Goal: Task Accomplishment & Management: Complete application form

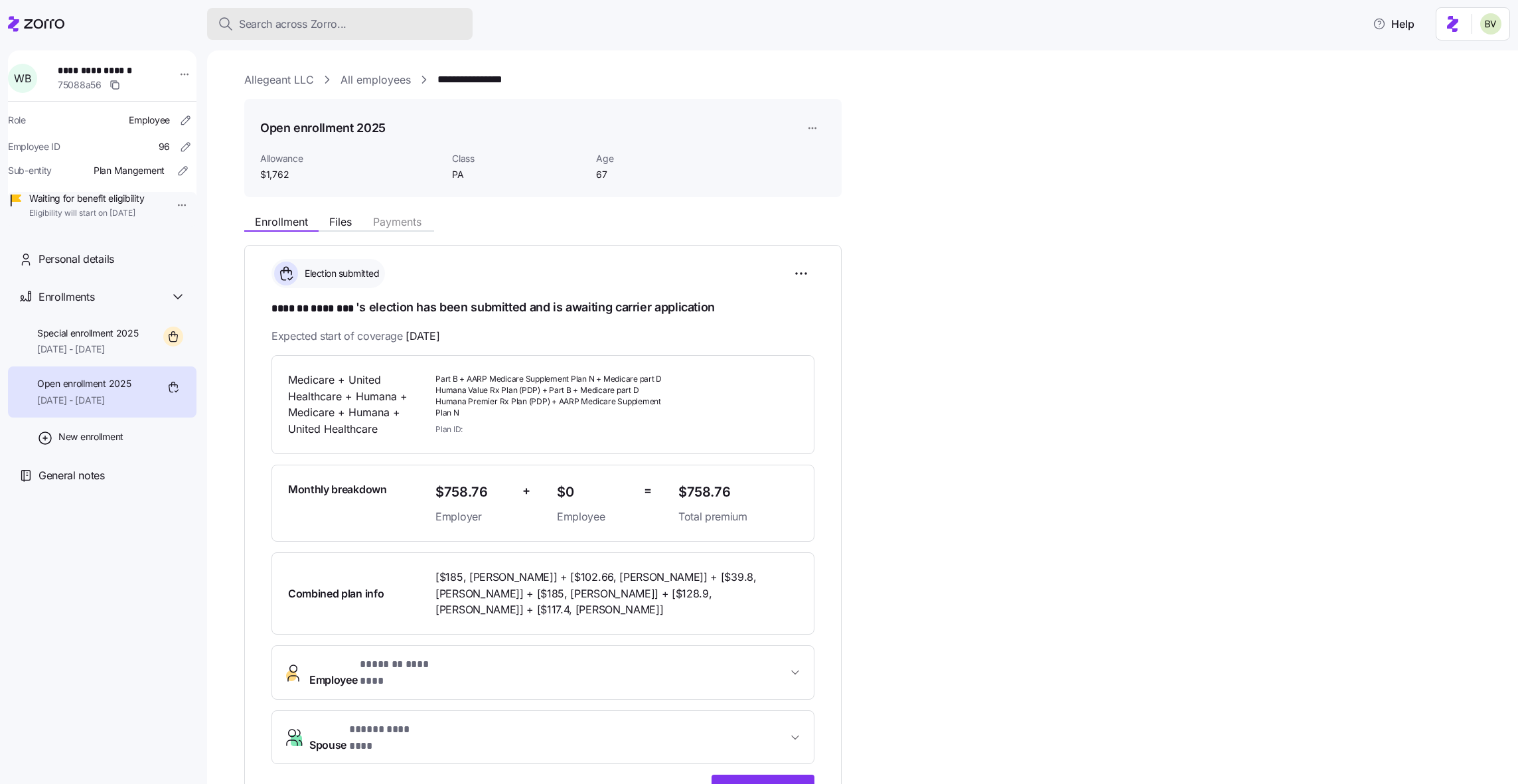
click at [317, 29] on span "Search across Zorro..." at bounding box center [292, 24] width 108 height 17
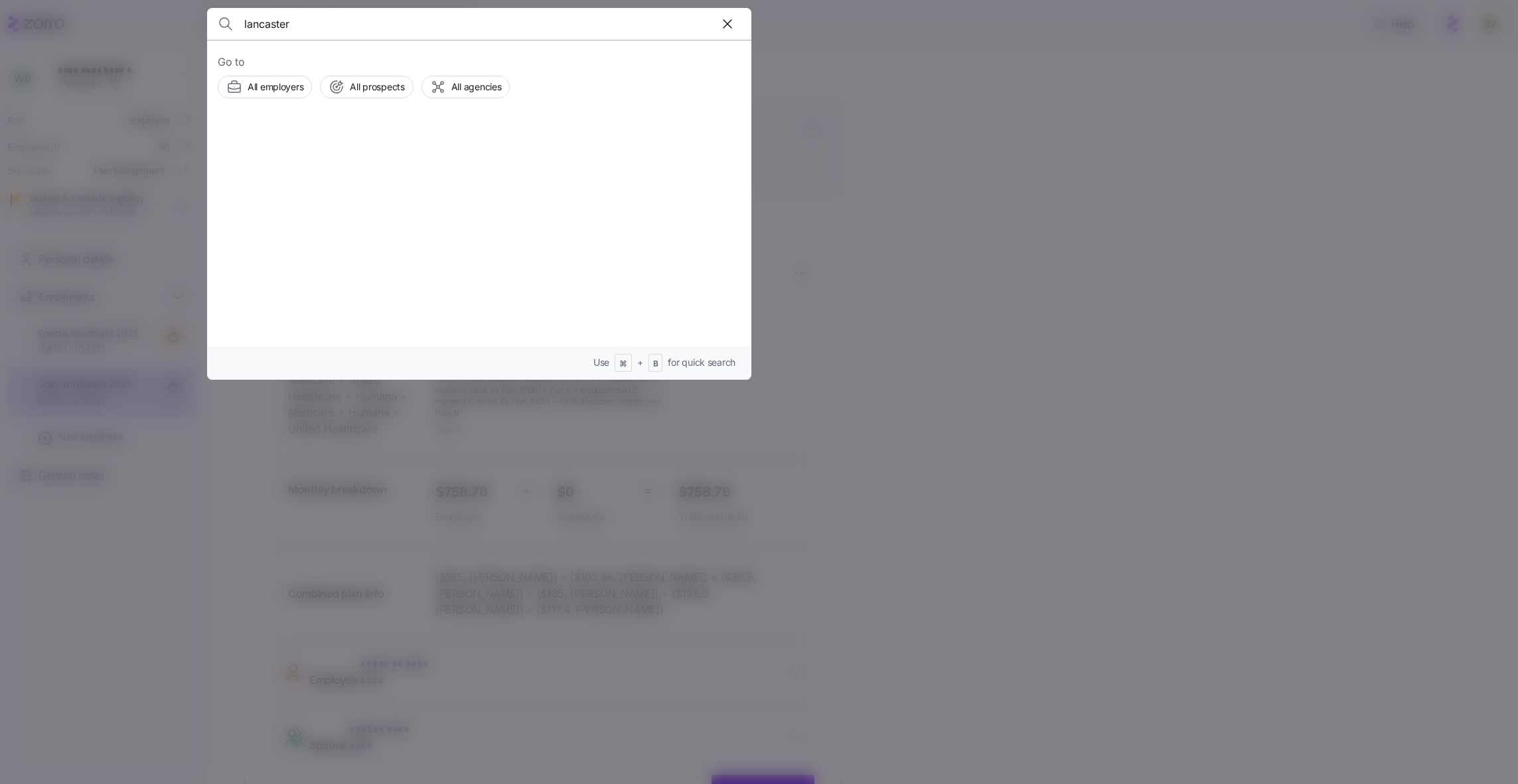
type input "lancaster"
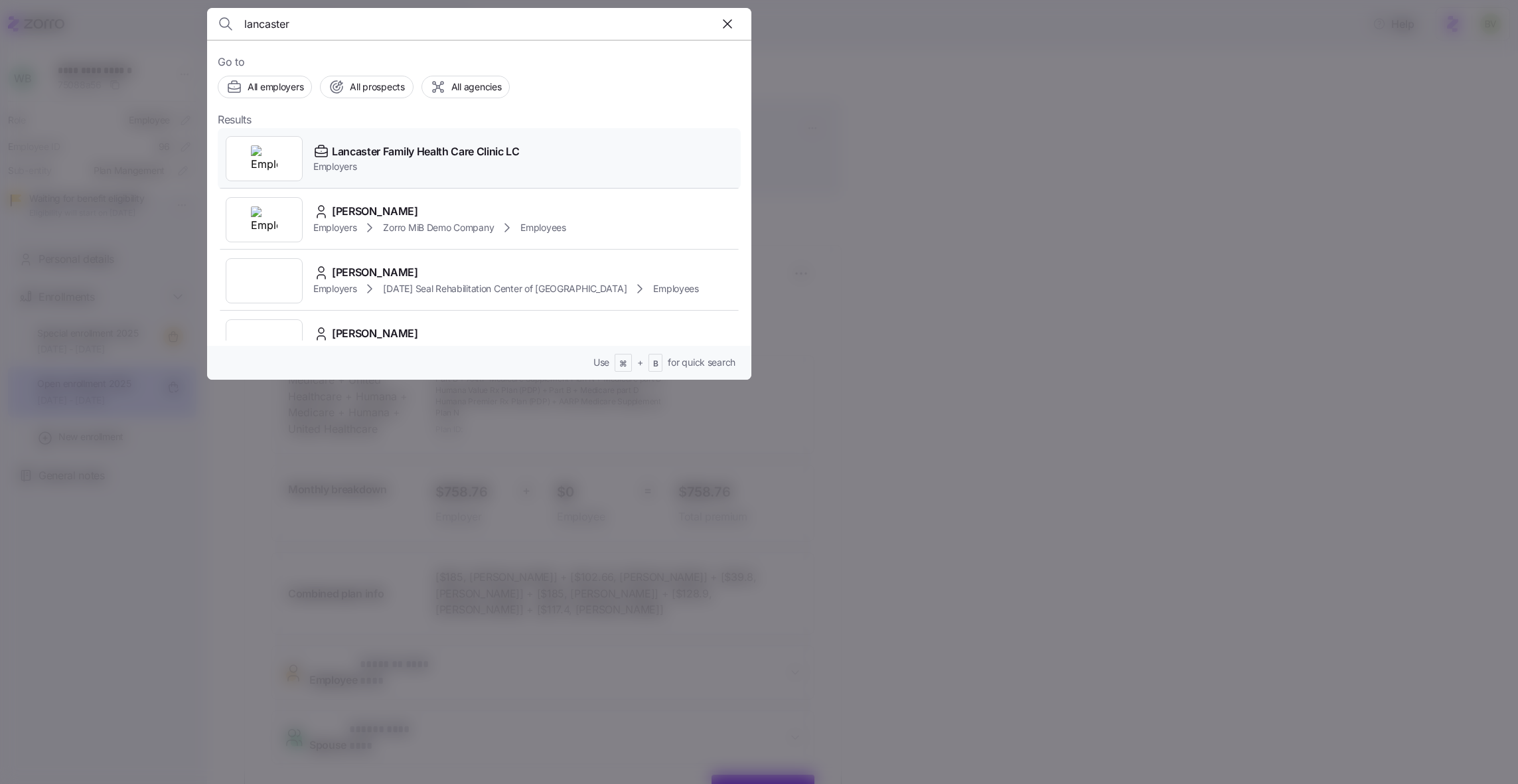
click at [270, 156] on img at bounding box center [264, 159] width 27 height 27
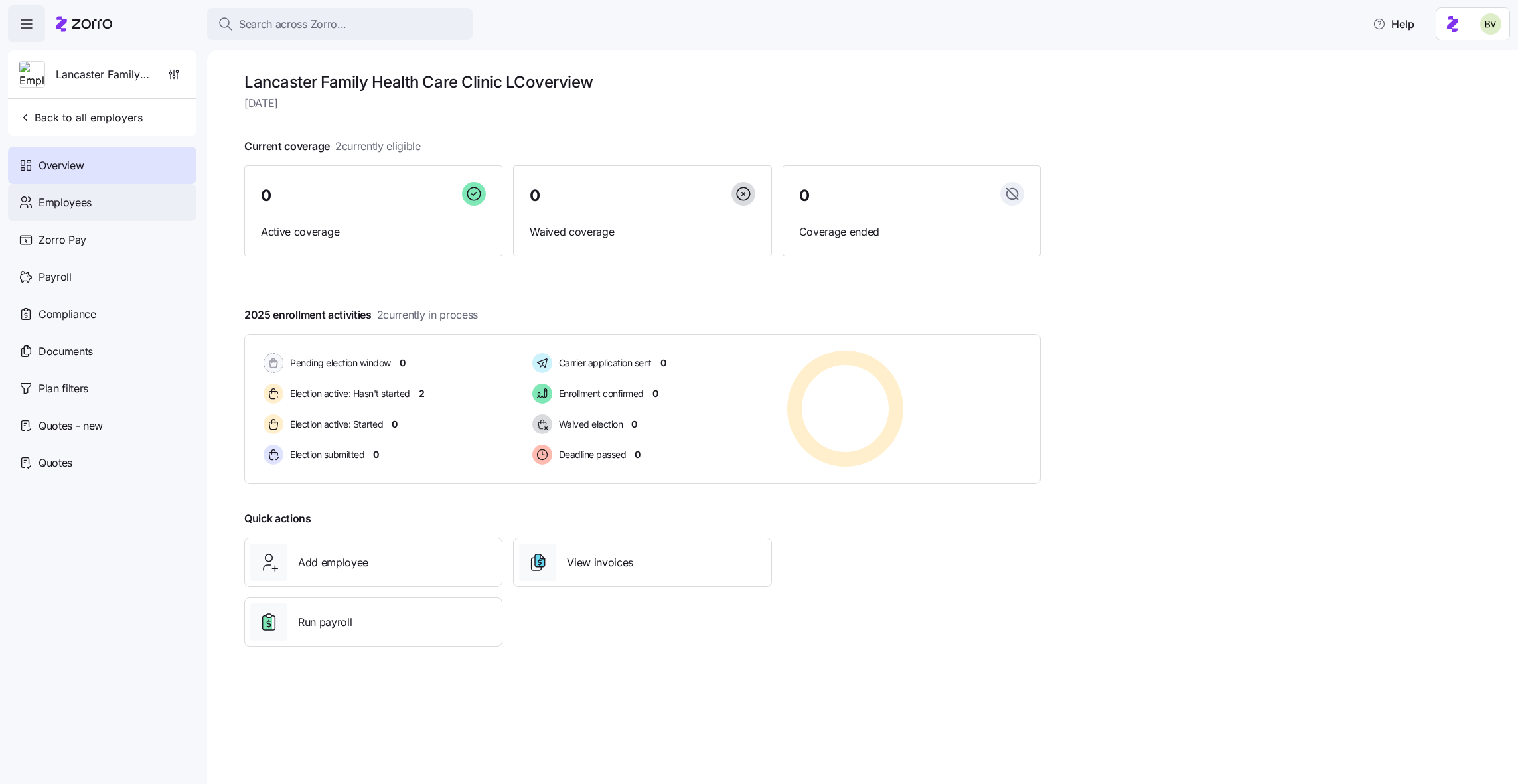
click at [100, 203] on div "Employees" at bounding box center [102, 203] width 189 height 37
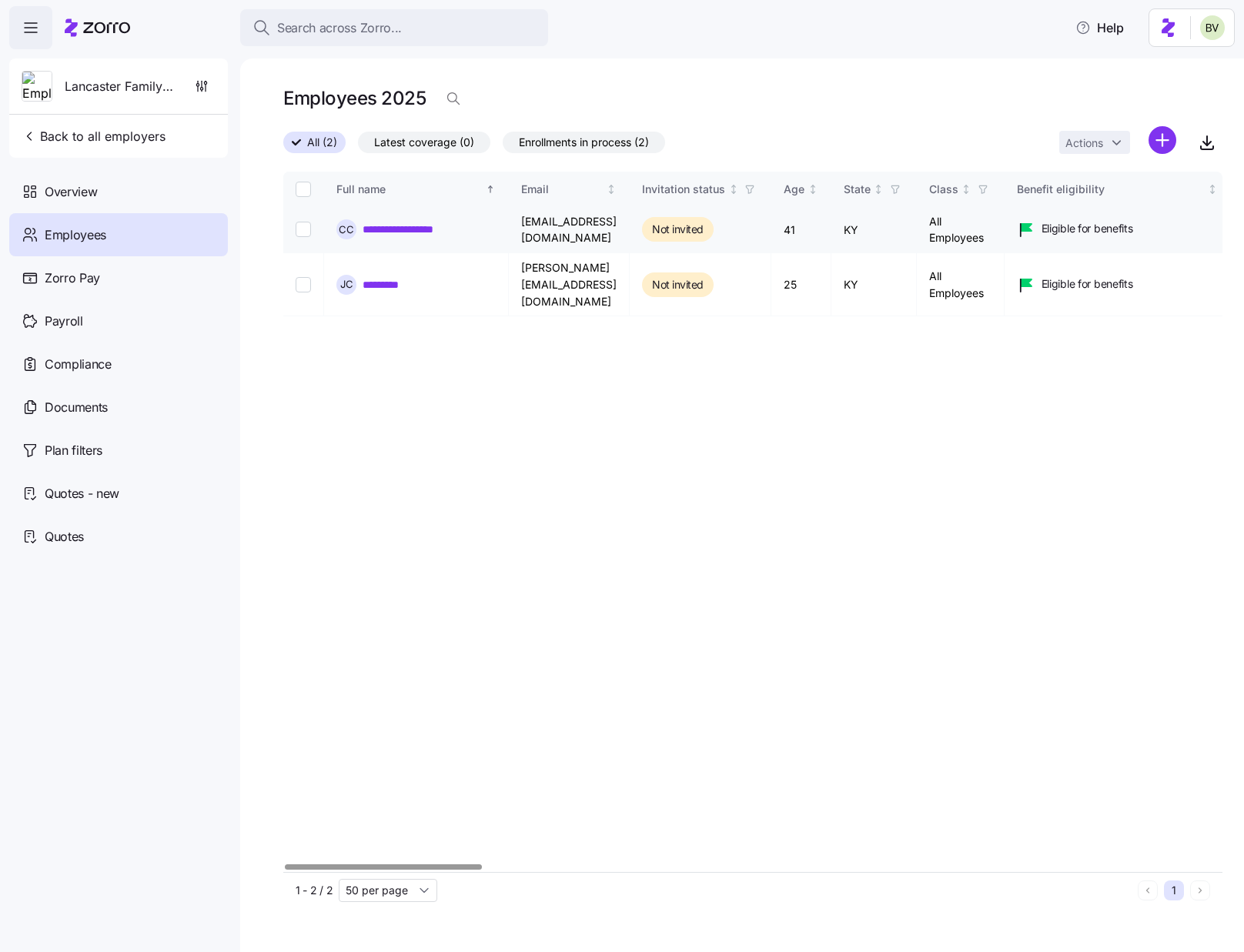
click at [417, 224] on link "**********" at bounding box center [407, 230] width 88 height 16
click at [400, 277] on link "*********" at bounding box center [389, 285] width 53 height 16
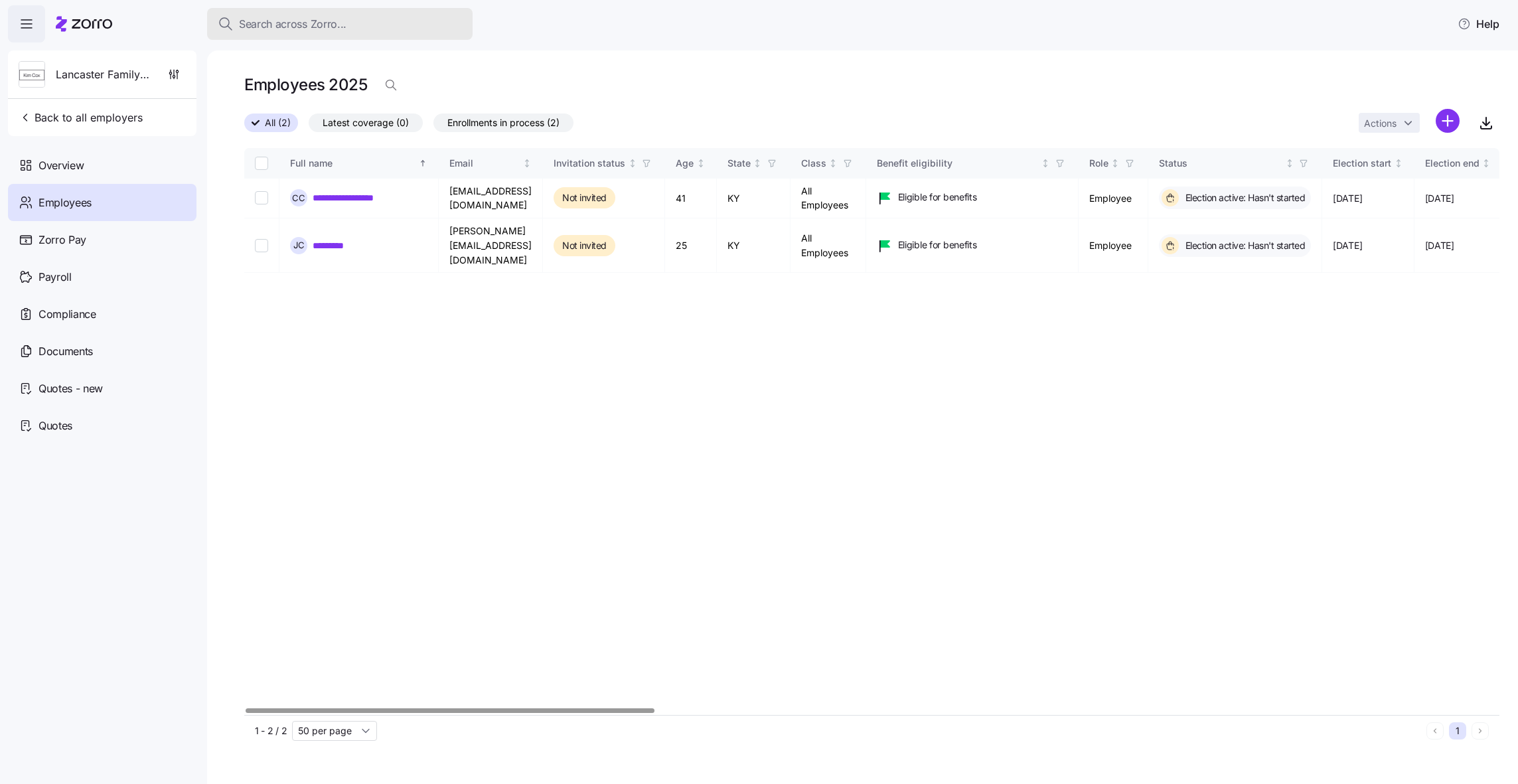
click at [270, 25] on span "Search across Zorro..." at bounding box center [292, 24] width 108 height 17
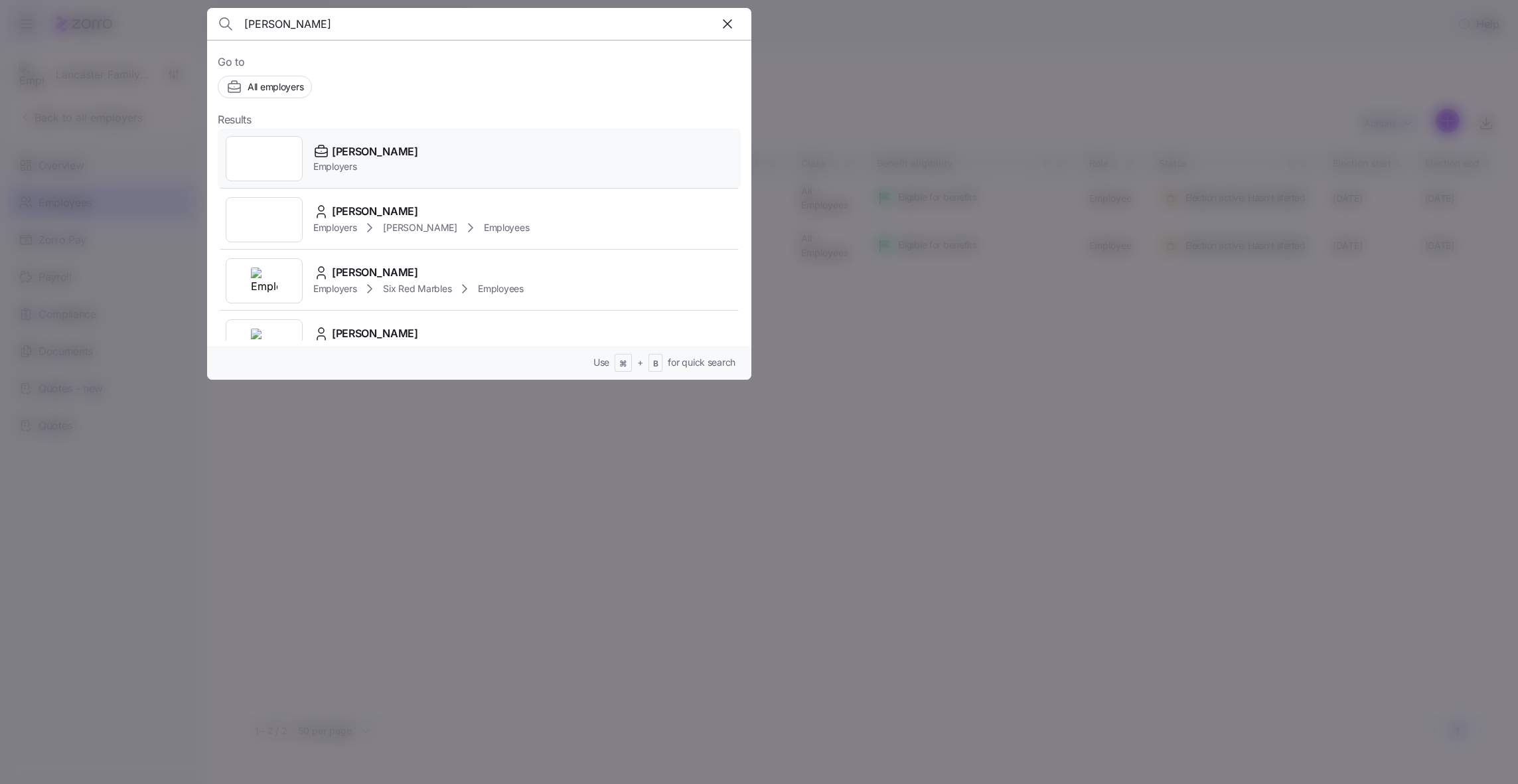
type input "kim cox"
click at [272, 165] on div at bounding box center [264, 158] width 77 height 45
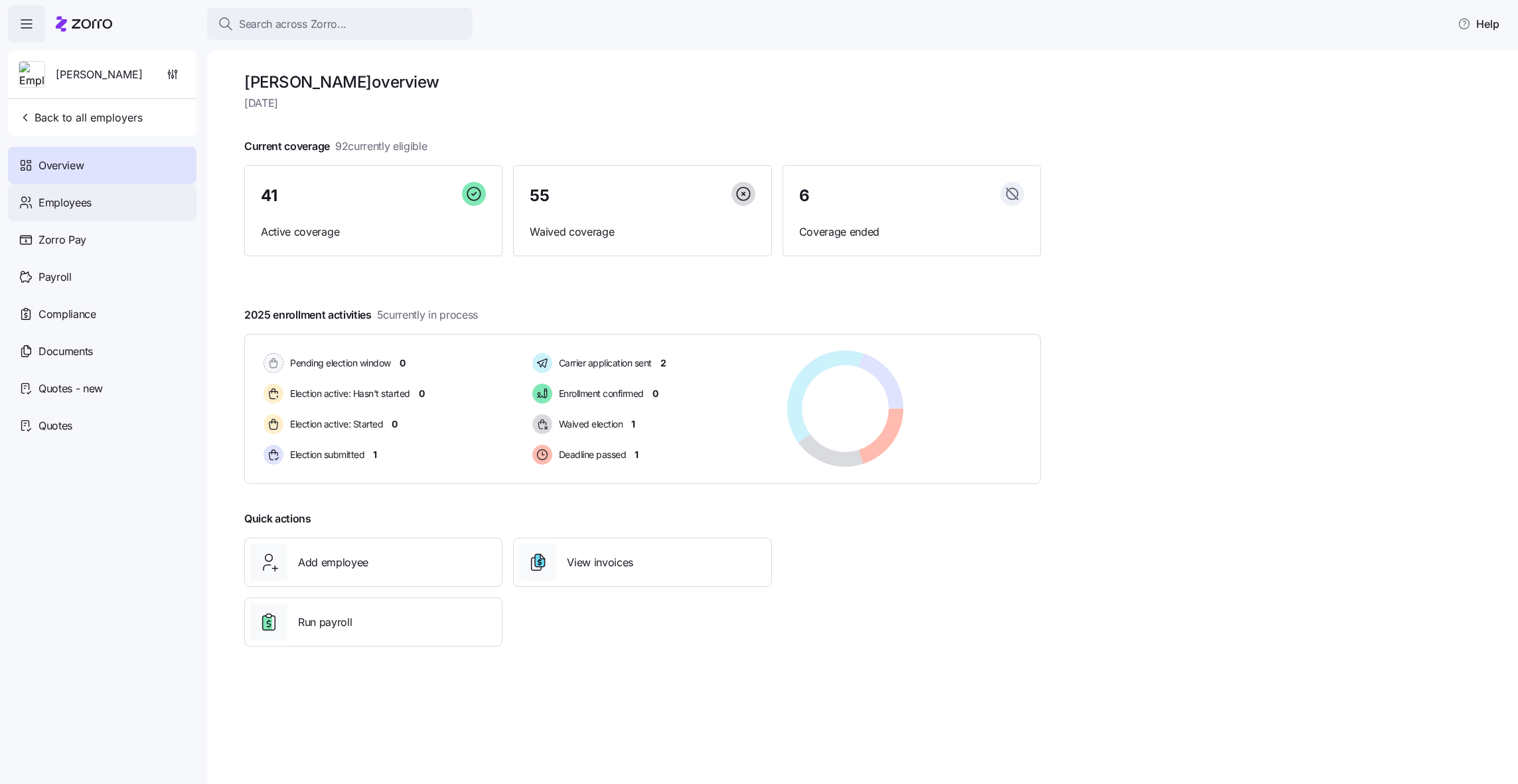
click at [135, 197] on div "Employees" at bounding box center [102, 203] width 189 height 37
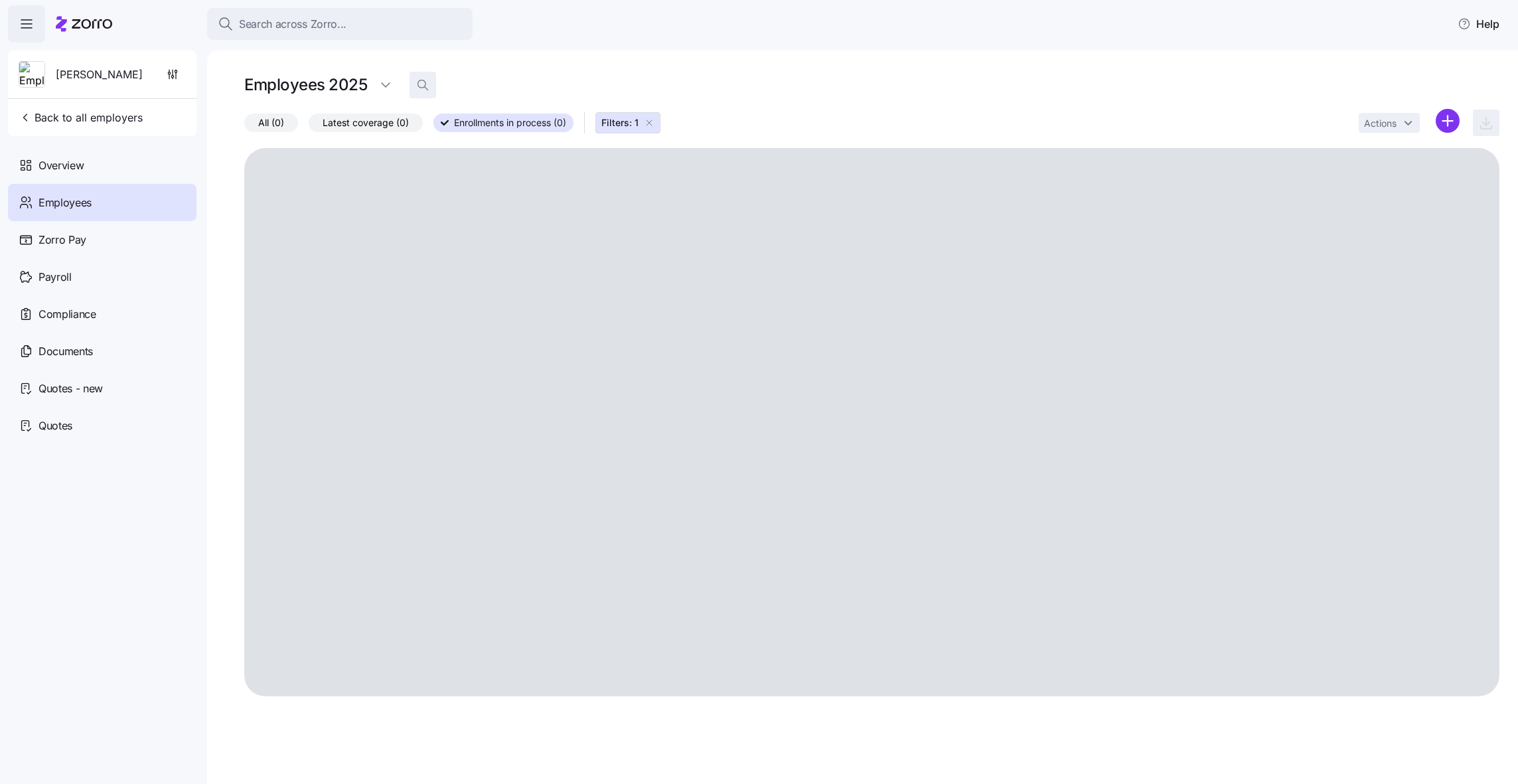
click at [417, 85] on icon "button" at bounding box center [423, 85] width 13 height 13
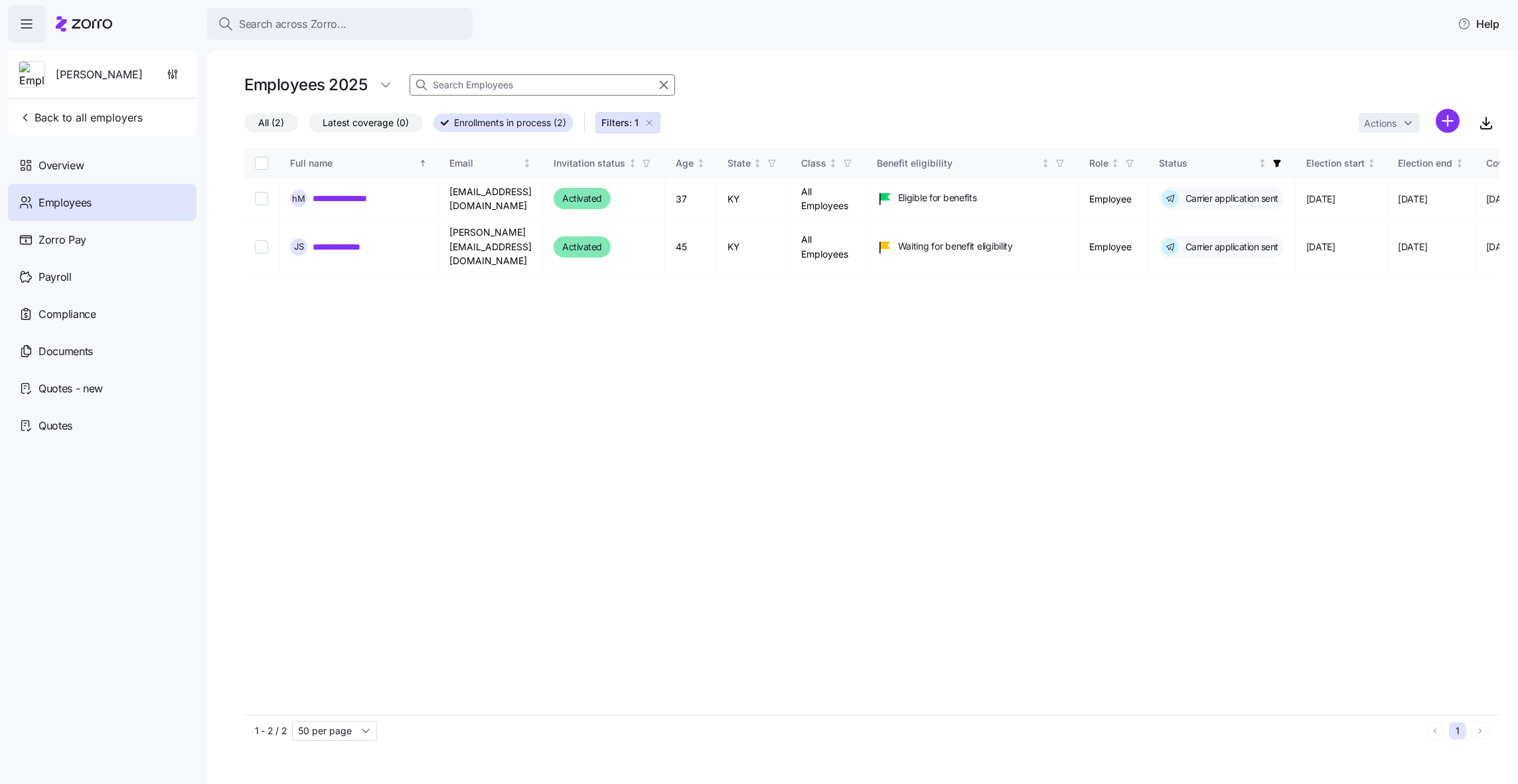
click at [652, 122] on icon "button" at bounding box center [649, 123] width 11 height 11
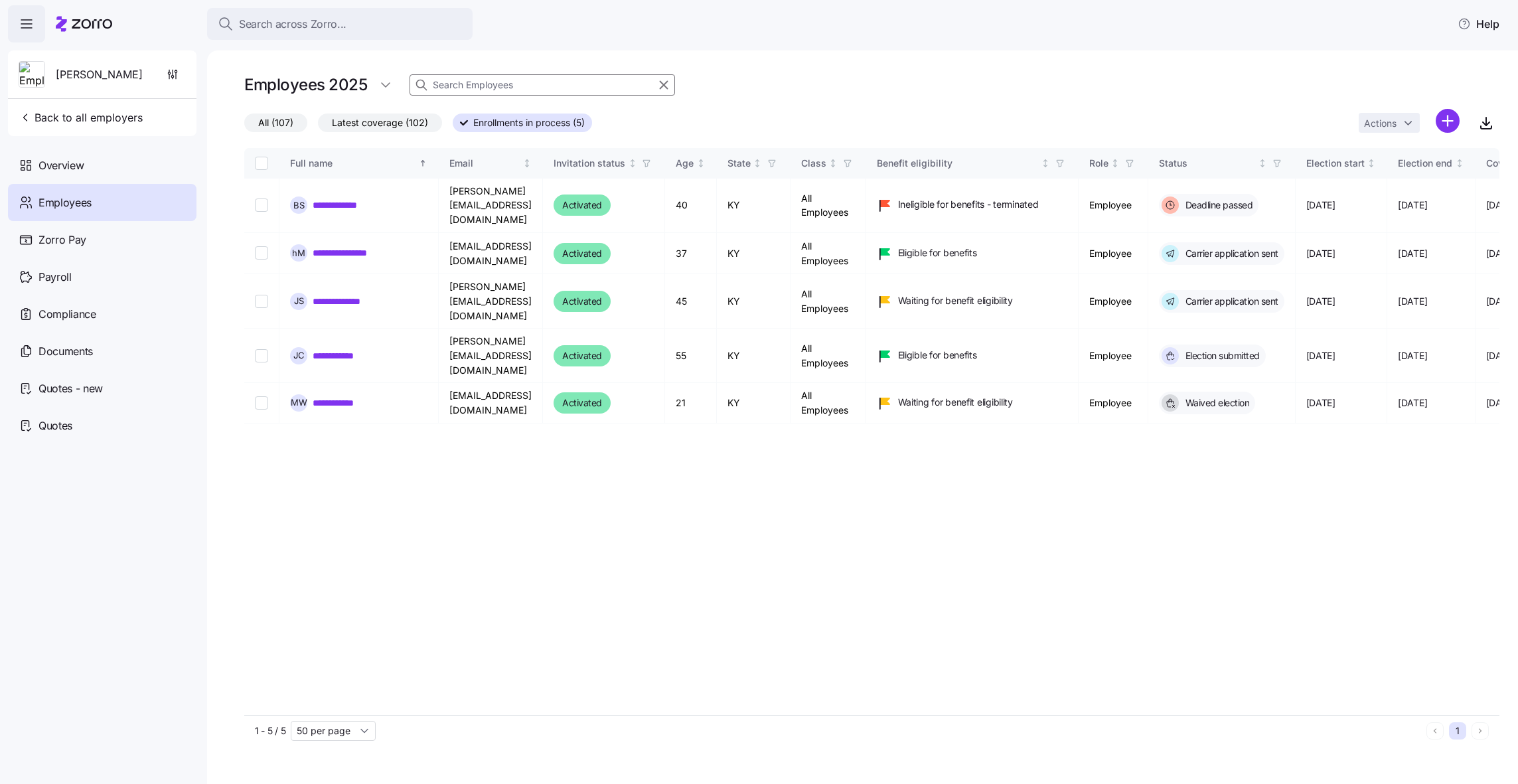
click at [575, 85] on input at bounding box center [542, 85] width 266 height 21
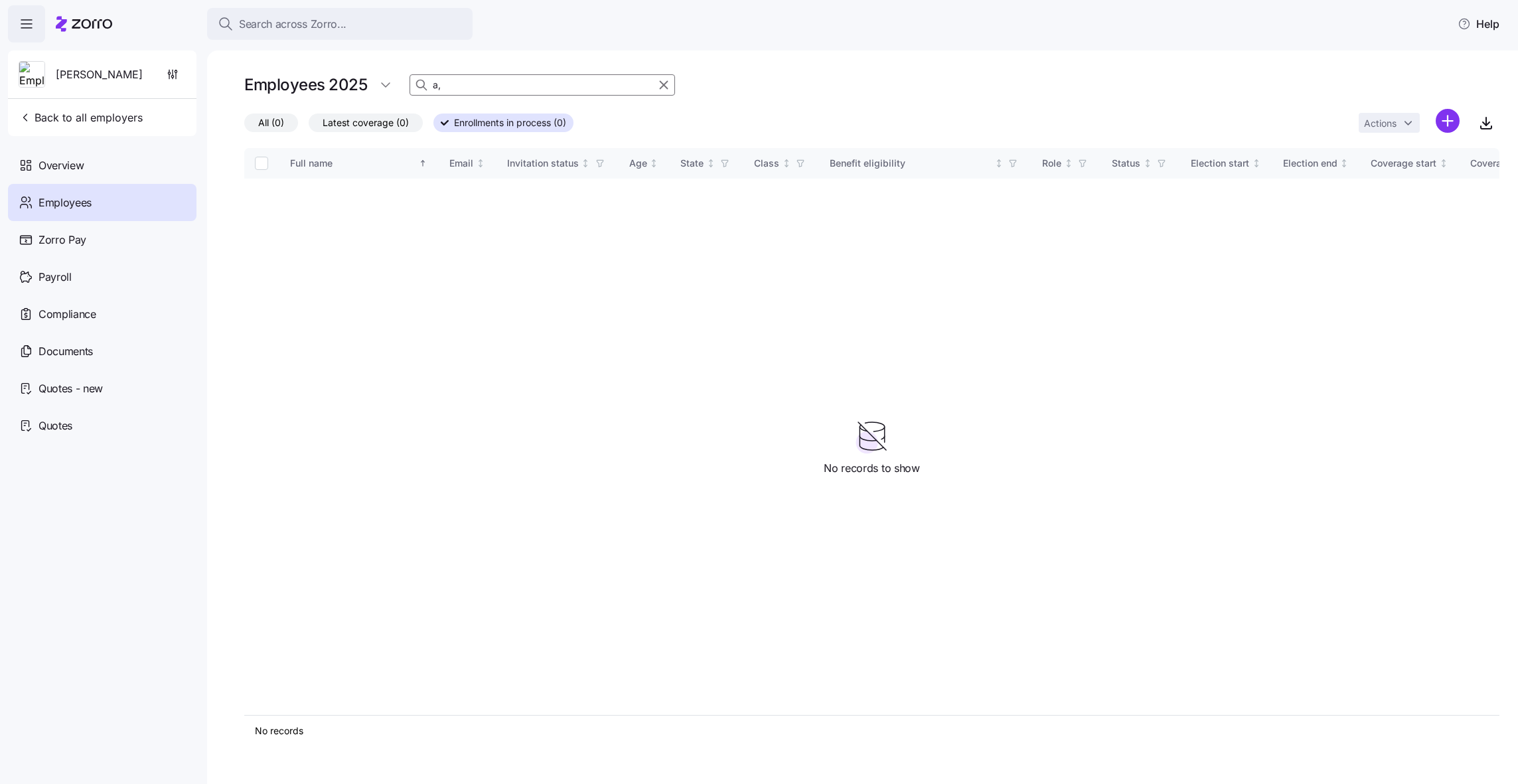
type input "a"
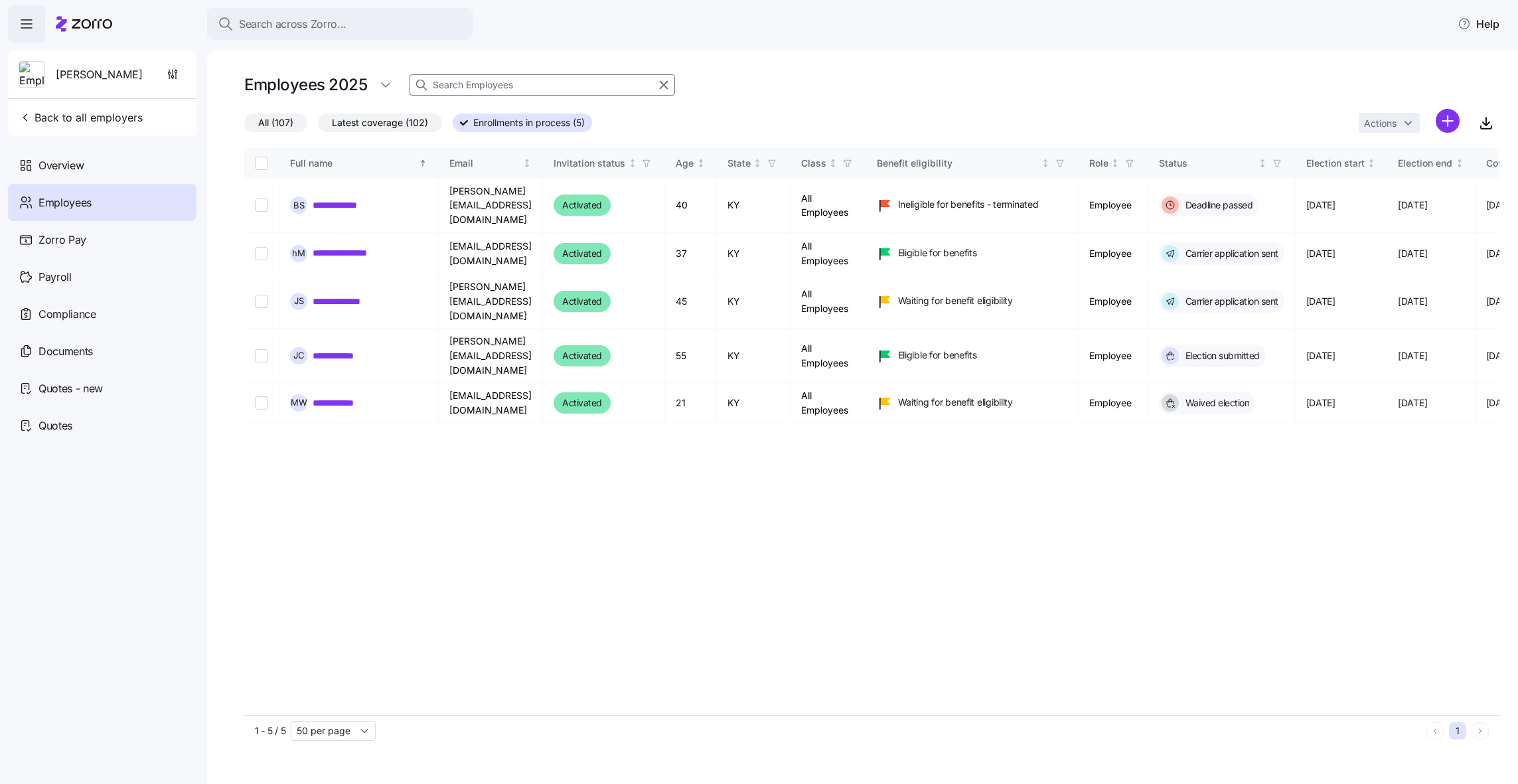
type input "l"
click at [285, 116] on span "All (107)" at bounding box center [276, 123] width 35 height 17
click at [244, 126] on input "All (107)" at bounding box center [244, 126] width 0 height 0
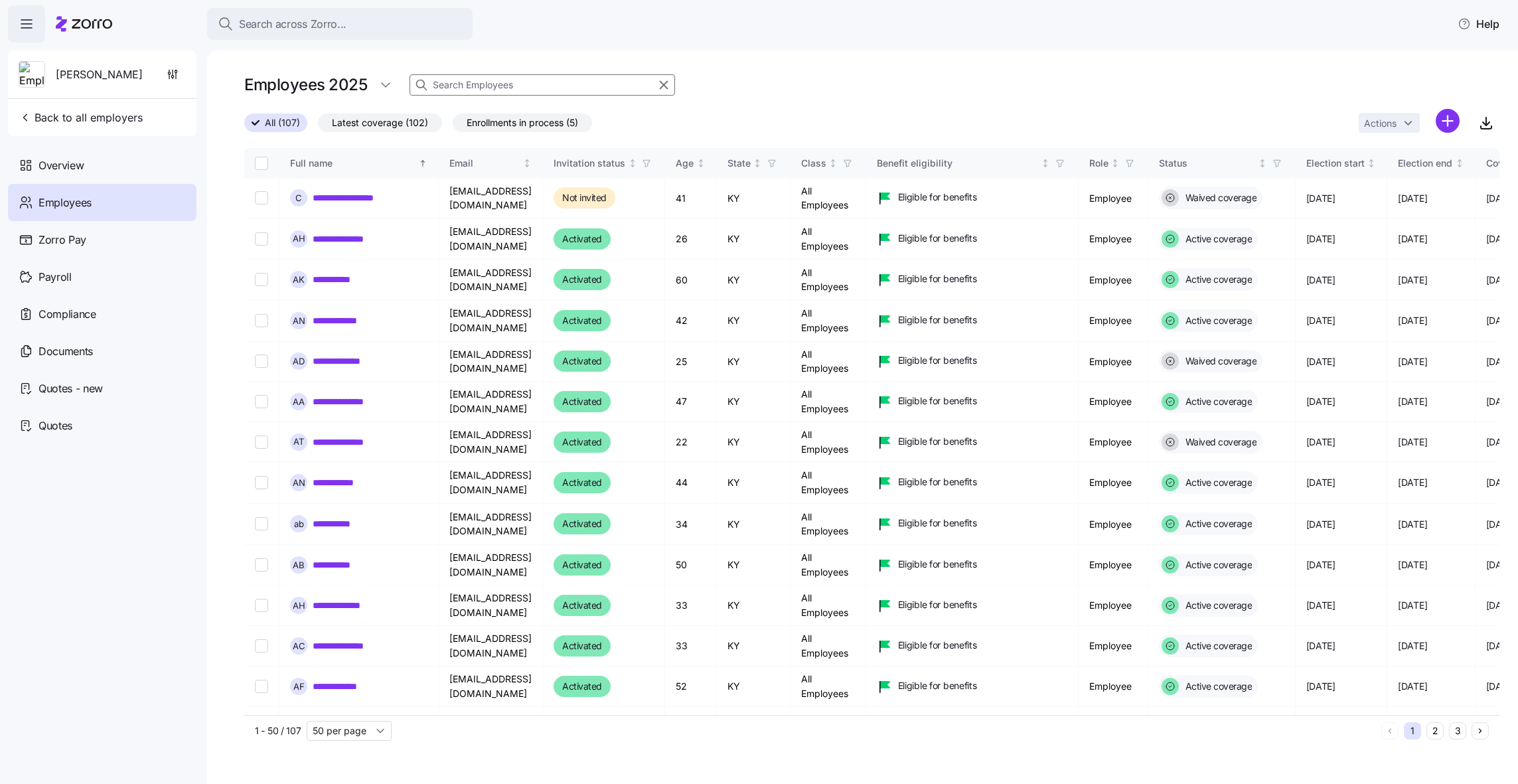
click at [523, 82] on input at bounding box center [542, 85] width 266 height 21
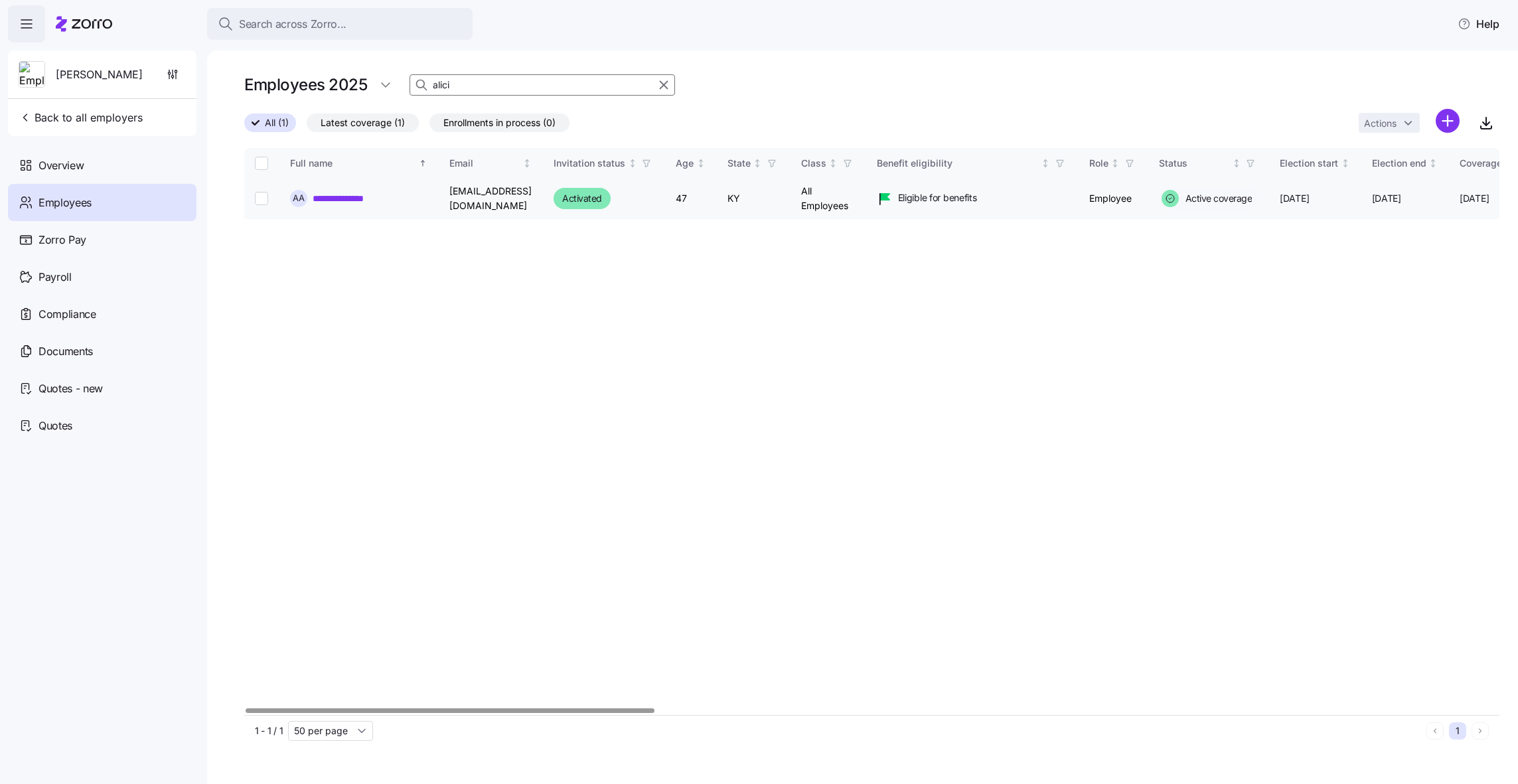
type input "alici"
click at [337, 193] on link "**********" at bounding box center [345, 199] width 66 height 13
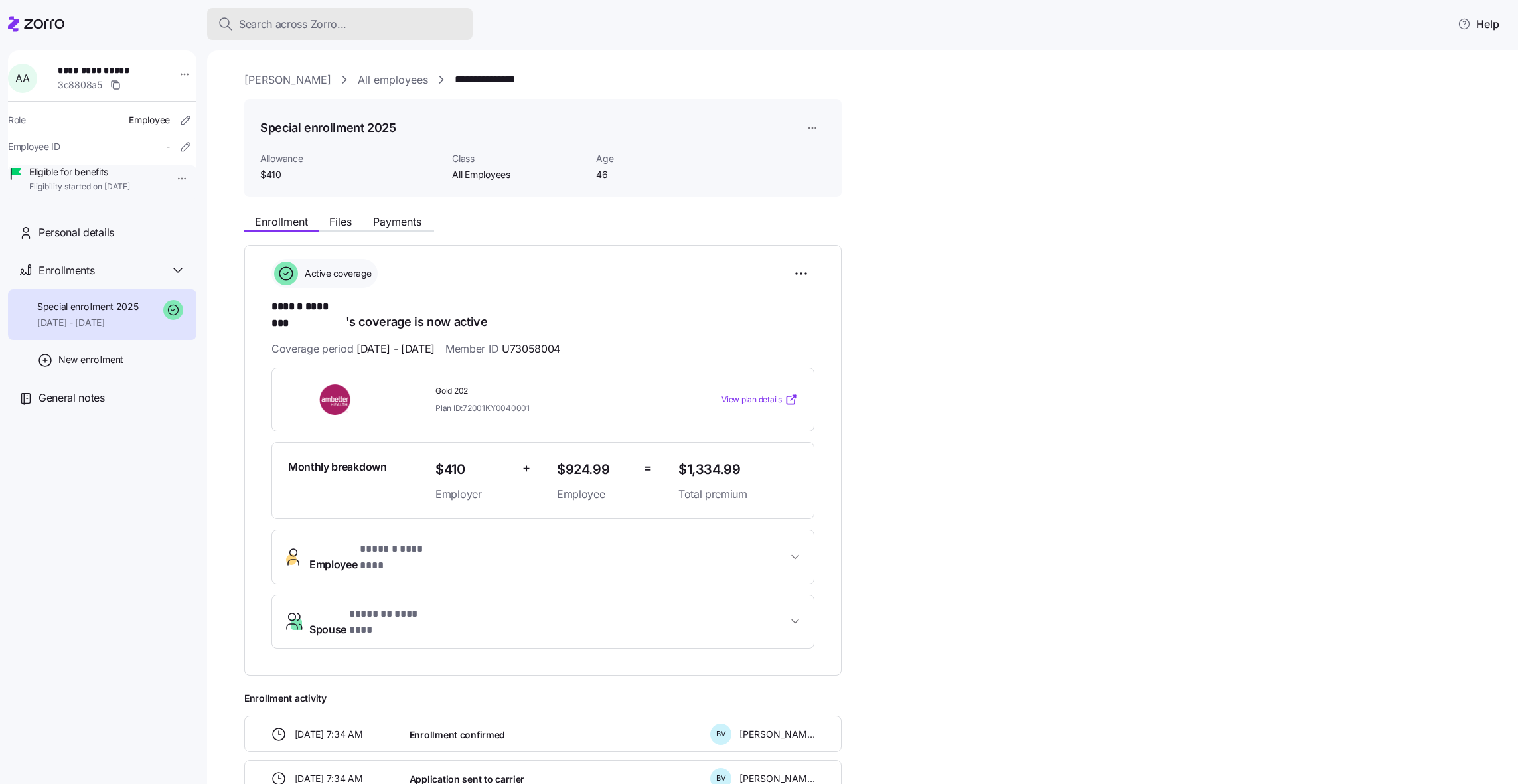
click at [355, 35] on button "Search across Zorro..." at bounding box center [340, 24] width 266 height 32
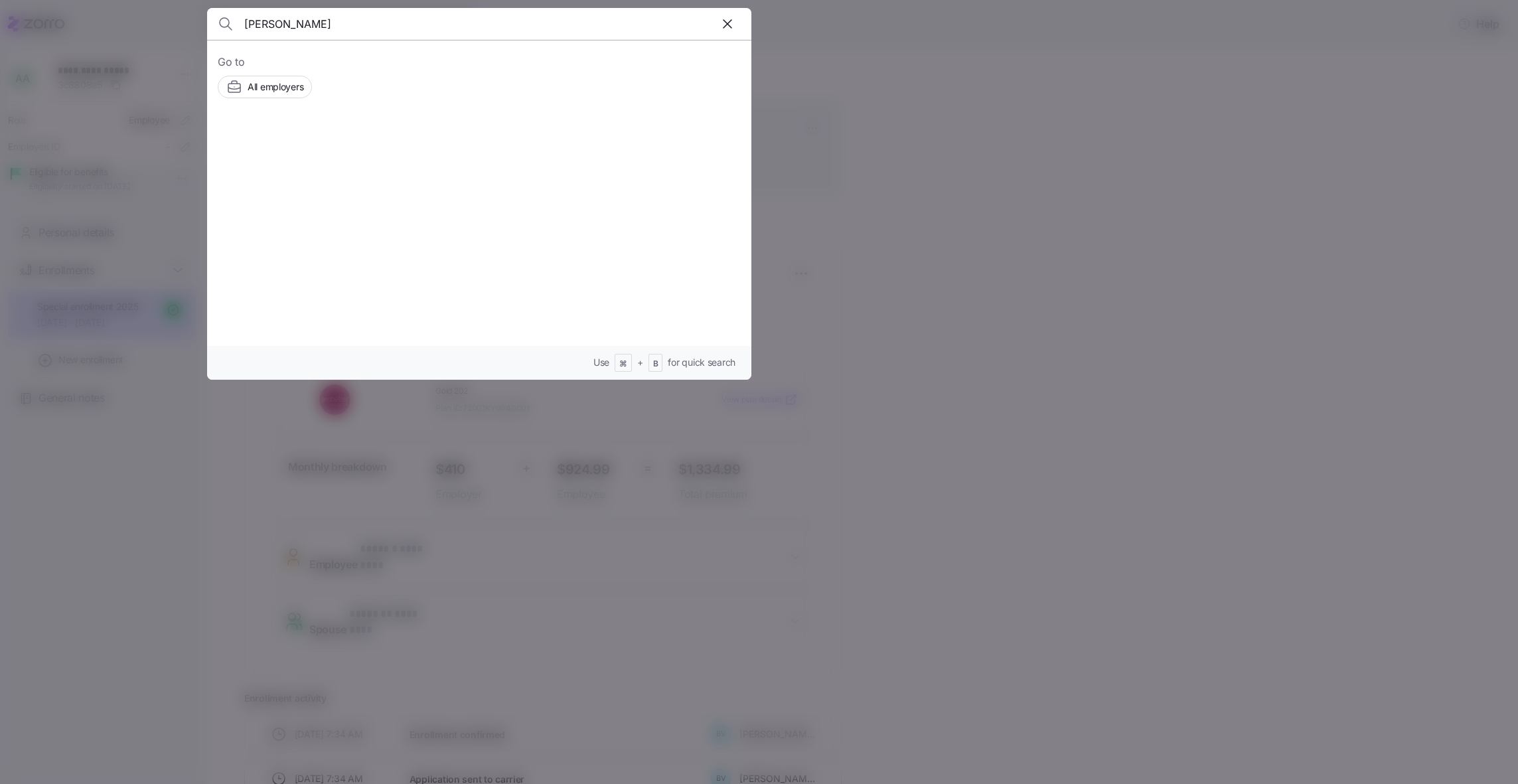
type input "Anthony Flynn"
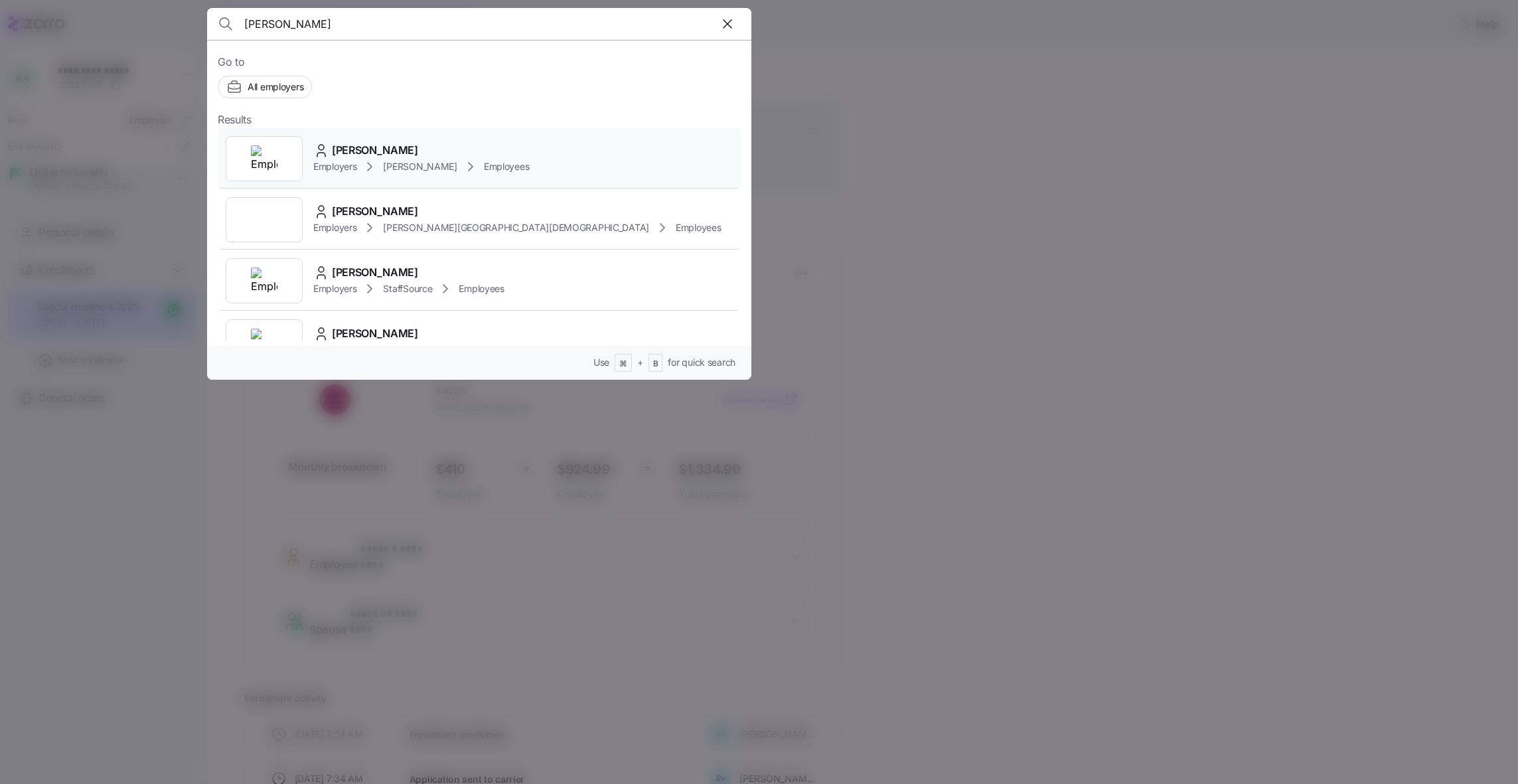
click at [280, 153] on div at bounding box center [264, 158] width 77 height 45
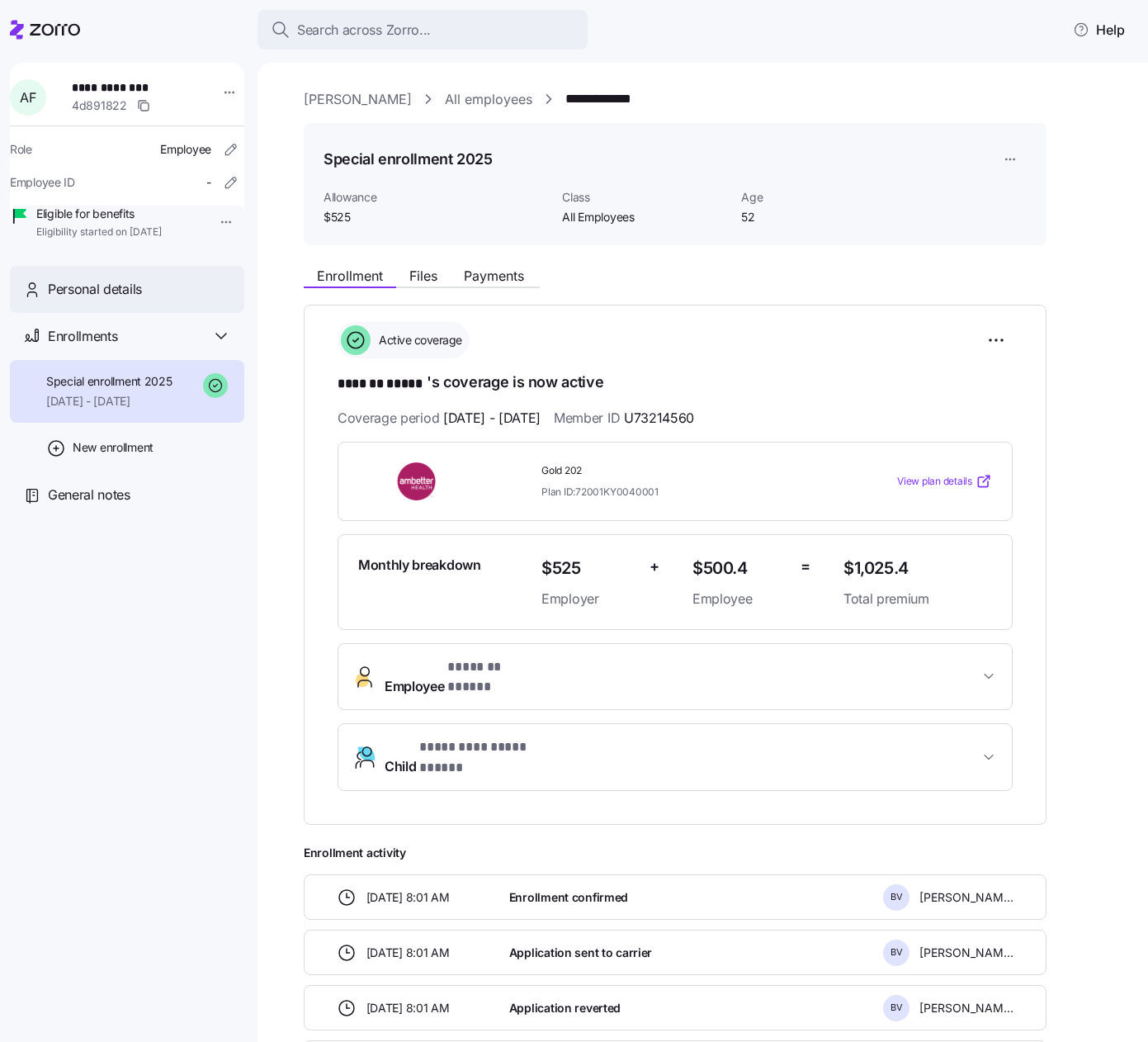
click at [117, 300] on span "Personal details" at bounding box center [95, 289] width 94 height 21
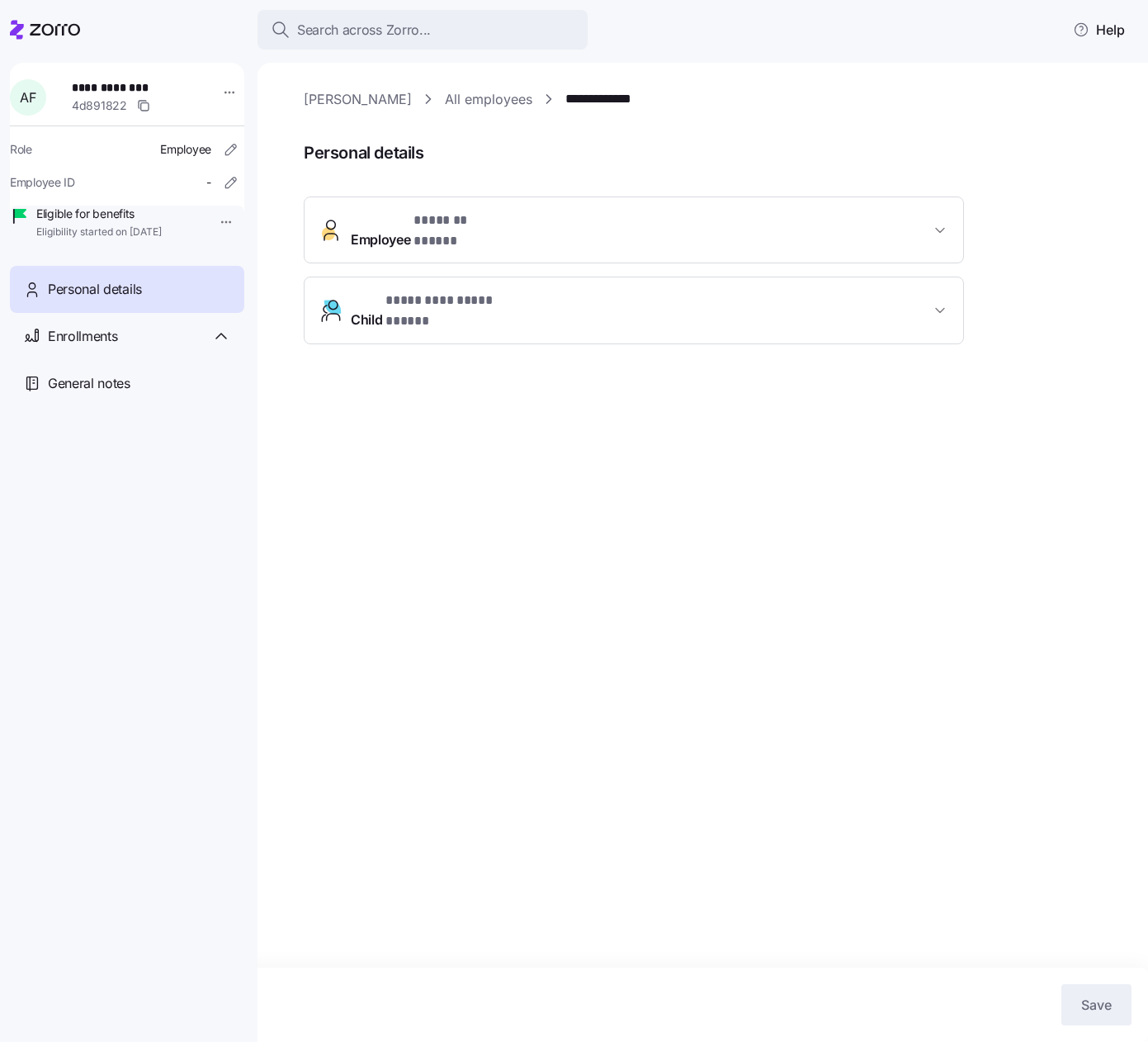
click at [513, 226] on span "Employee * ******* ***** *" at bounding box center [641, 231] width 579 height 40
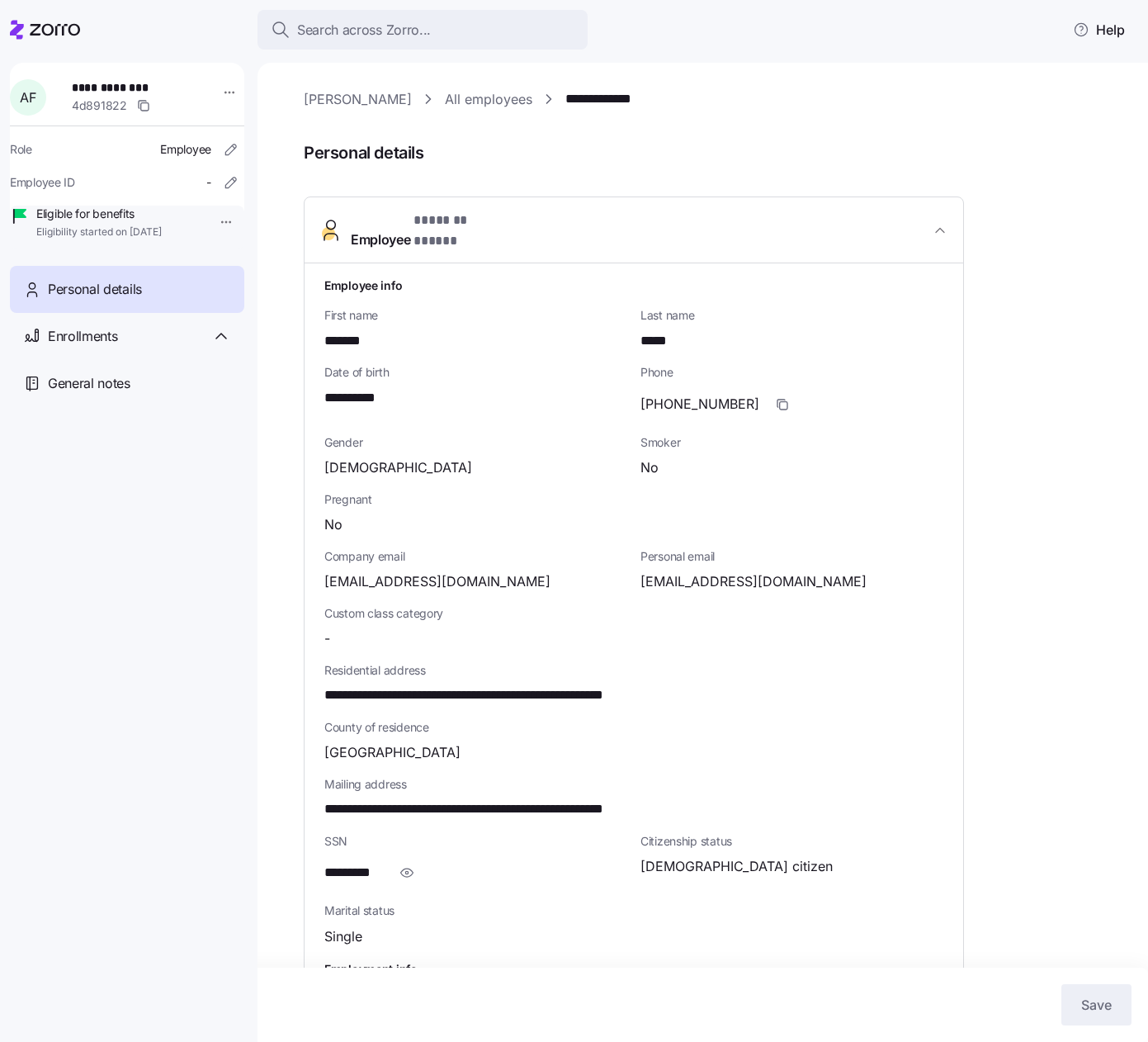
scroll to position [203, 0]
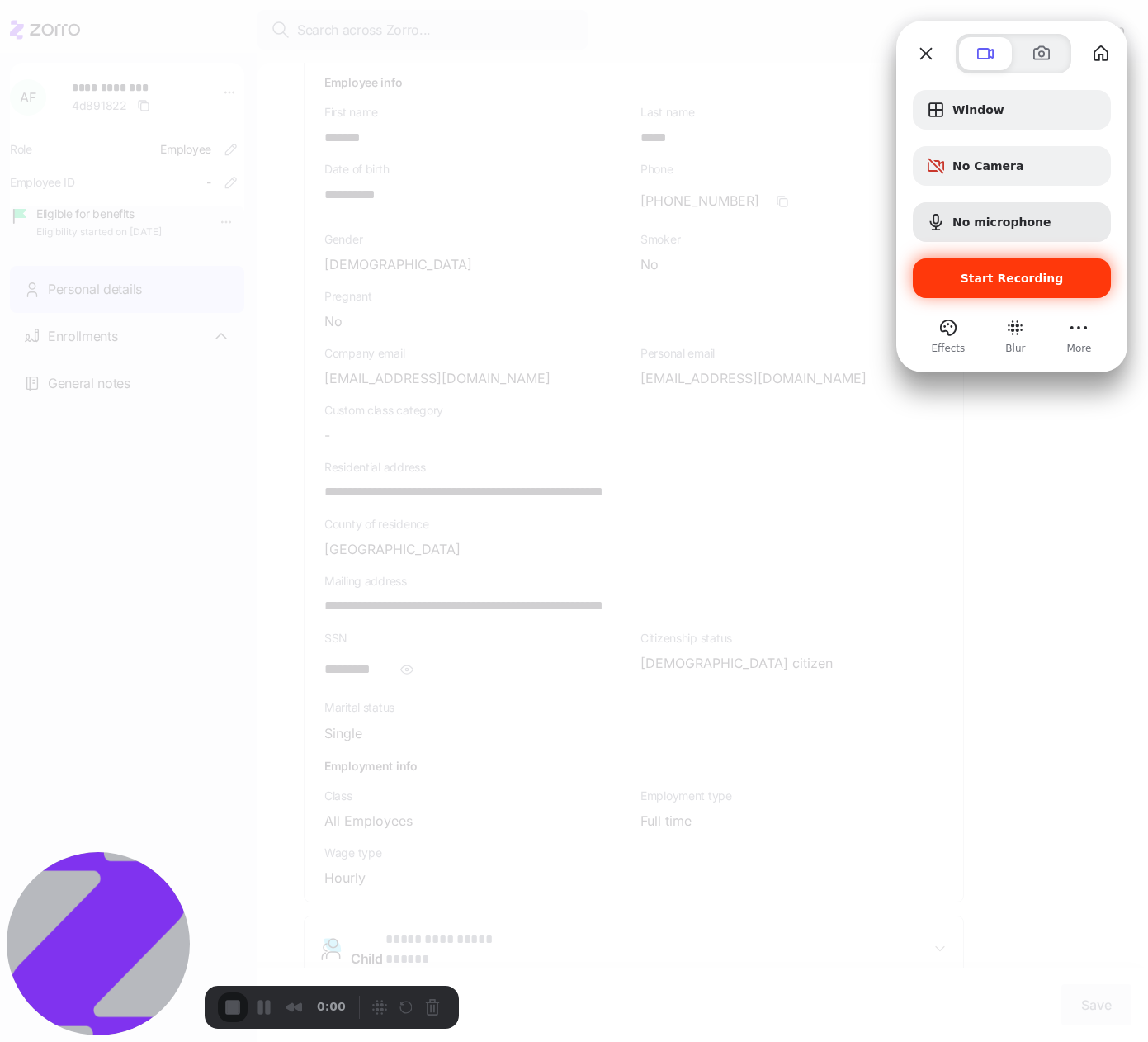
click at [965, 277] on span "Start Recording" at bounding box center [1012, 278] width 171 height 13
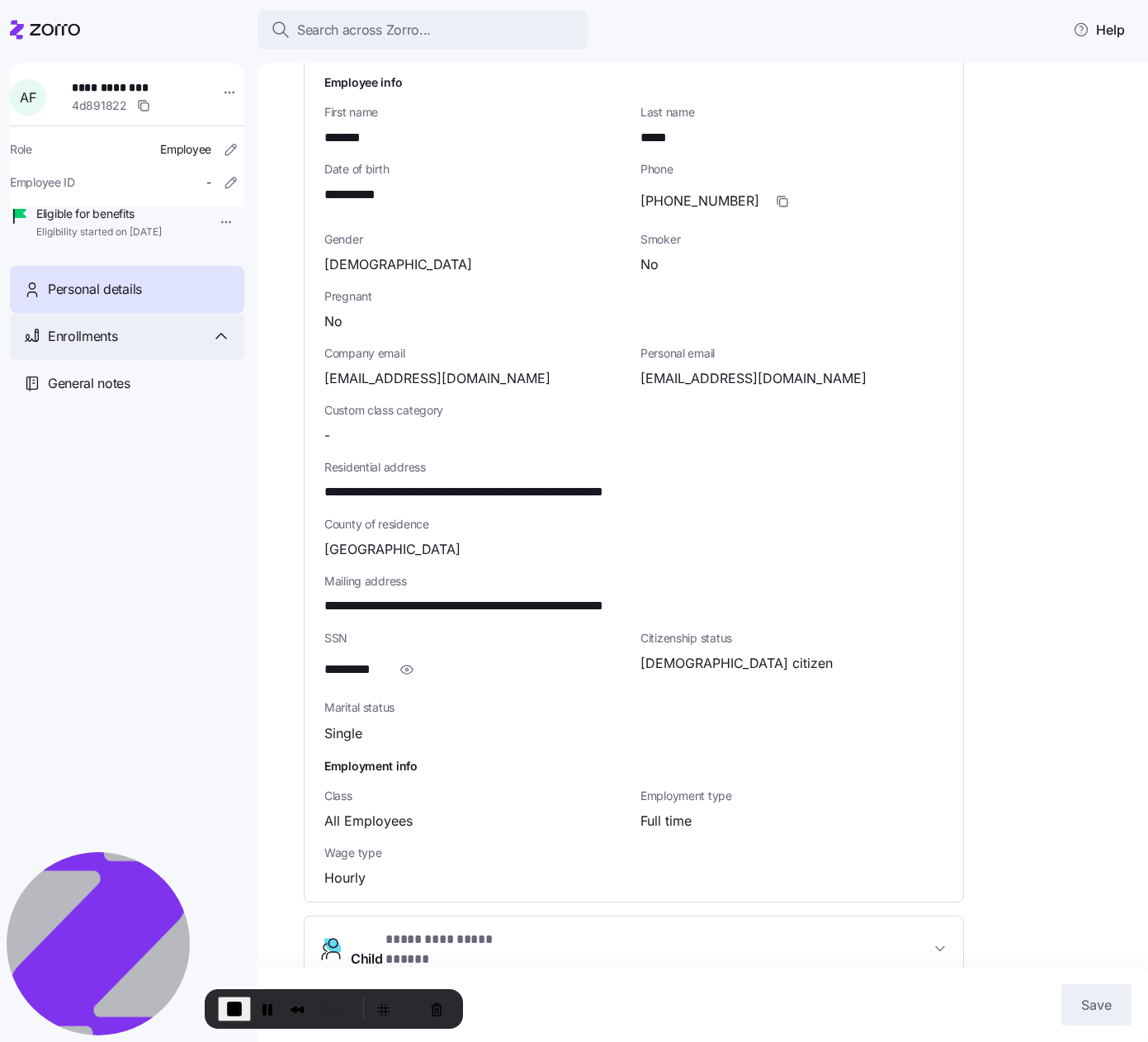
click at [221, 360] on div "Enrollments" at bounding box center [127, 336] width 235 height 47
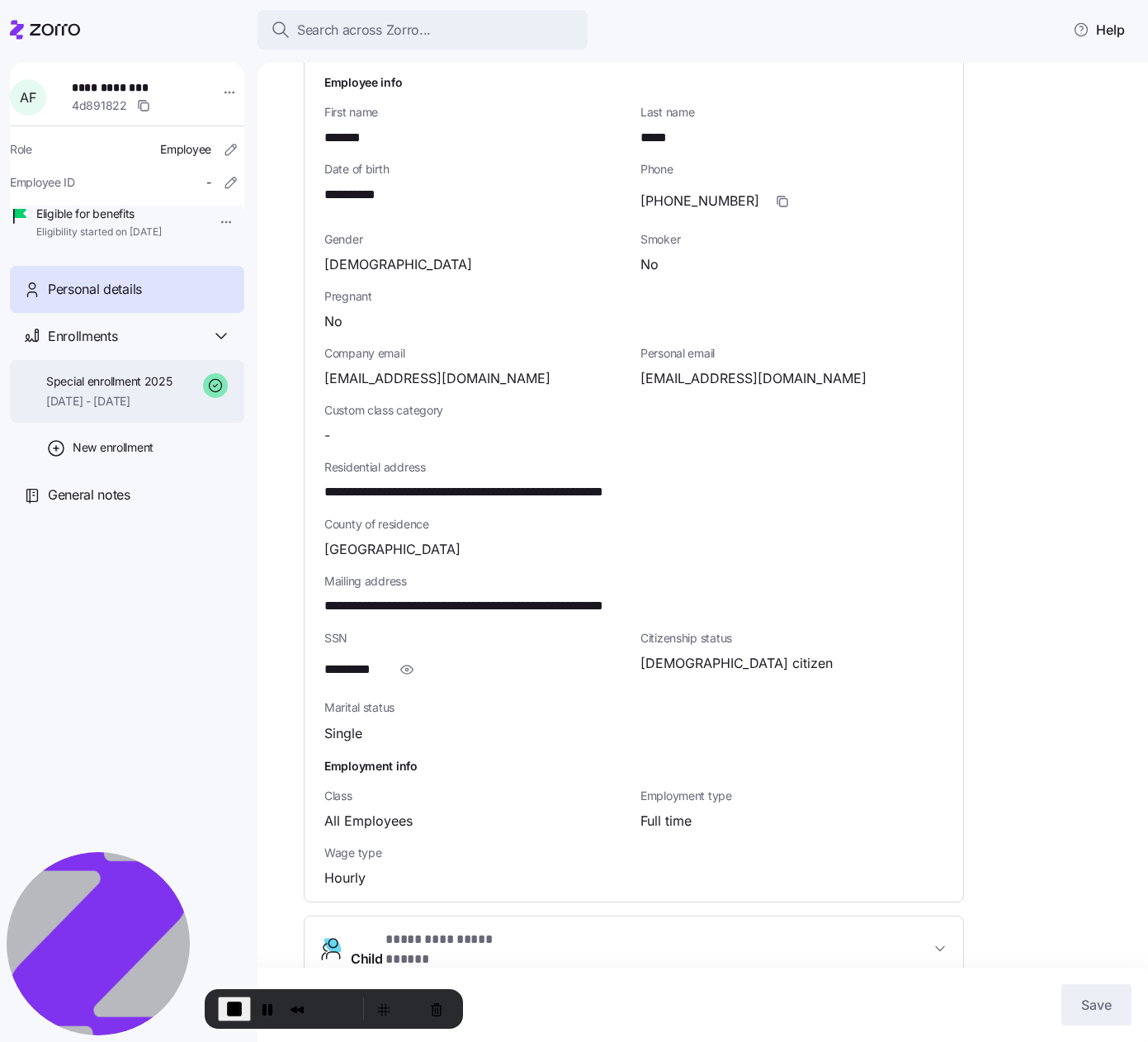
click at [165, 410] on div "Special enrollment 2025 09/01/2025 - 12/31/2025" at bounding box center [110, 391] width 126 height 37
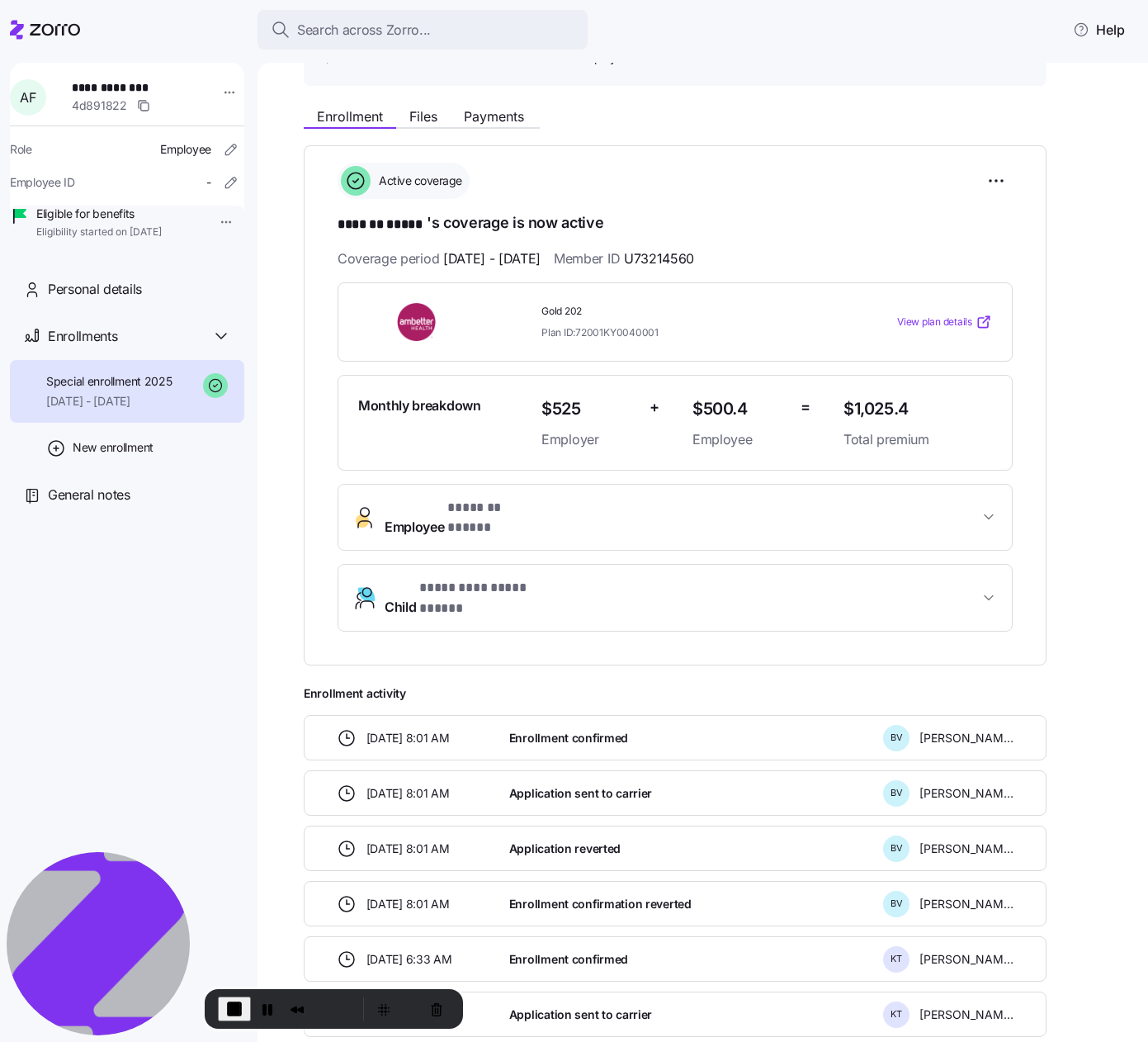
scroll to position [224, 0]
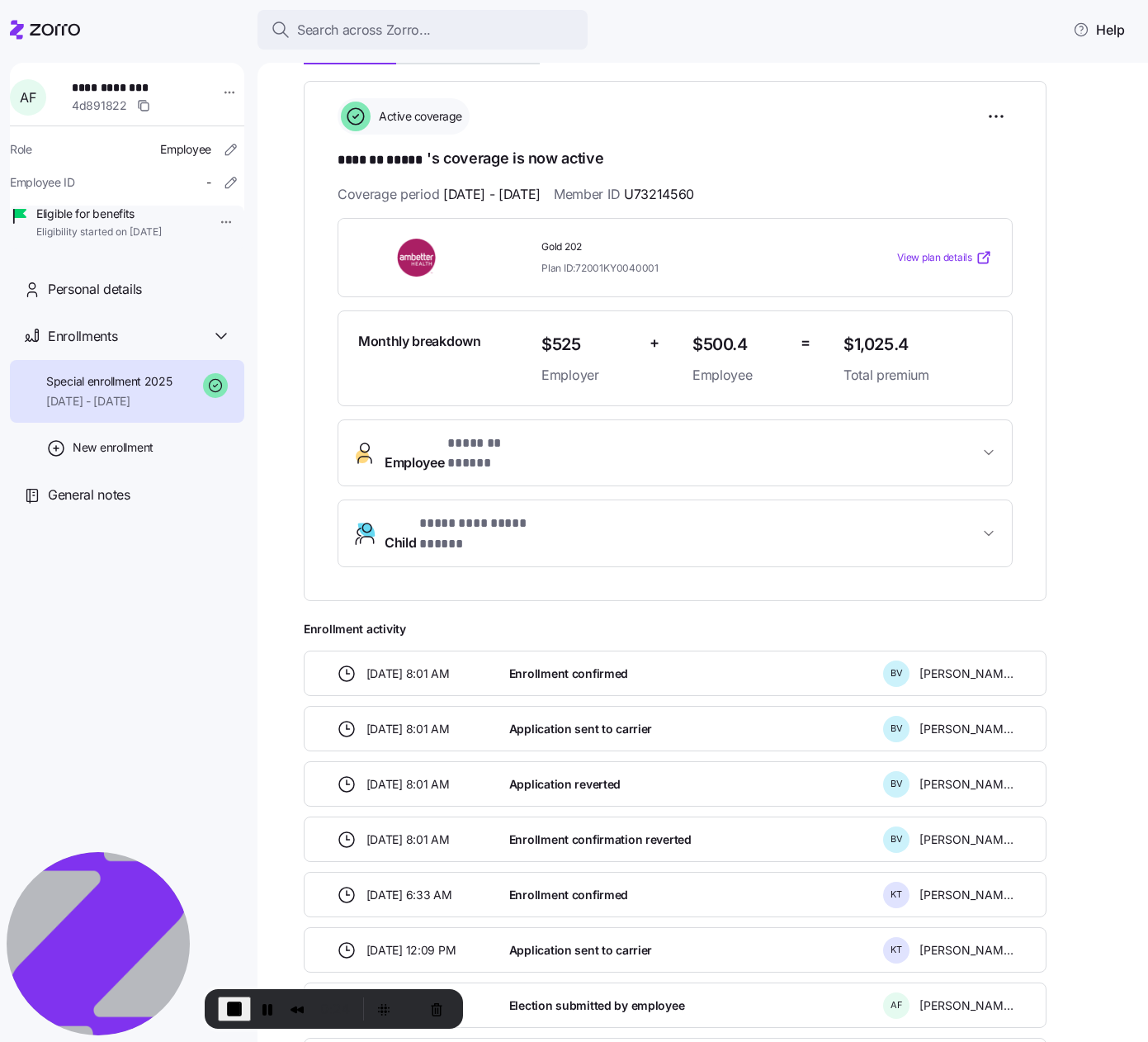
click at [527, 447] on span "* ******* ***** *" at bounding box center [495, 444] width 96 height 21
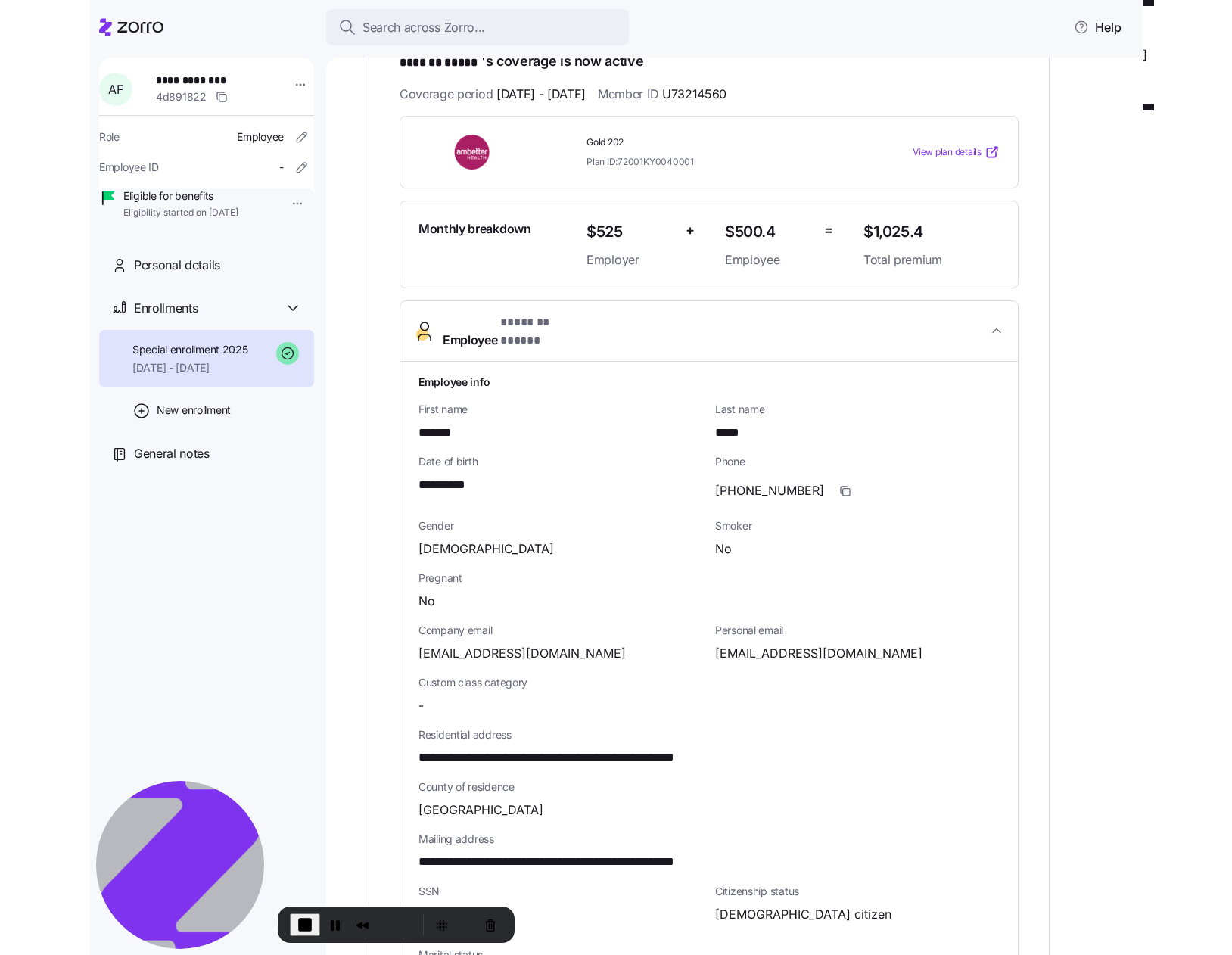
scroll to position [138, 0]
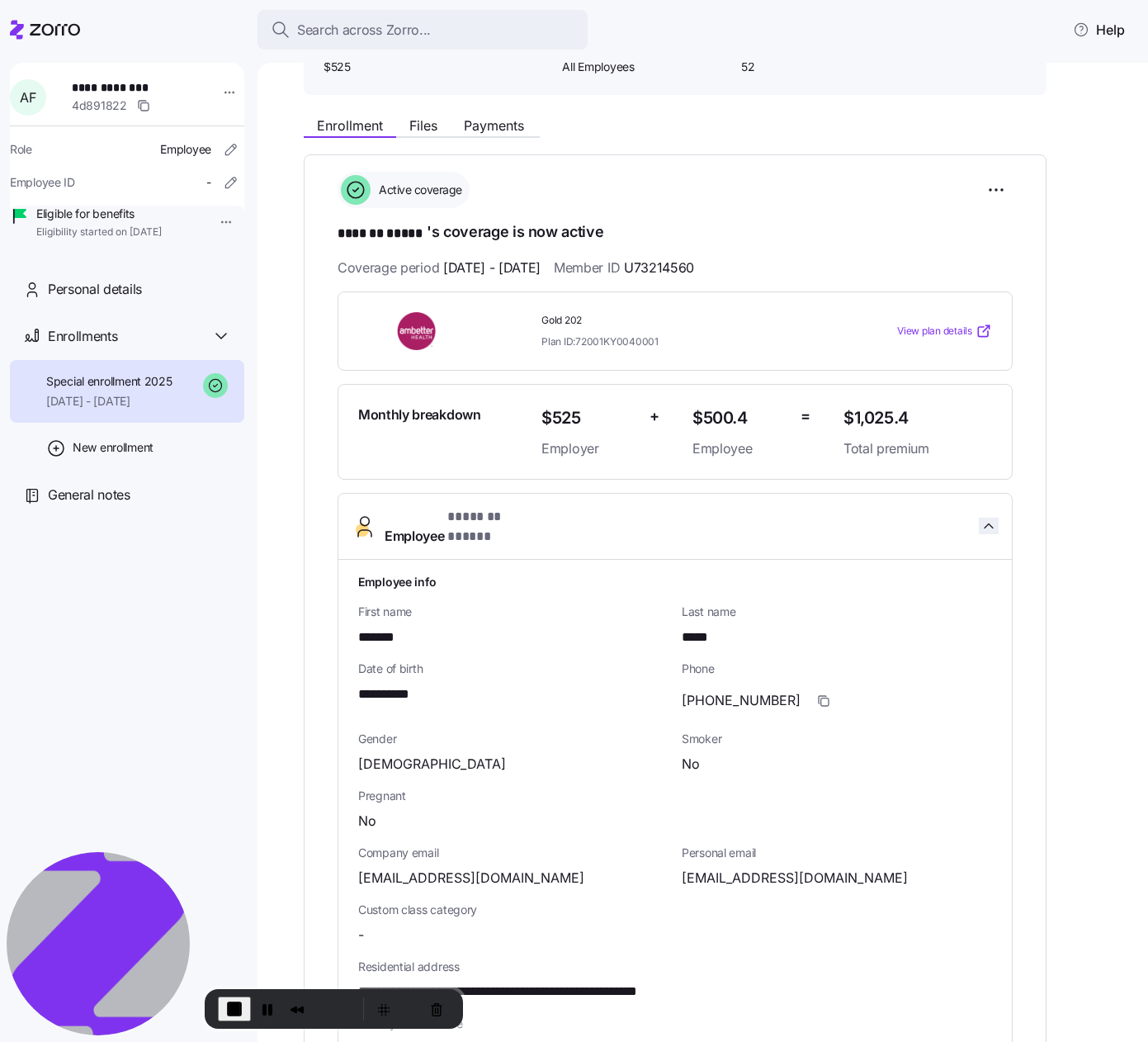
click at [992, 518] on icon "button" at bounding box center [989, 526] width 17 height 17
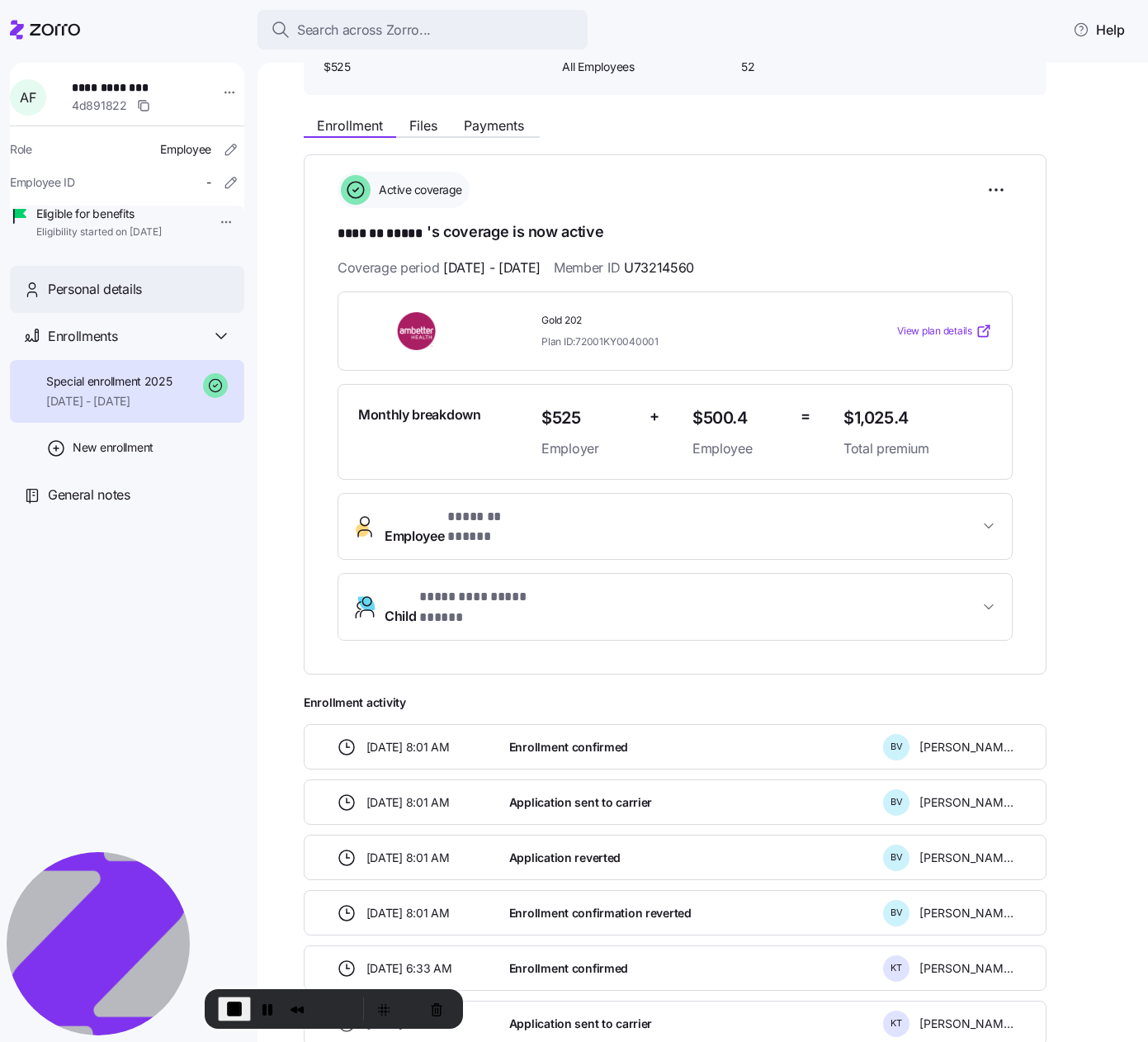
click at [130, 300] on span "Personal details" at bounding box center [95, 289] width 94 height 21
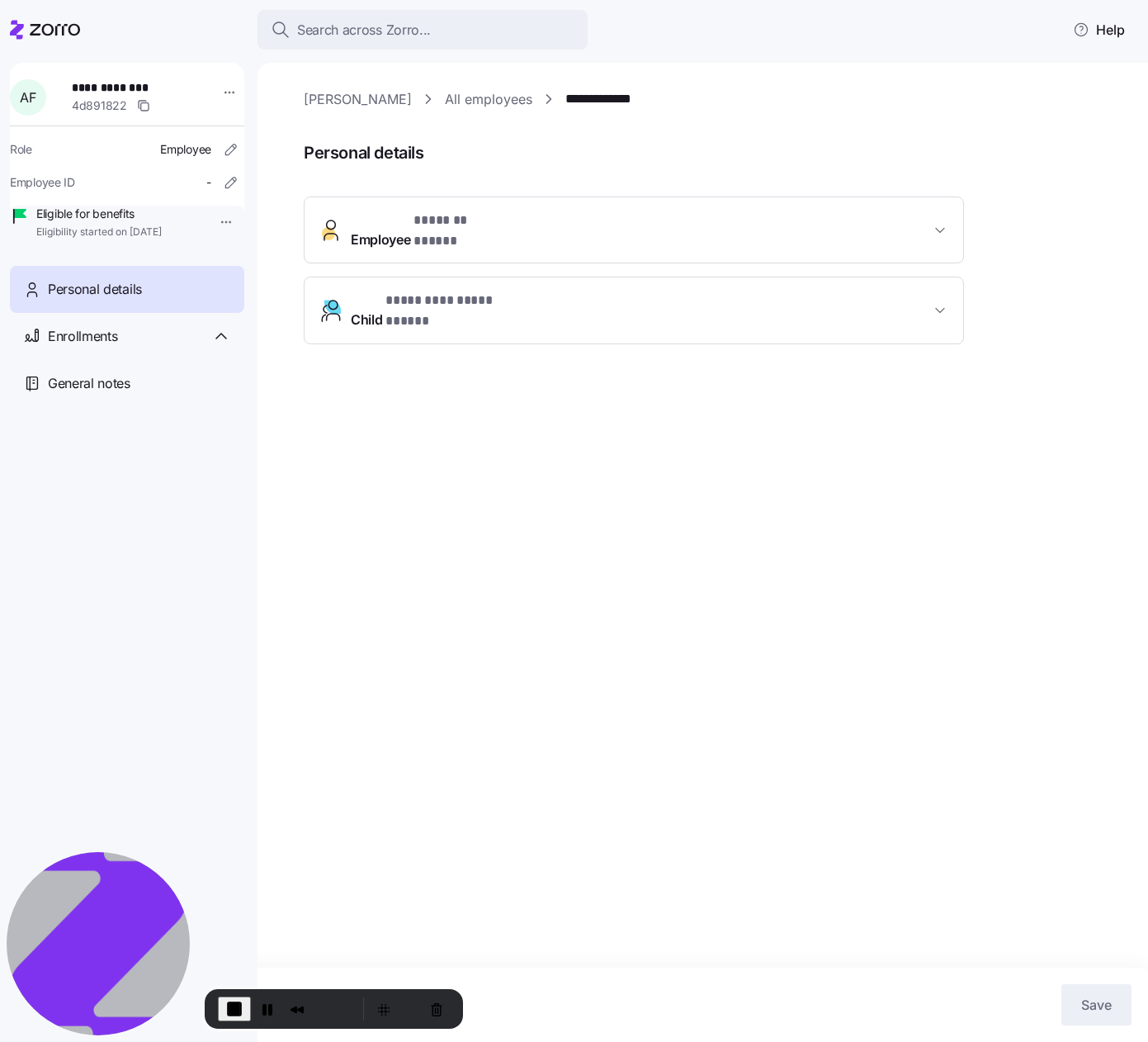
click at [473, 226] on span "* ******* ***** *" at bounding box center [461, 221] width 96 height 21
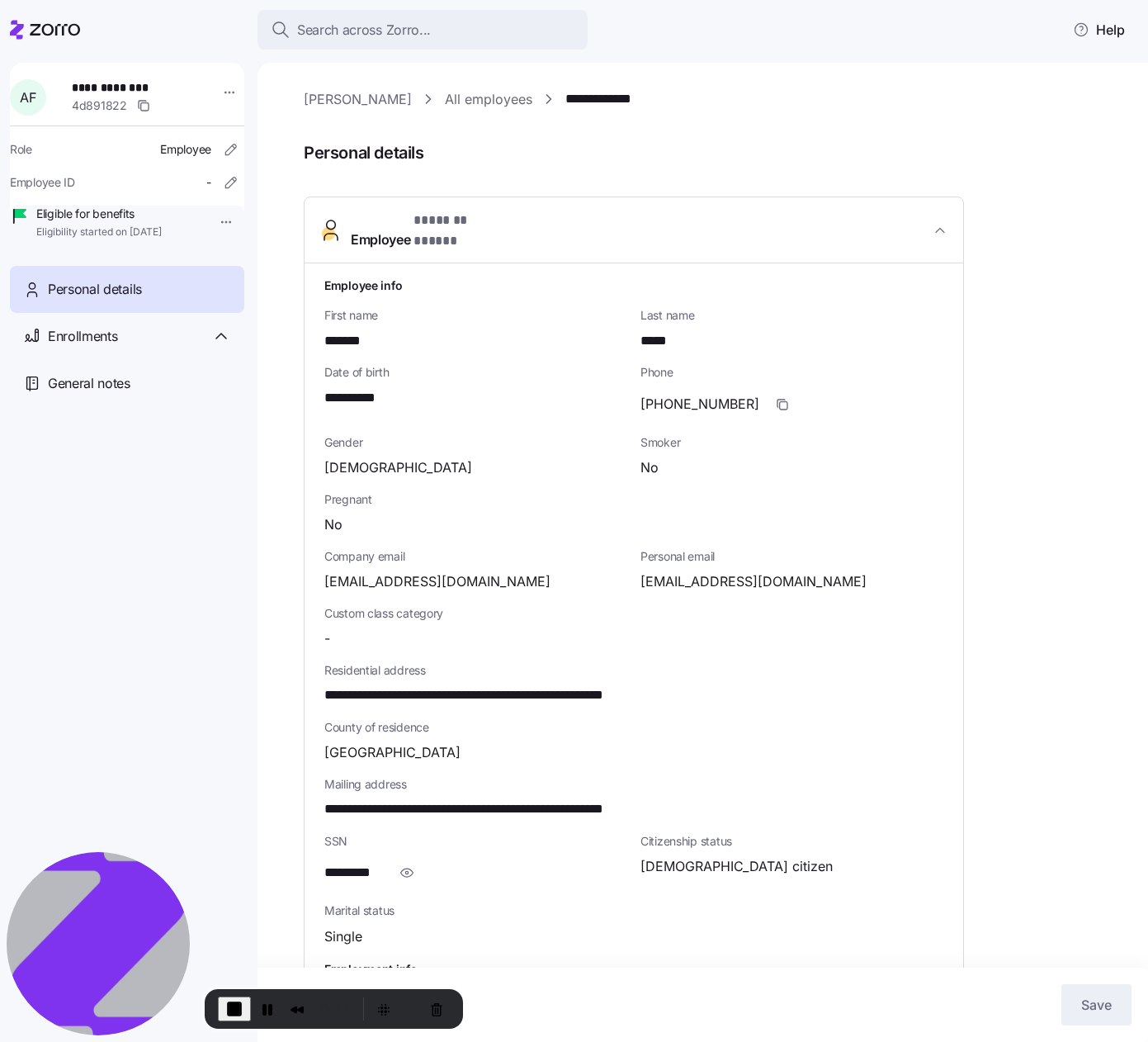
click at [473, 226] on span "* ******* ***** *" at bounding box center [461, 221] width 96 height 21
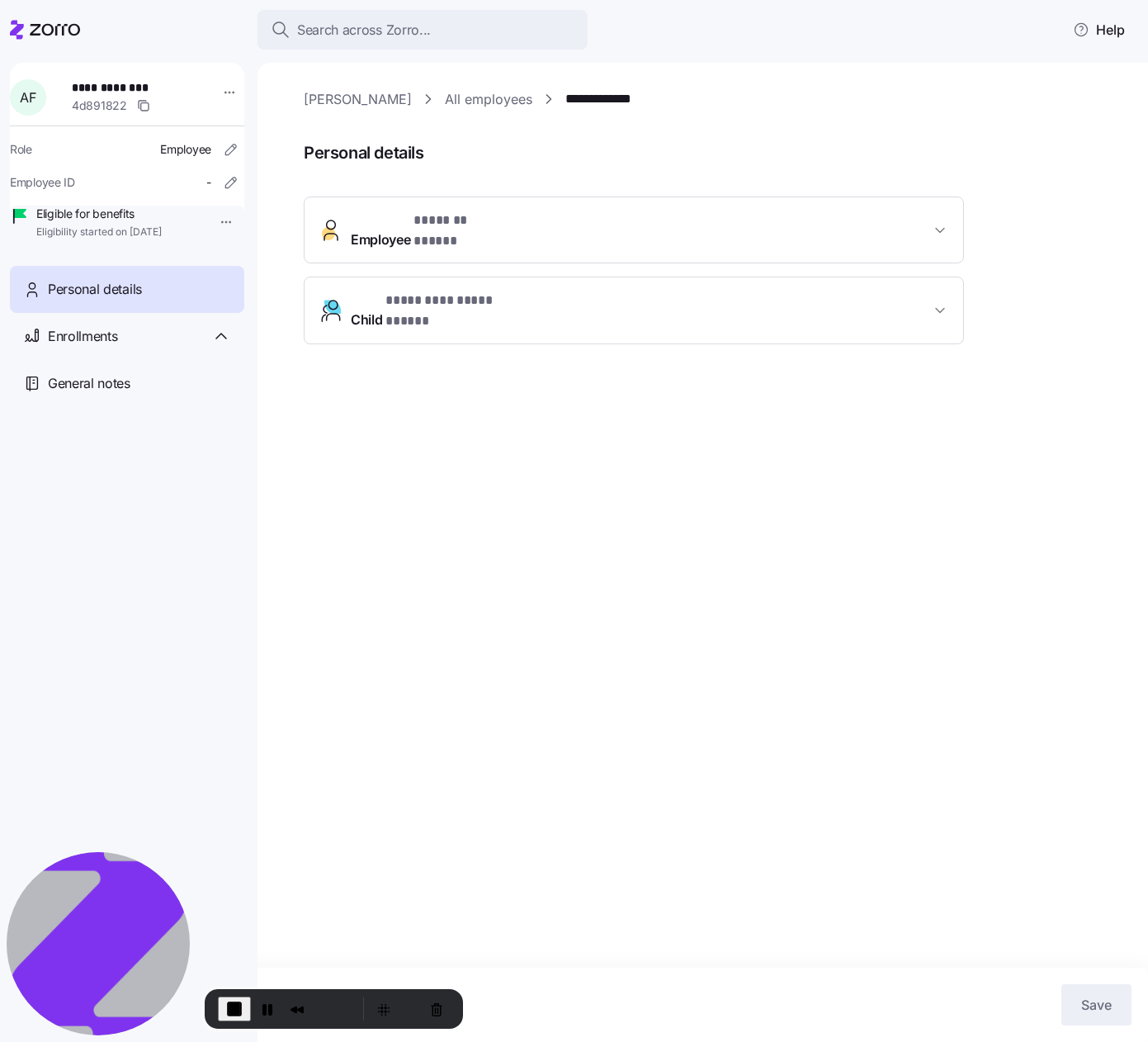
click at [434, 310] on button "**********" at bounding box center [634, 310] width 659 height 66
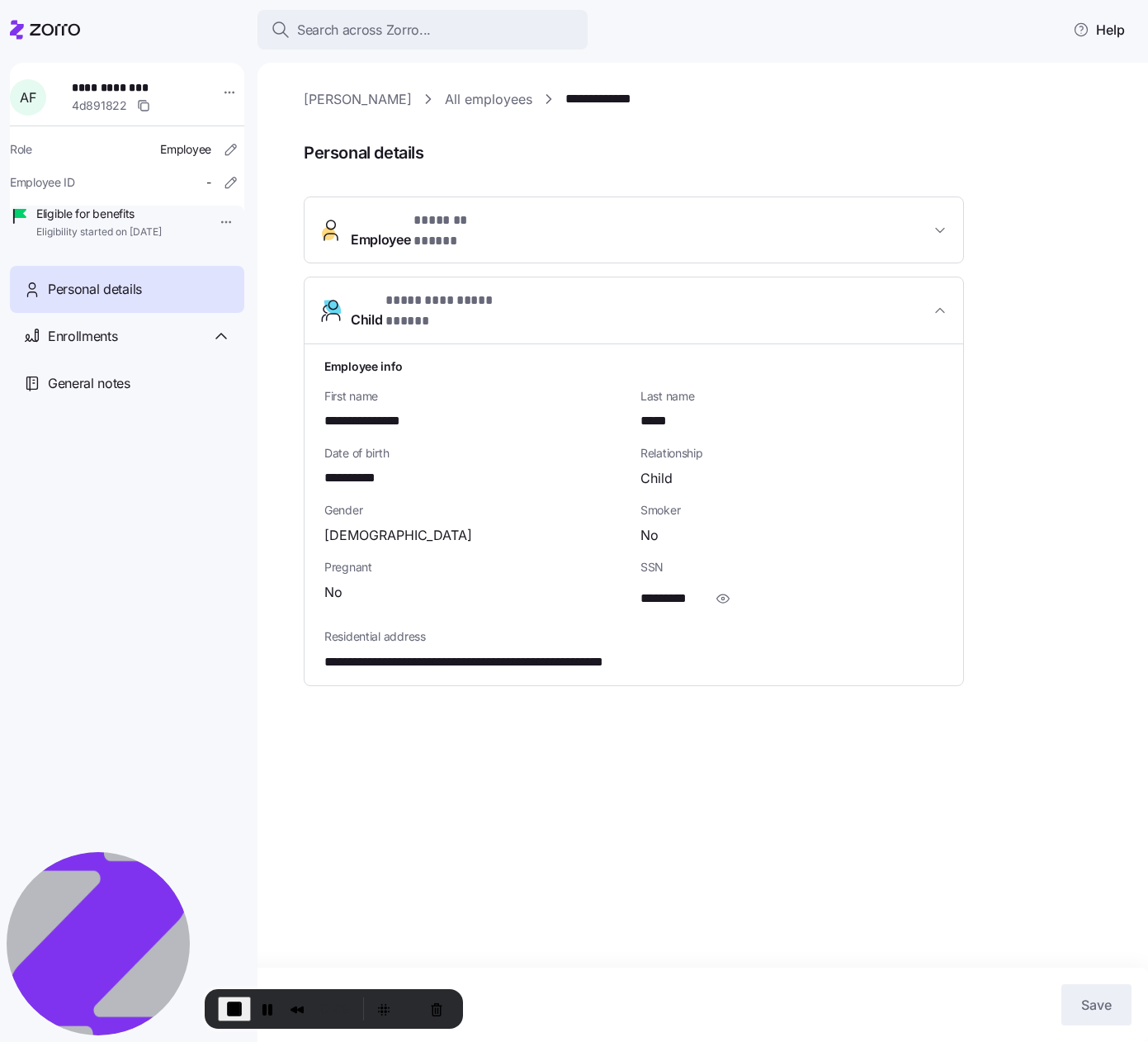
click at [434, 310] on button "**********" at bounding box center [634, 310] width 659 height 67
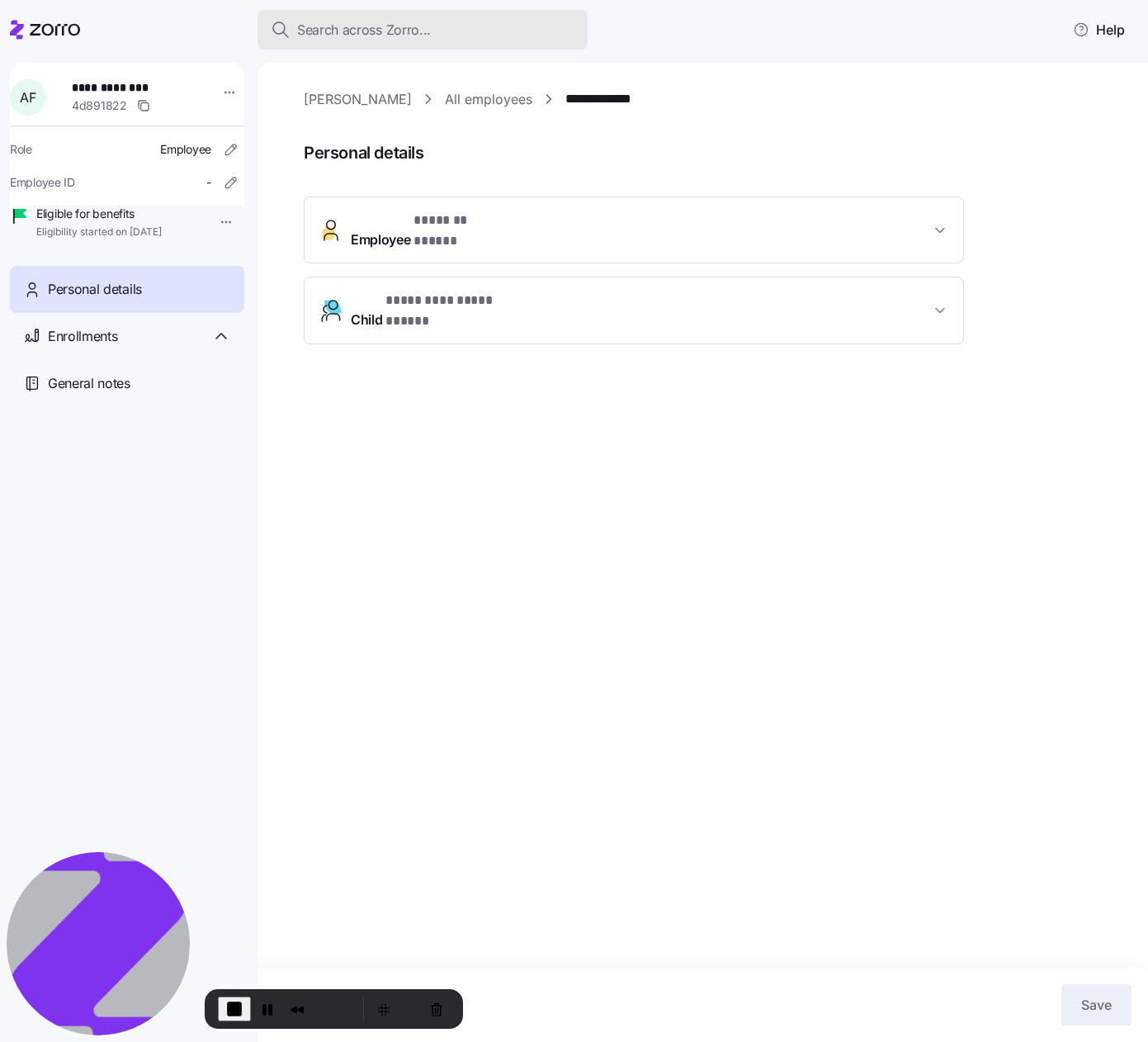
click at [494, 40] on button "Search across Zorro..." at bounding box center [423, 30] width 330 height 40
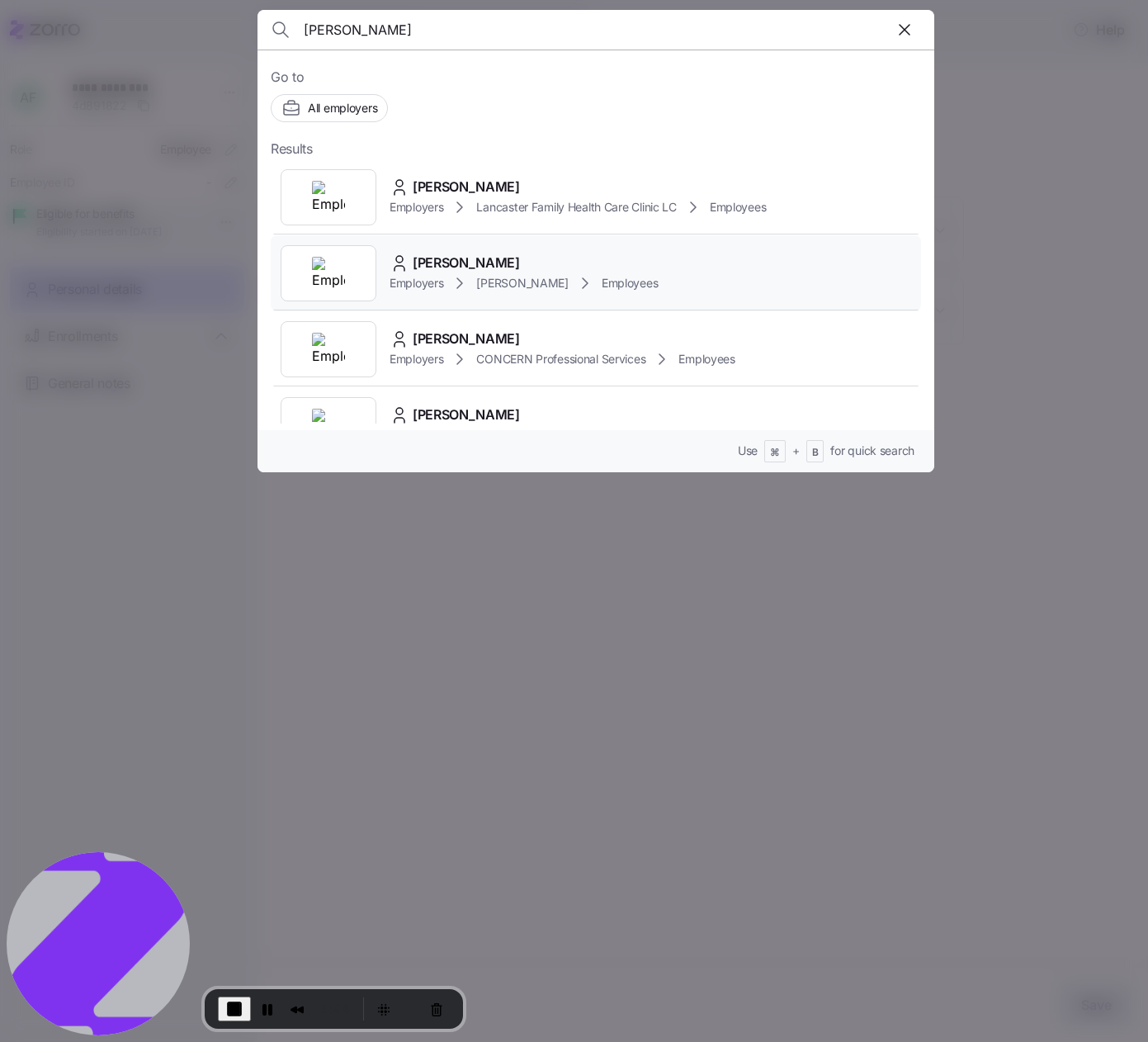
type input "Christina Callihan"
click at [319, 267] on img at bounding box center [329, 274] width 33 height 33
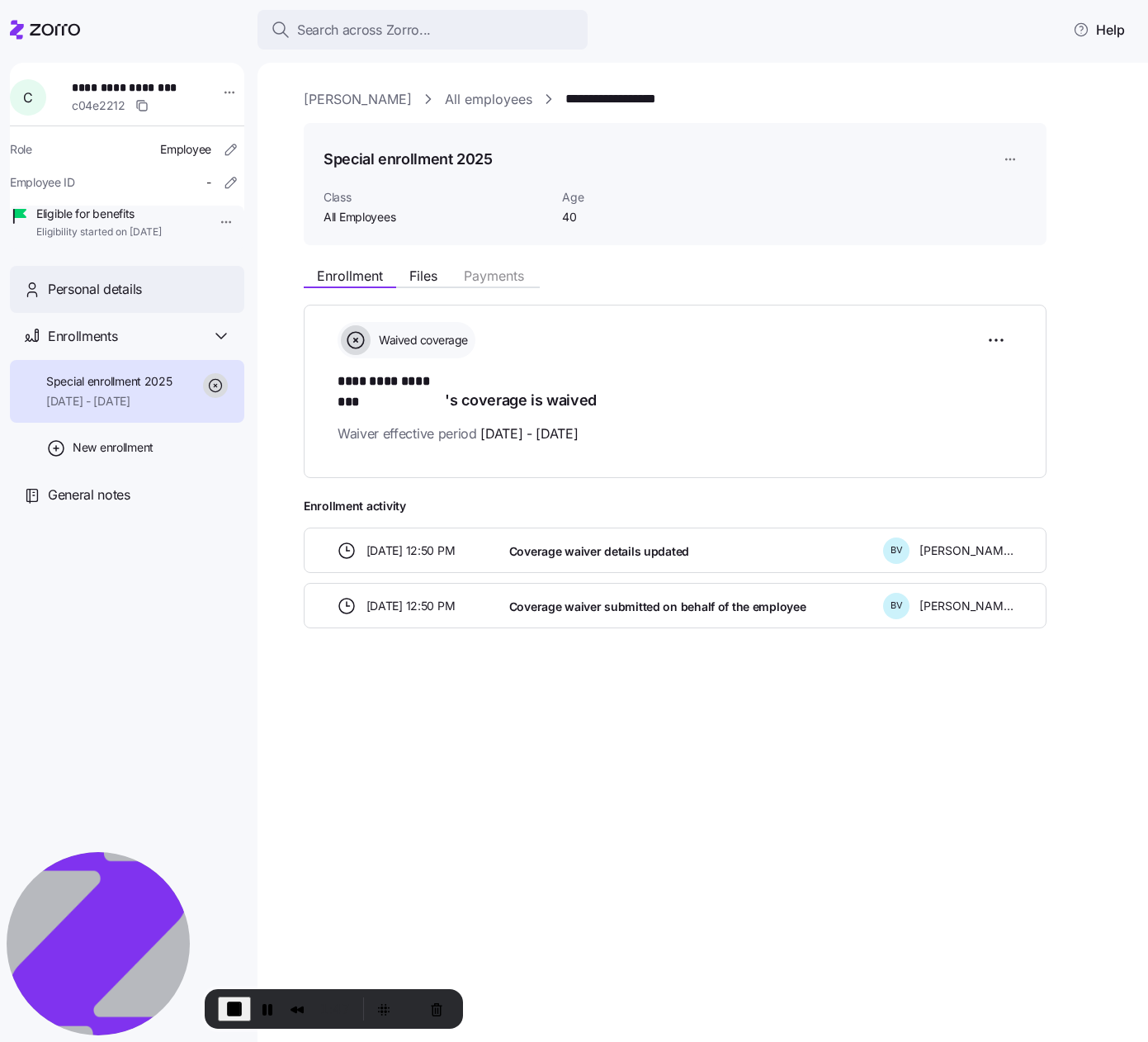
click at [141, 300] on span "Personal details" at bounding box center [95, 289] width 94 height 21
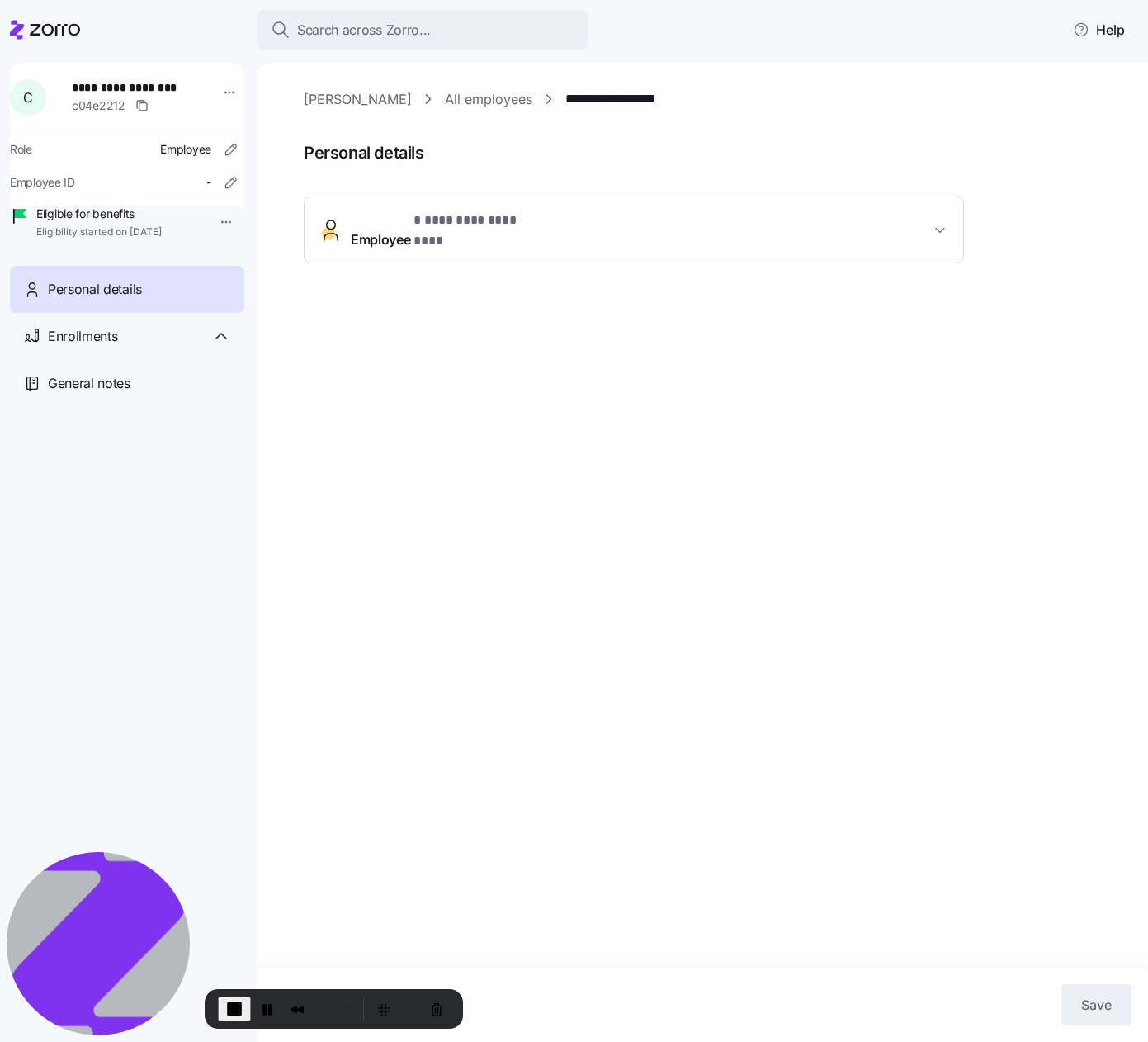
click at [662, 230] on span "Employee * ********* ******** *" at bounding box center [641, 231] width 579 height 40
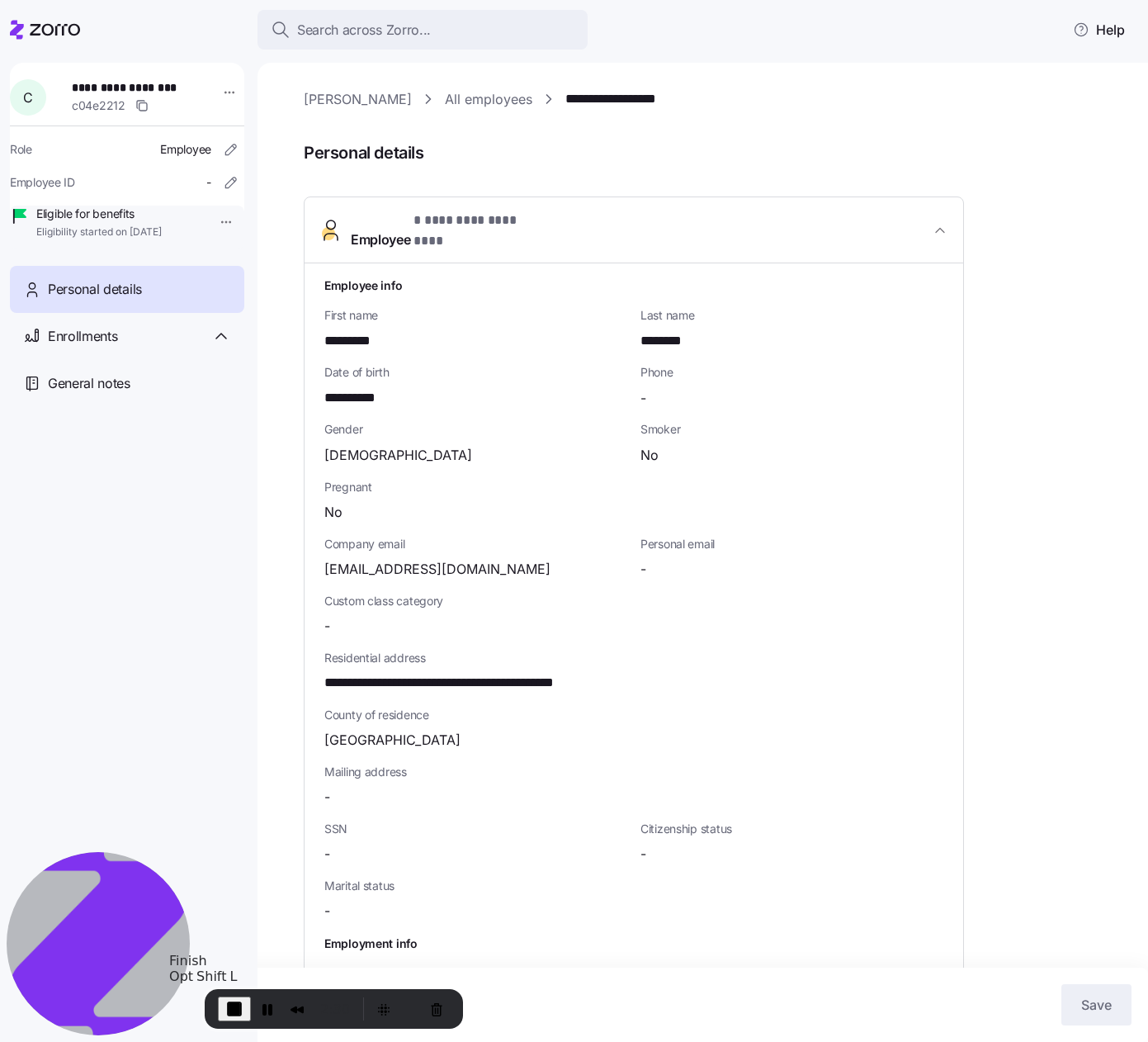
click at [231, 975] on span "End Recording" at bounding box center [235, 1009] width 20 height 20
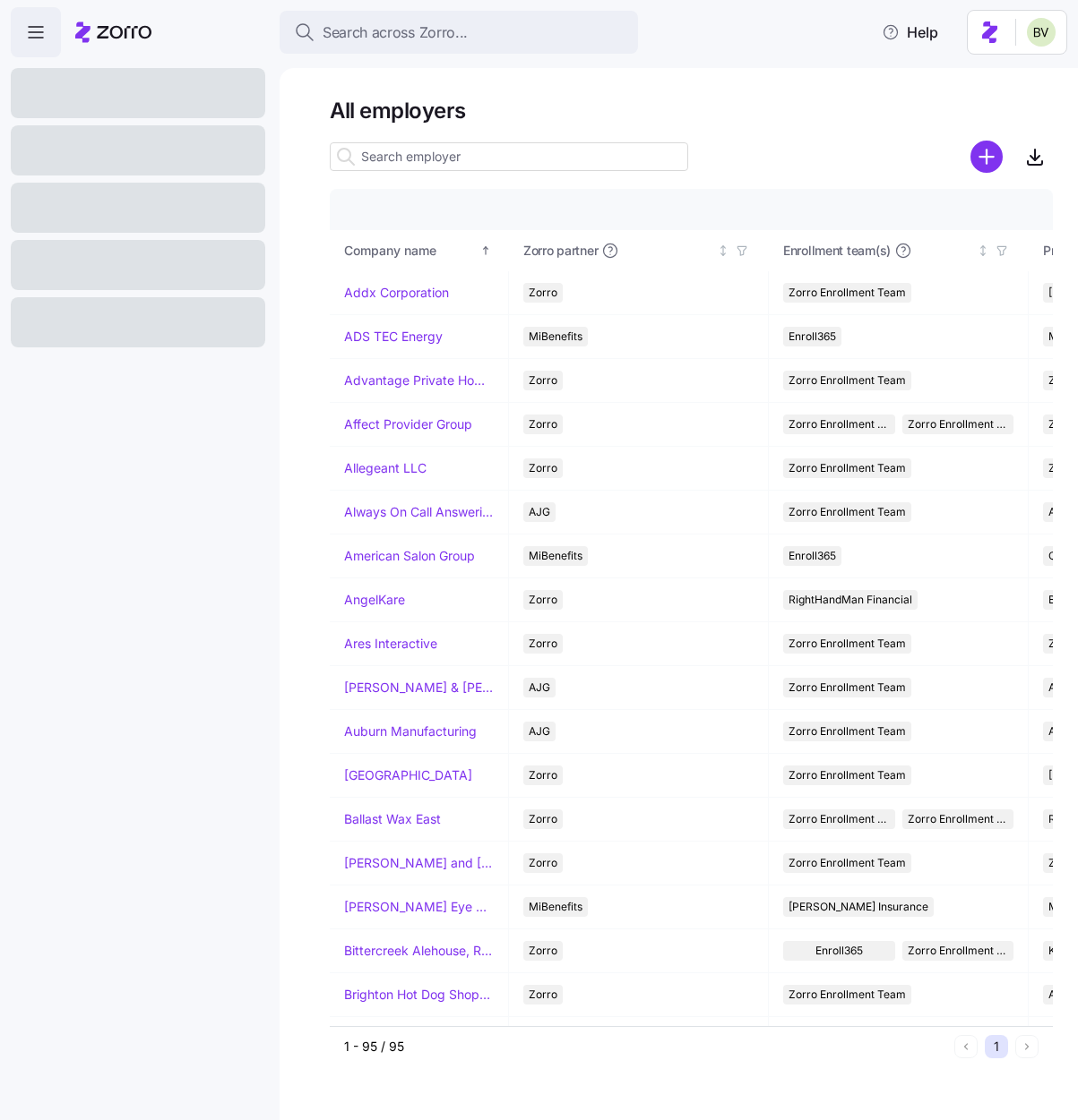
click at [379, 159] on input at bounding box center [508, 157] width 358 height 29
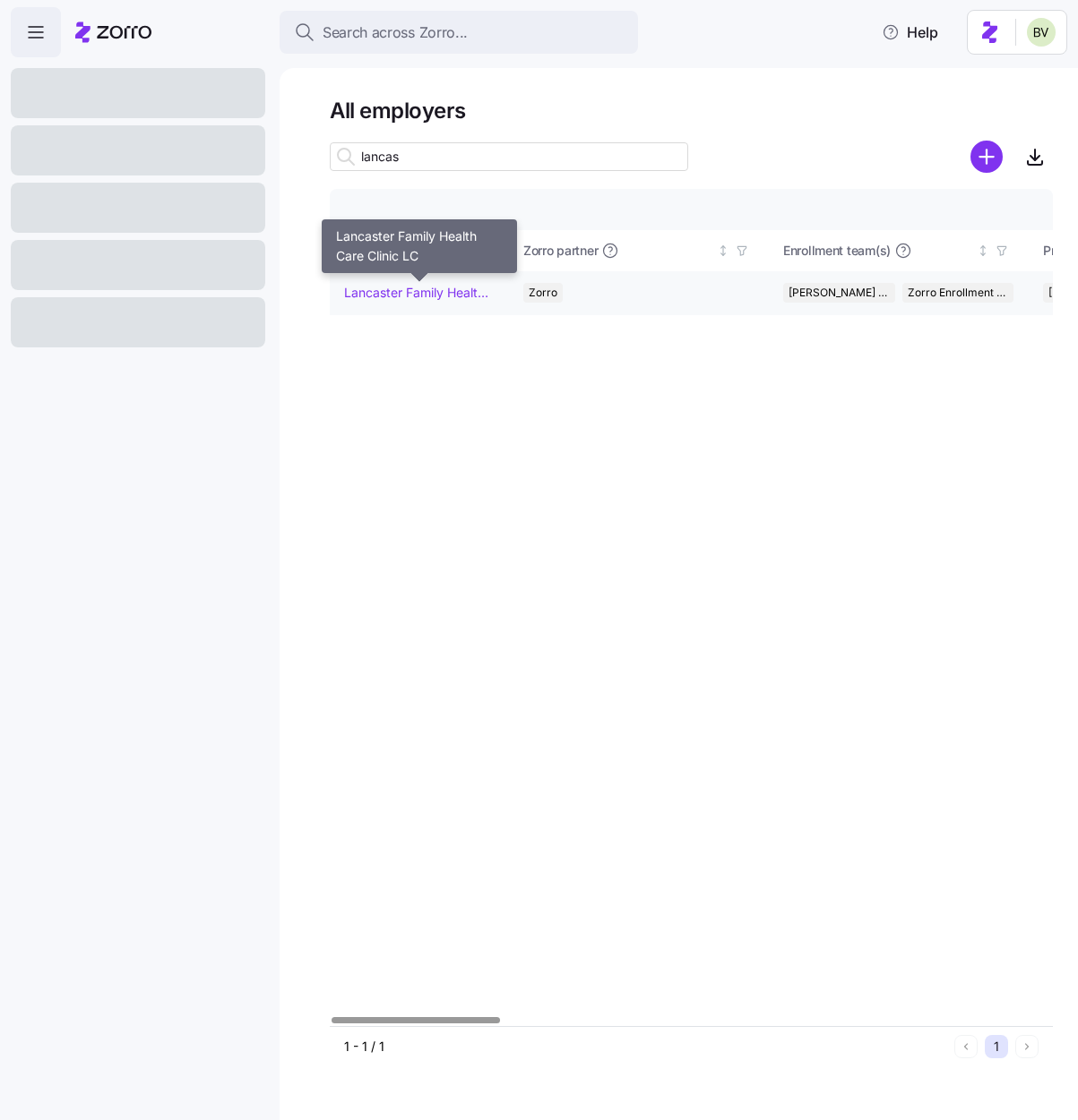
type input "lancas"
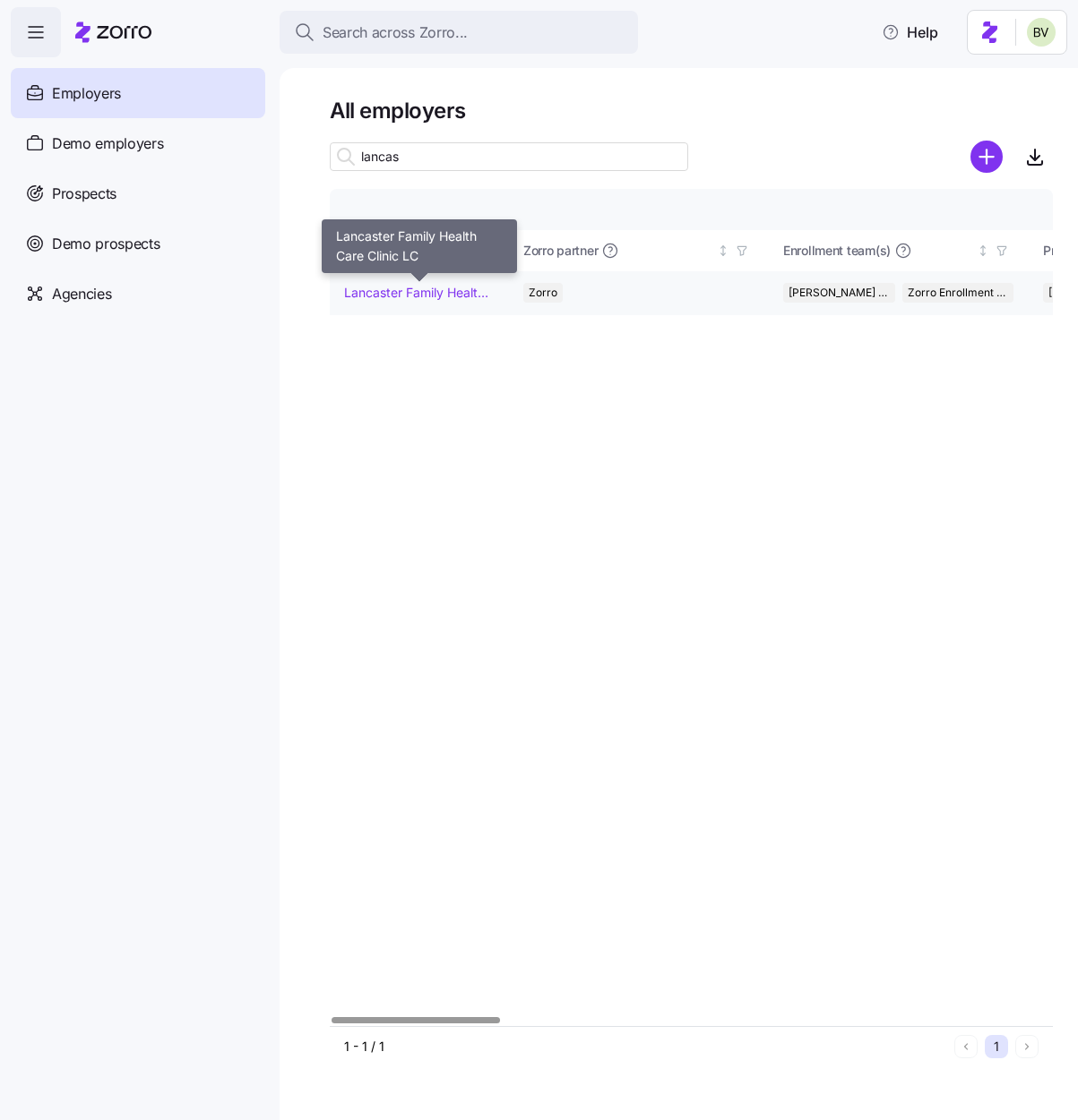
click at [423, 293] on link "Lancaster Family Health Care Clinic LC" at bounding box center [419, 293] width 150 height 18
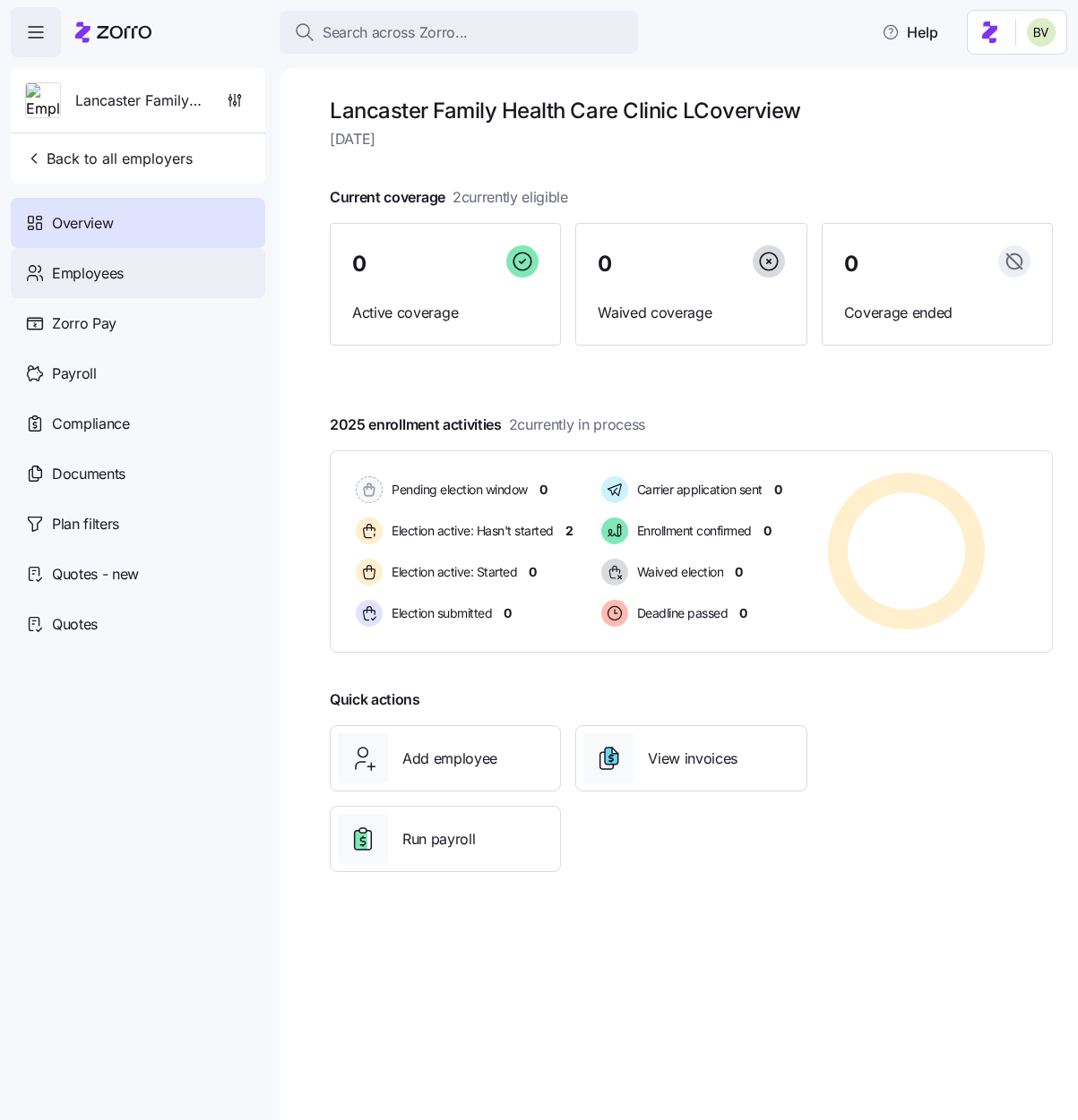
click at [188, 270] on div "Employees" at bounding box center [138, 273] width 255 height 51
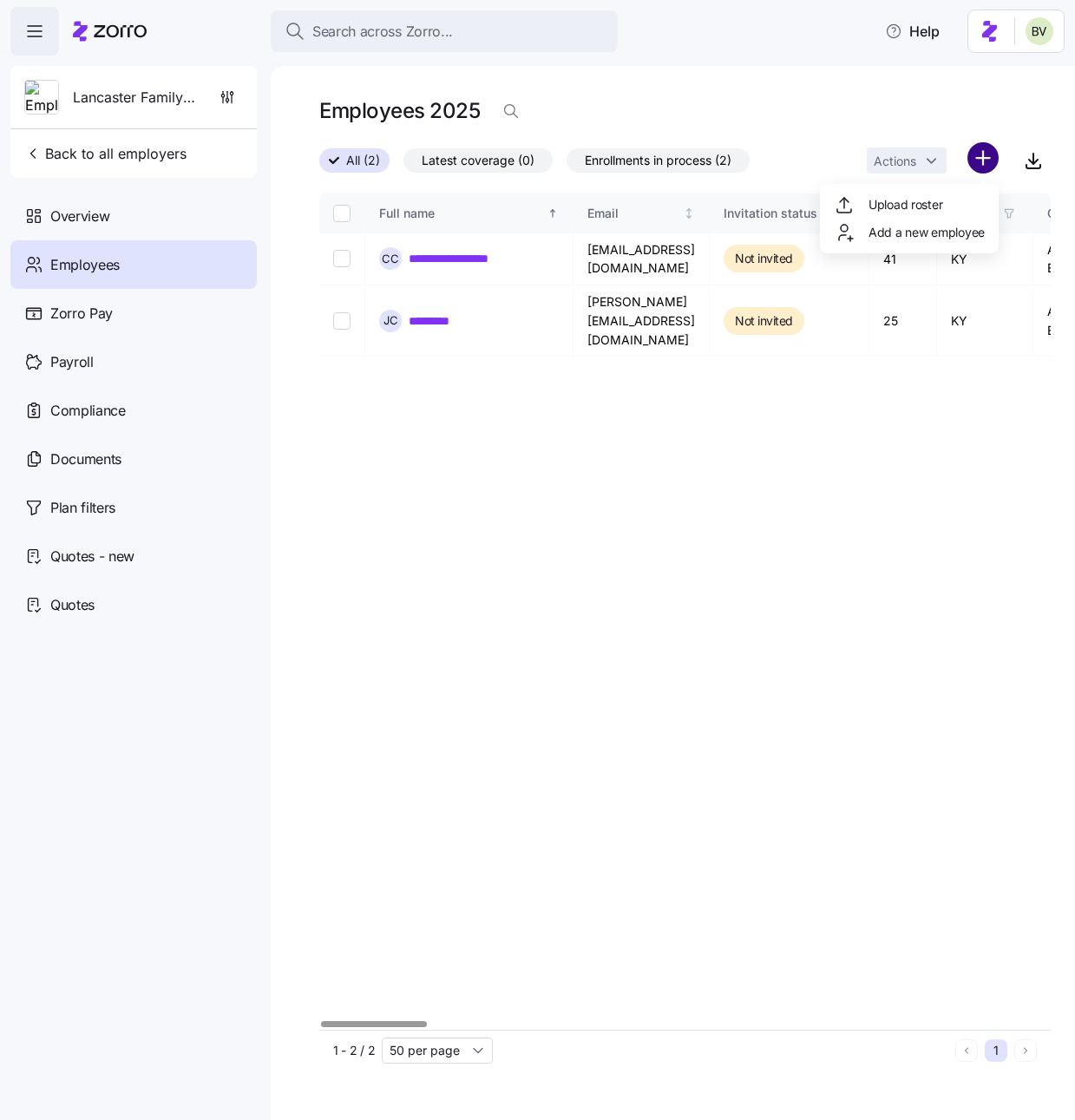
click at [988, 164] on html "**********" at bounding box center [537, 554] width 1075 height 1110
click at [892, 228] on span "Add a new employee" at bounding box center [926, 233] width 116 height 17
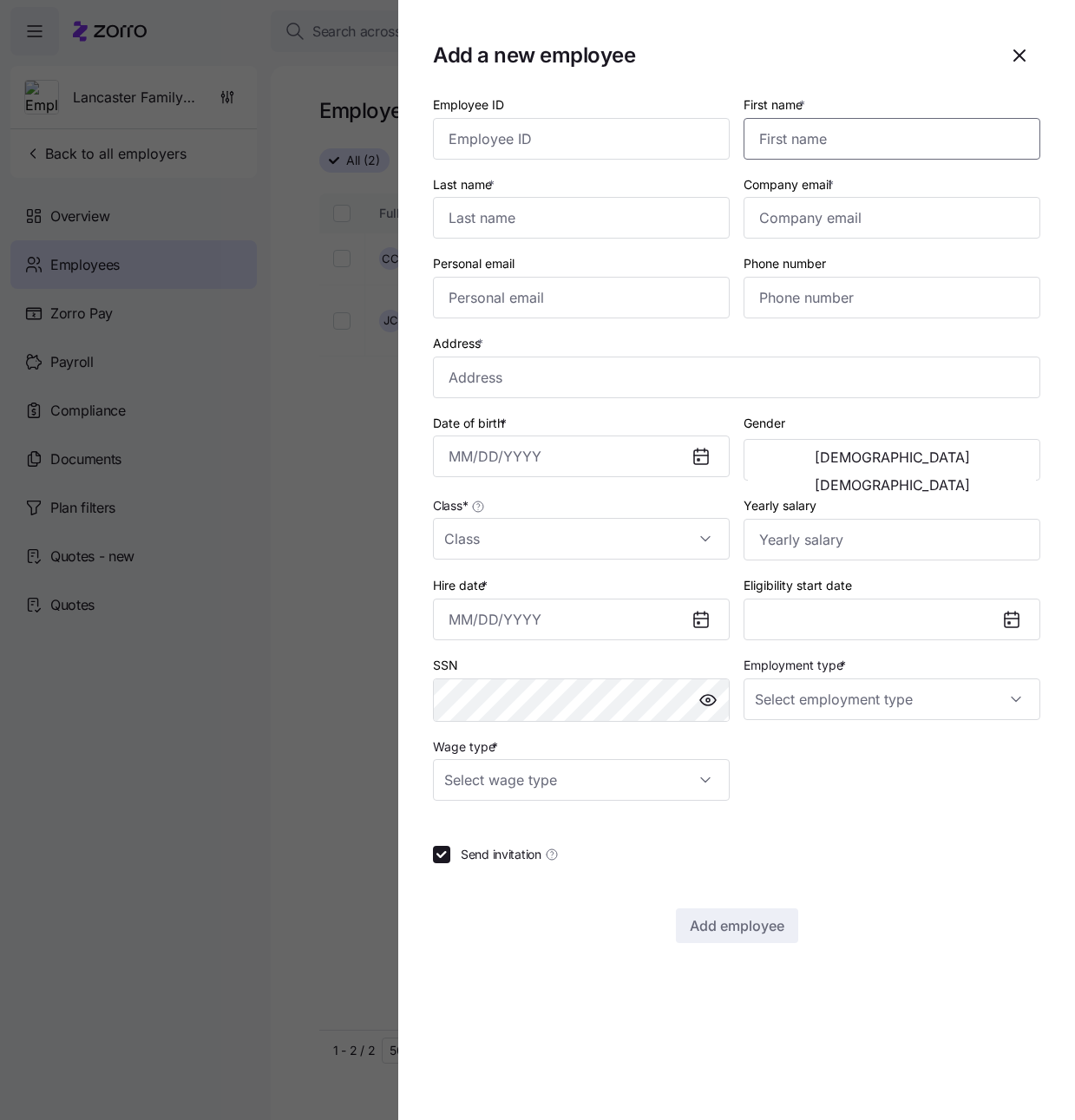
click at [824, 139] on input "First name *" at bounding box center [891, 139] width 297 height 42
paste input "Anthony"
type input "Anthony"
click at [735, 171] on div "Last name *" at bounding box center [581, 205] width 311 height 80
click at [503, 226] on input "Last name *" at bounding box center [581, 218] width 297 height 42
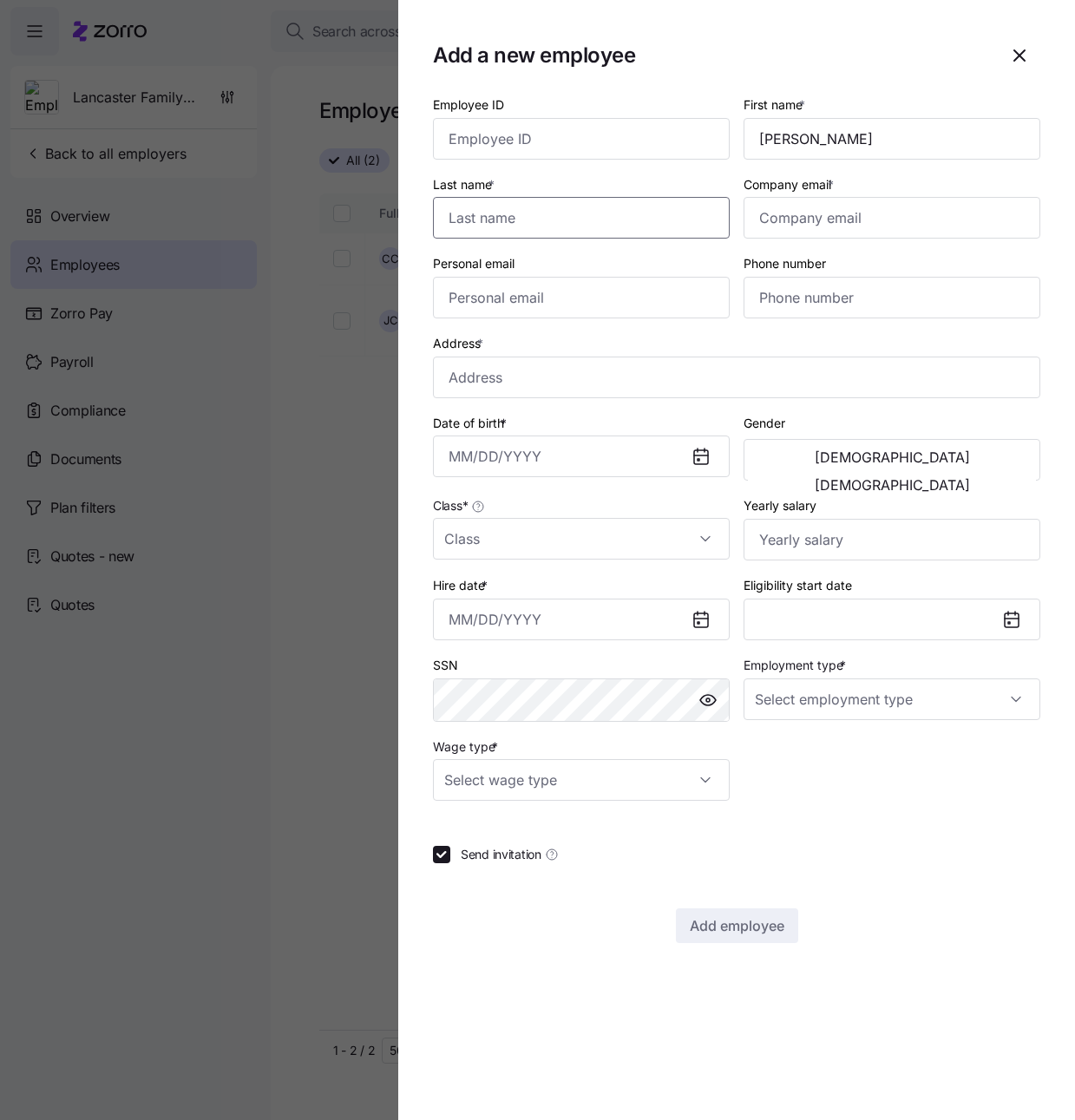
paste input "Flynn"
type input "Flynn"
click at [695, 173] on div "Last name * Flynn" at bounding box center [581, 205] width 297 height 66
click at [816, 220] on input "Company email *" at bounding box center [891, 218] width 297 height 42
paste input "anthonywayneflynn@gmail.com"
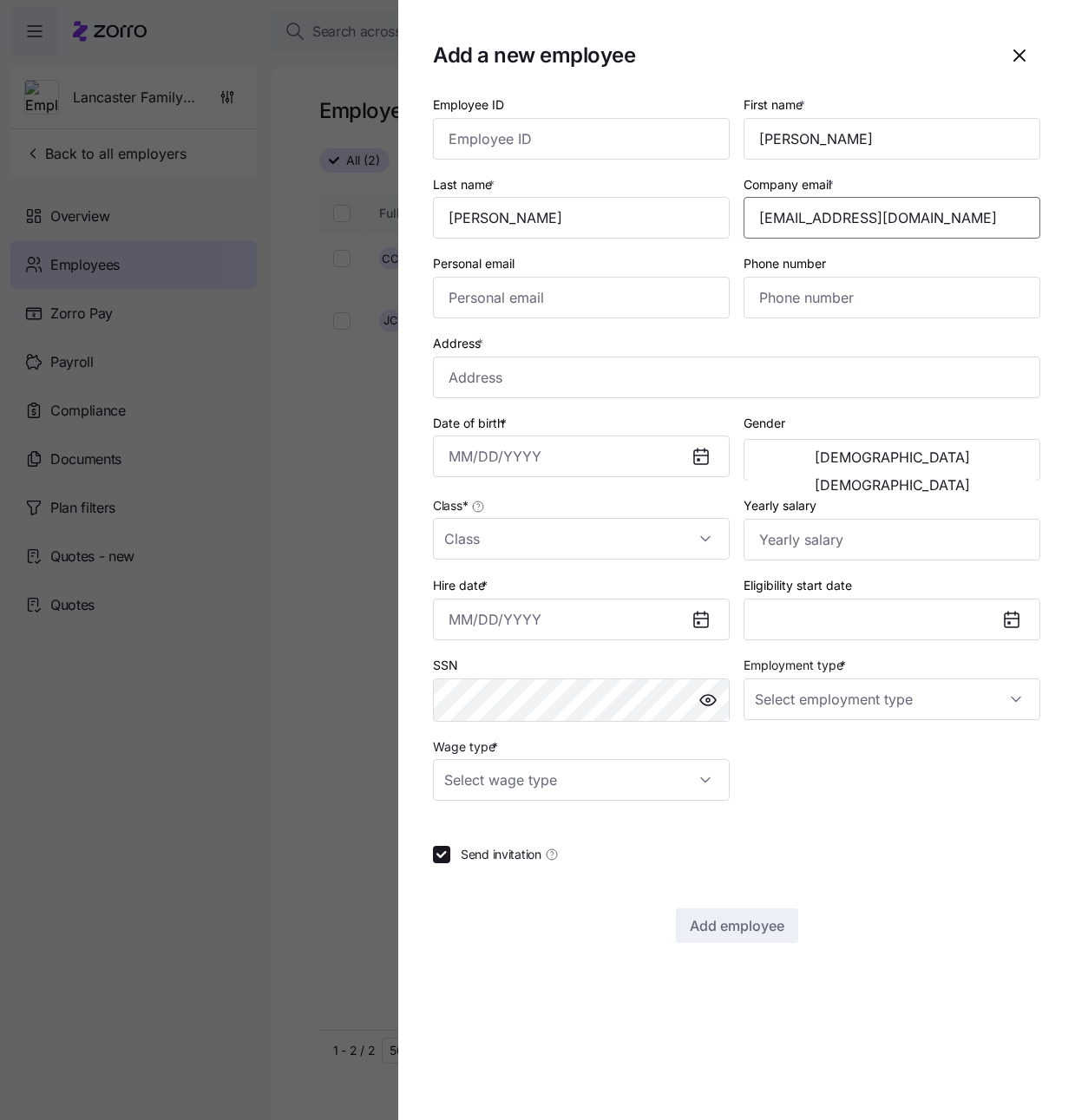
type input "anthonywayneflynn@gmail.com"
click at [904, 170] on div "Company email * anthonywayneflynn@gmail.com" at bounding box center [891, 205] width 311 height 80
click at [569, 303] on input "Personal email" at bounding box center [581, 297] width 297 height 42
paste input "anthonywayneflynn@gmail.com"
type input "anthonywayneflynn@gmail.com"
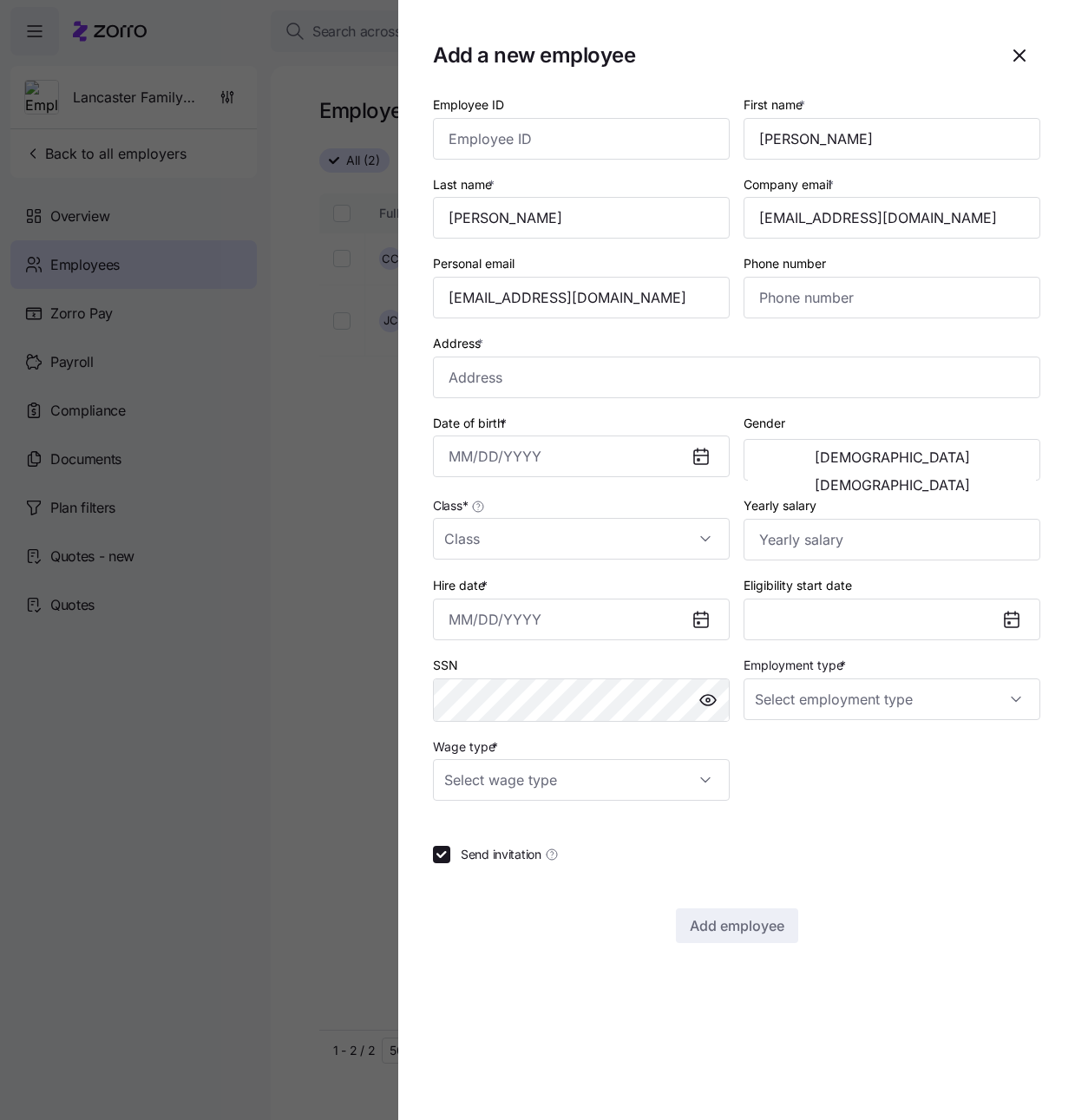
click at [597, 258] on div "Personal email anthonywayneflynn@gmail.com" at bounding box center [581, 285] width 297 height 66
click at [806, 306] on input "Phone number" at bounding box center [891, 297] width 297 height 42
paste input "1 (606) 416-3892"
type input "1 (606) 416-3892"
click at [742, 322] on div "Phone number 1 (606) 416-3892" at bounding box center [891, 285] width 311 height 80
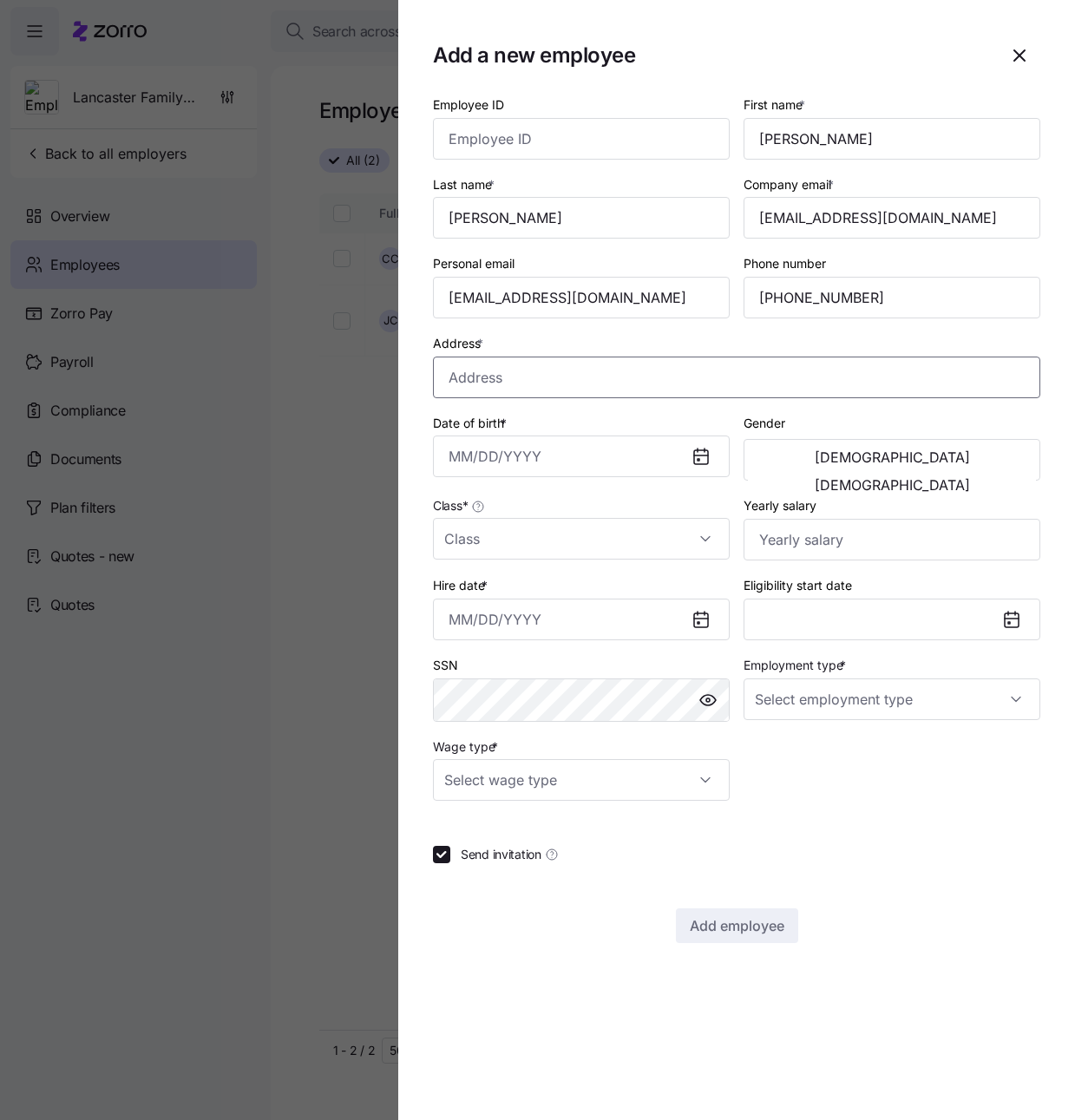
click at [532, 381] on input "Address *" at bounding box center [736, 378] width 608 height 42
paste input "362 Harrison-King Lane Apt #5, Berea, KY 40403-9479, USA"
type input "362 Harrison-King Lane Apt #5, Berea, KY 40403-9479, USA"
click at [583, 332] on div "Address * 362 Harrison-King Lane Apt #5, Berea, KY 40403-9479, USA" at bounding box center [736, 365] width 608 height 66
click at [469, 447] on input "Date of birth *" at bounding box center [581, 456] width 297 height 42
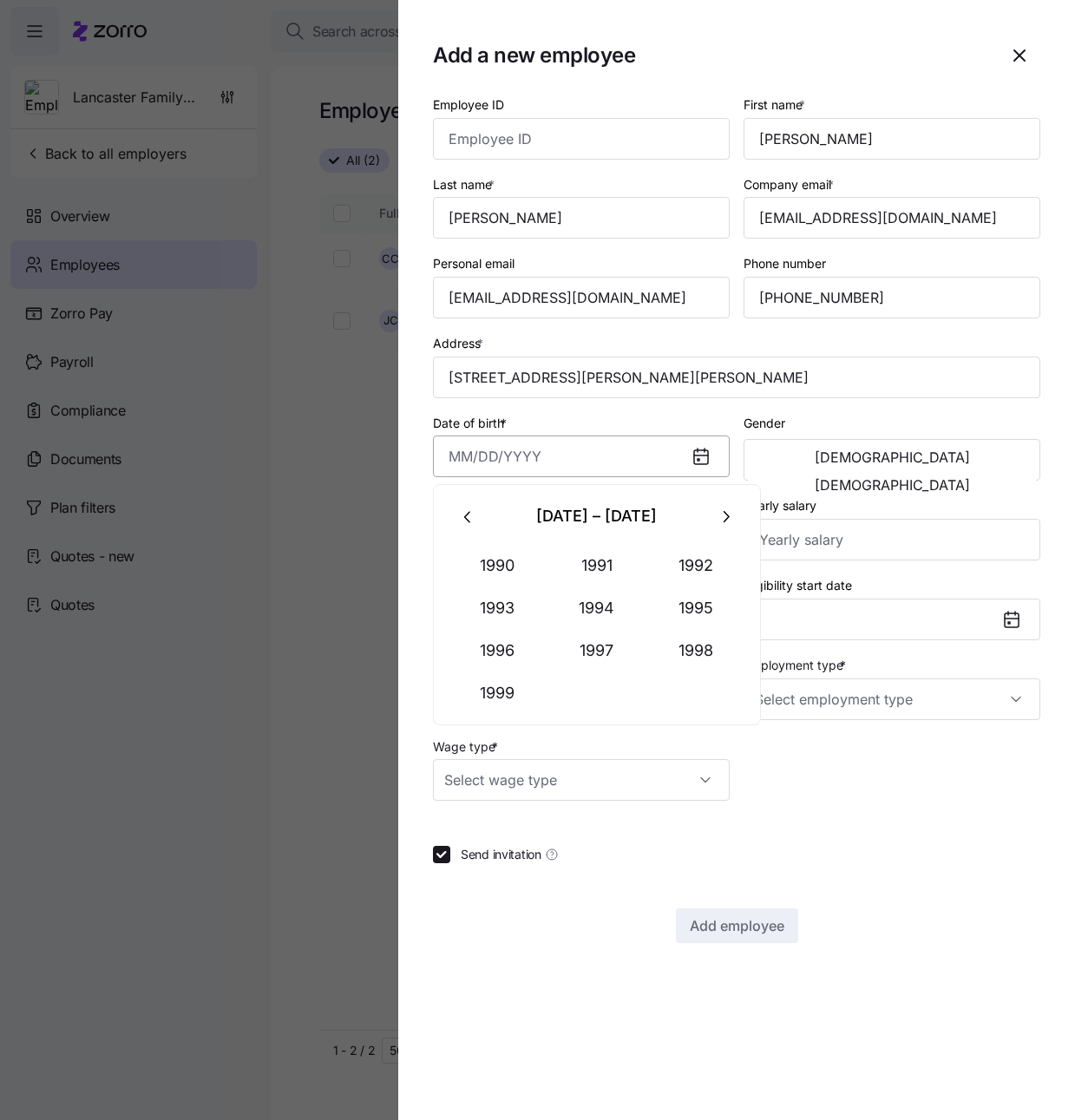
paste input "01/29/1973"
type input "January 29, 1973"
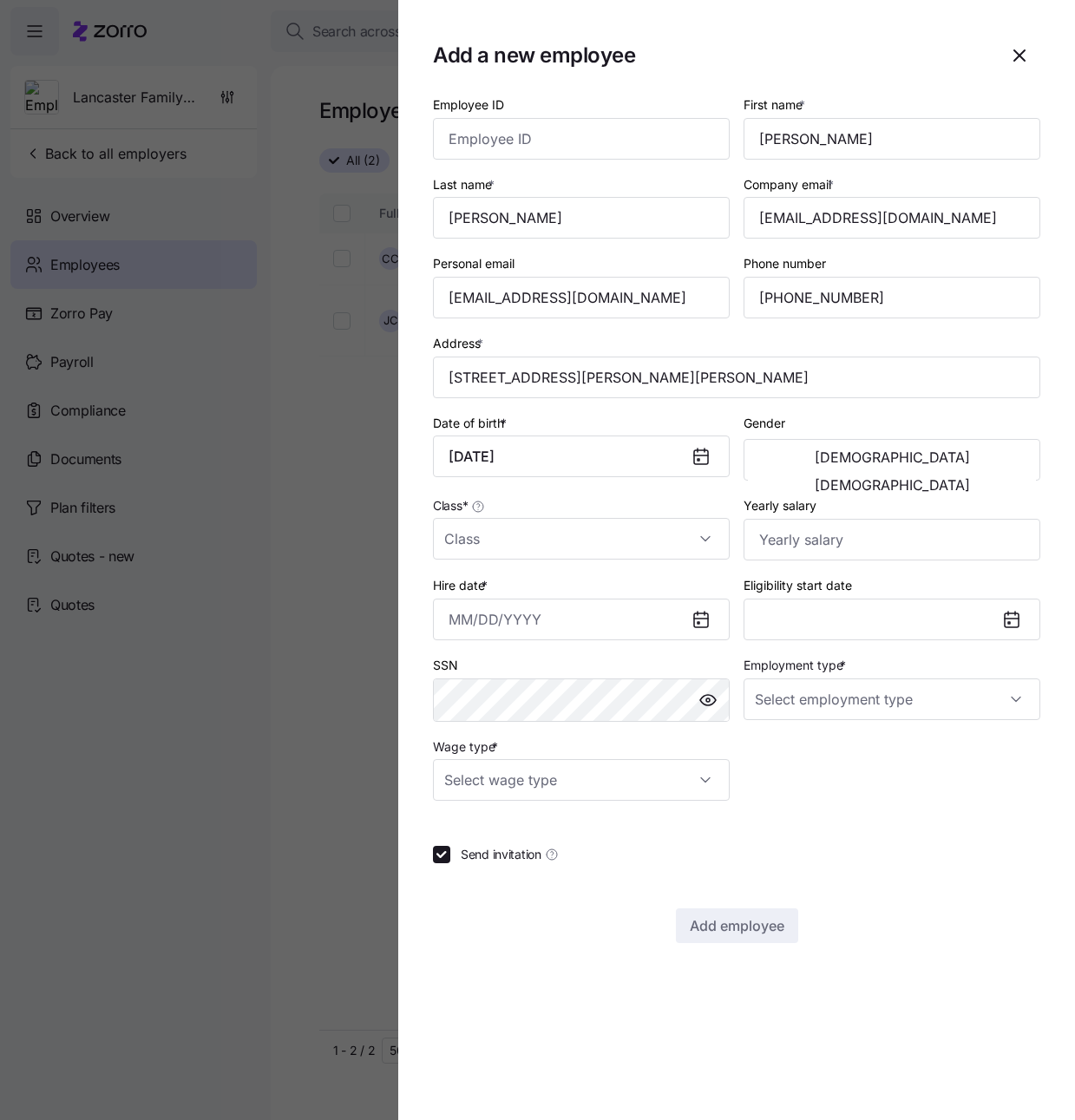
click at [686, 422] on div "Date of birth * January 29, 1973" at bounding box center [581, 444] width 297 height 66
click at [831, 459] on span "[DEMOGRAPHIC_DATA]" at bounding box center [893, 457] width 156 height 14
click at [817, 539] on input "Yearly salary" at bounding box center [891, 539] width 297 height 42
paste input "$78,000"
type input "$78,000"
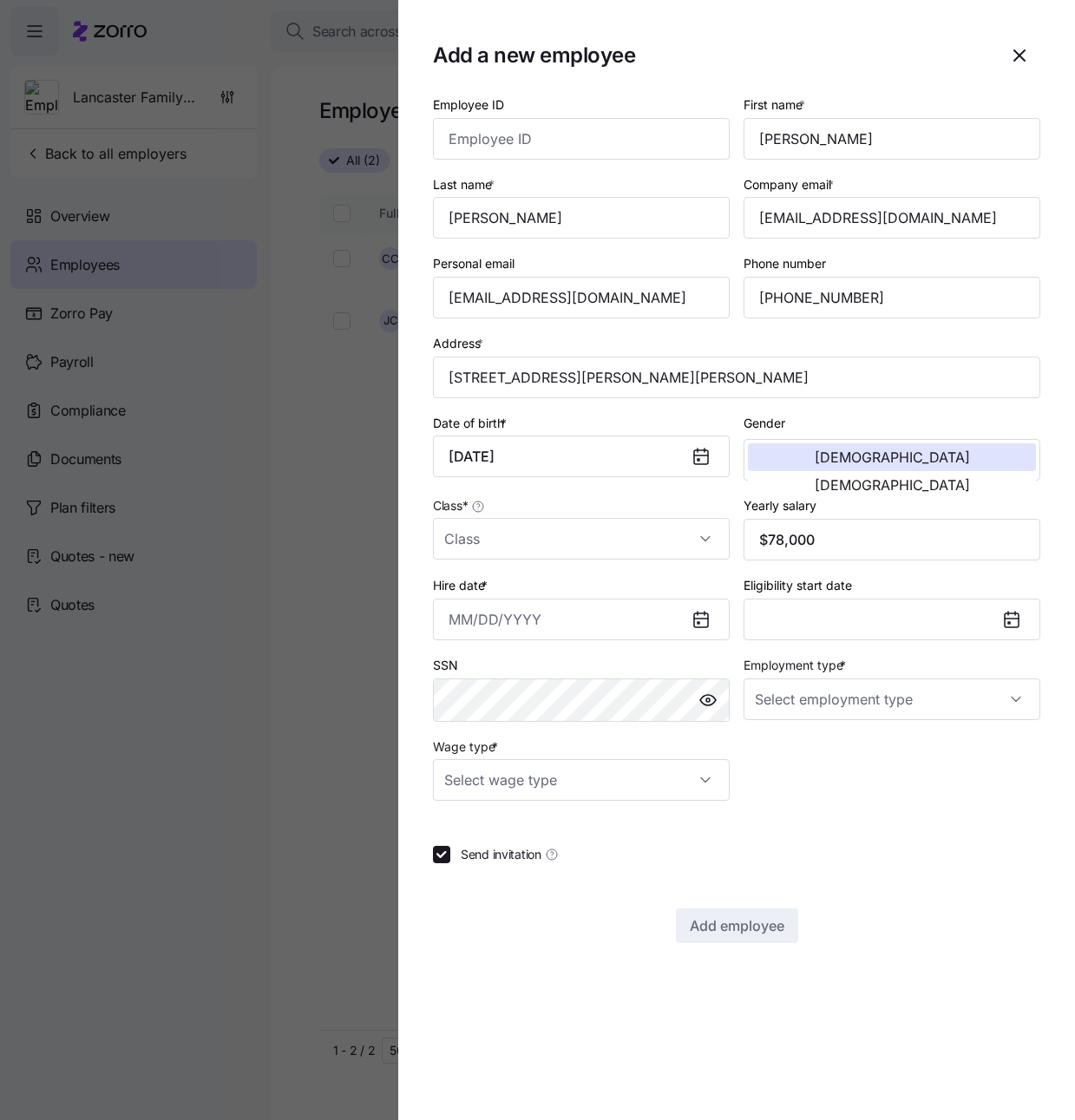
click at [689, 490] on div "Class *" at bounding box center [581, 527] width 311 height 80
click at [703, 531] on input "Class *" at bounding box center [581, 539] width 297 height 42
click at [607, 584] on div "All Employees" at bounding box center [581, 592] width 283 height 37
type input "All Employees"
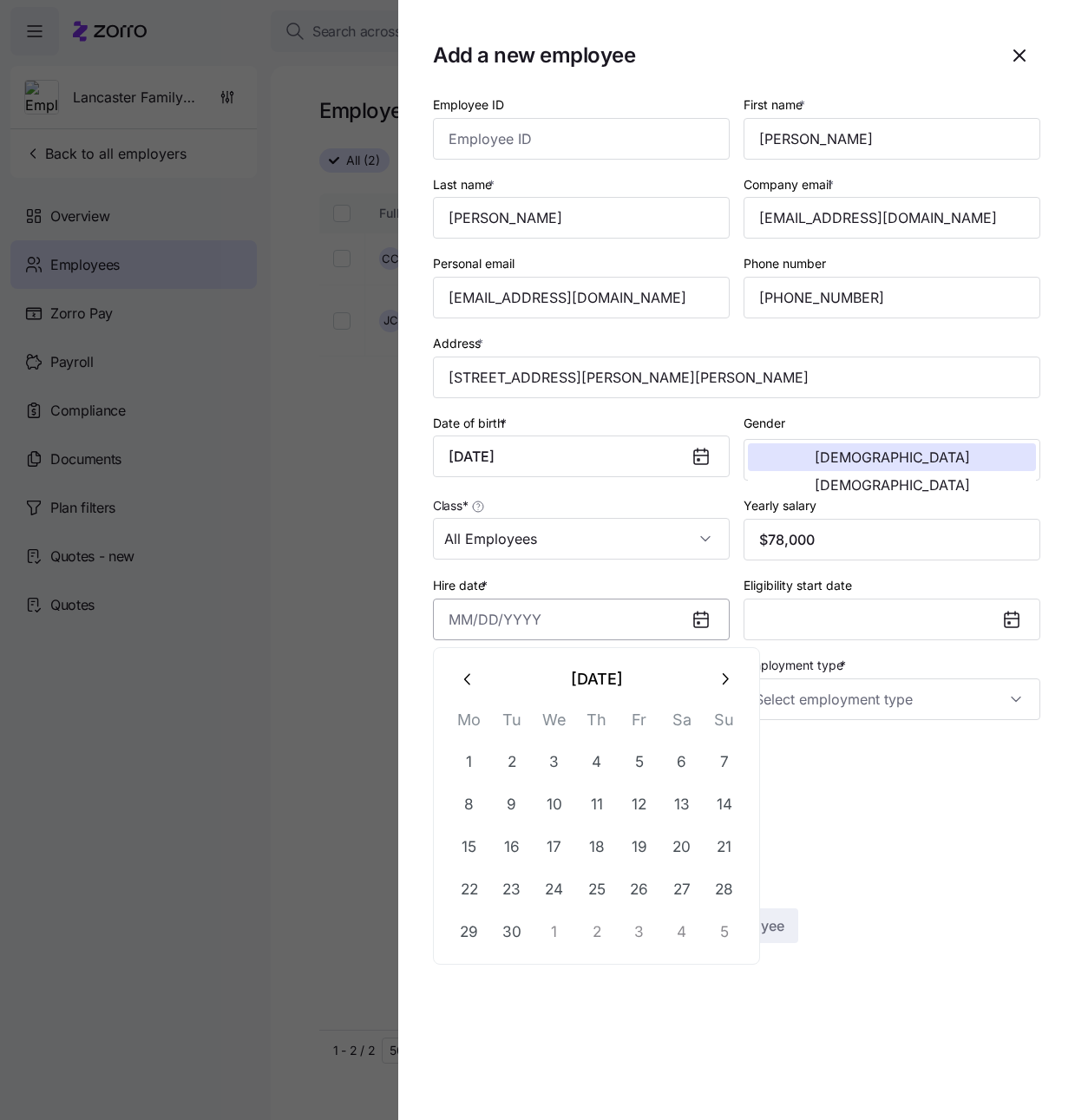
click at [446, 622] on input "Hire date *" at bounding box center [581, 620] width 297 height 42
paste input "7/7/2025"
type input "July 7, 2025"
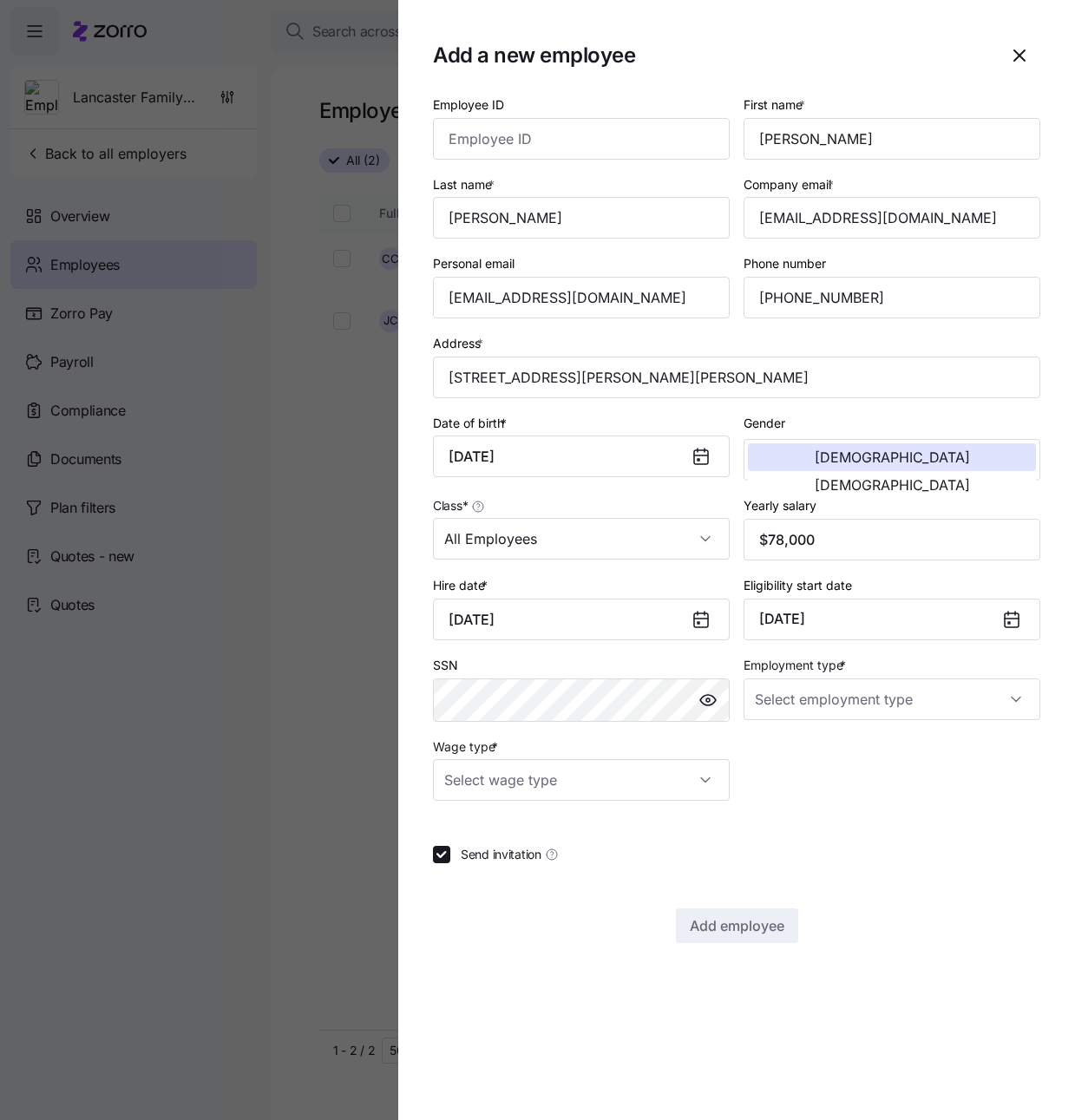
click at [597, 570] on div "Hire date * July 7, 2025" at bounding box center [581, 607] width 311 height 80
click at [783, 701] on input "Employment type *" at bounding box center [891, 699] width 297 height 42
click at [784, 740] on div "Full Time" at bounding box center [891, 752] width 283 height 37
type input "Full Time"
click at [688, 767] on input "Wage type *" at bounding box center [581, 780] width 297 height 42
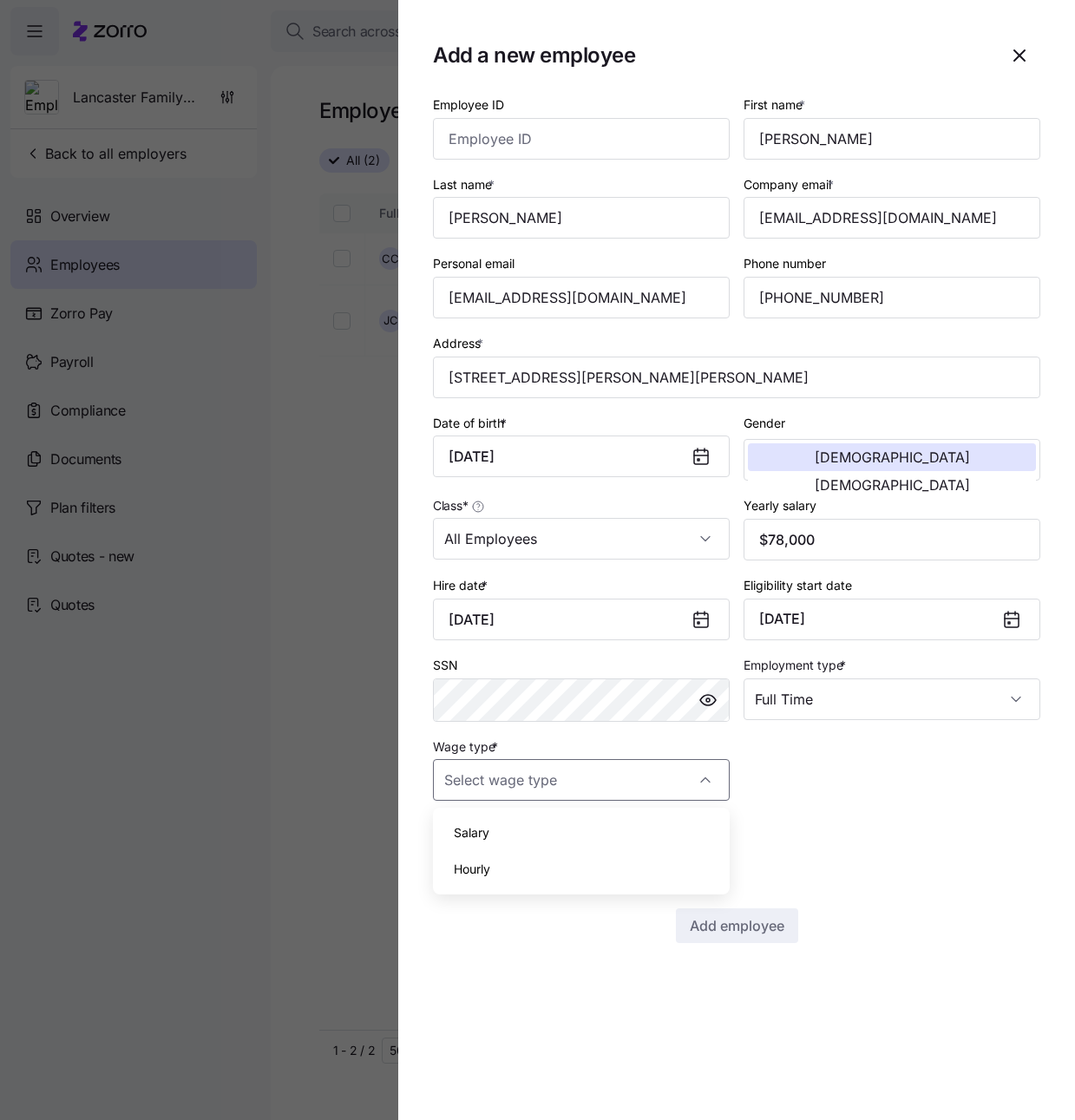
click at [631, 856] on div "Hourly" at bounding box center [581, 869] width 283 height 37
type input "Hourly"
click at [441, 856] on input "Send invitation" at bounding box center [442, 854] width 17 height 17
checkbox input "false"
click at [741, 917] on span "Add employee" at bounding box center [737, 926] width 94 height 21
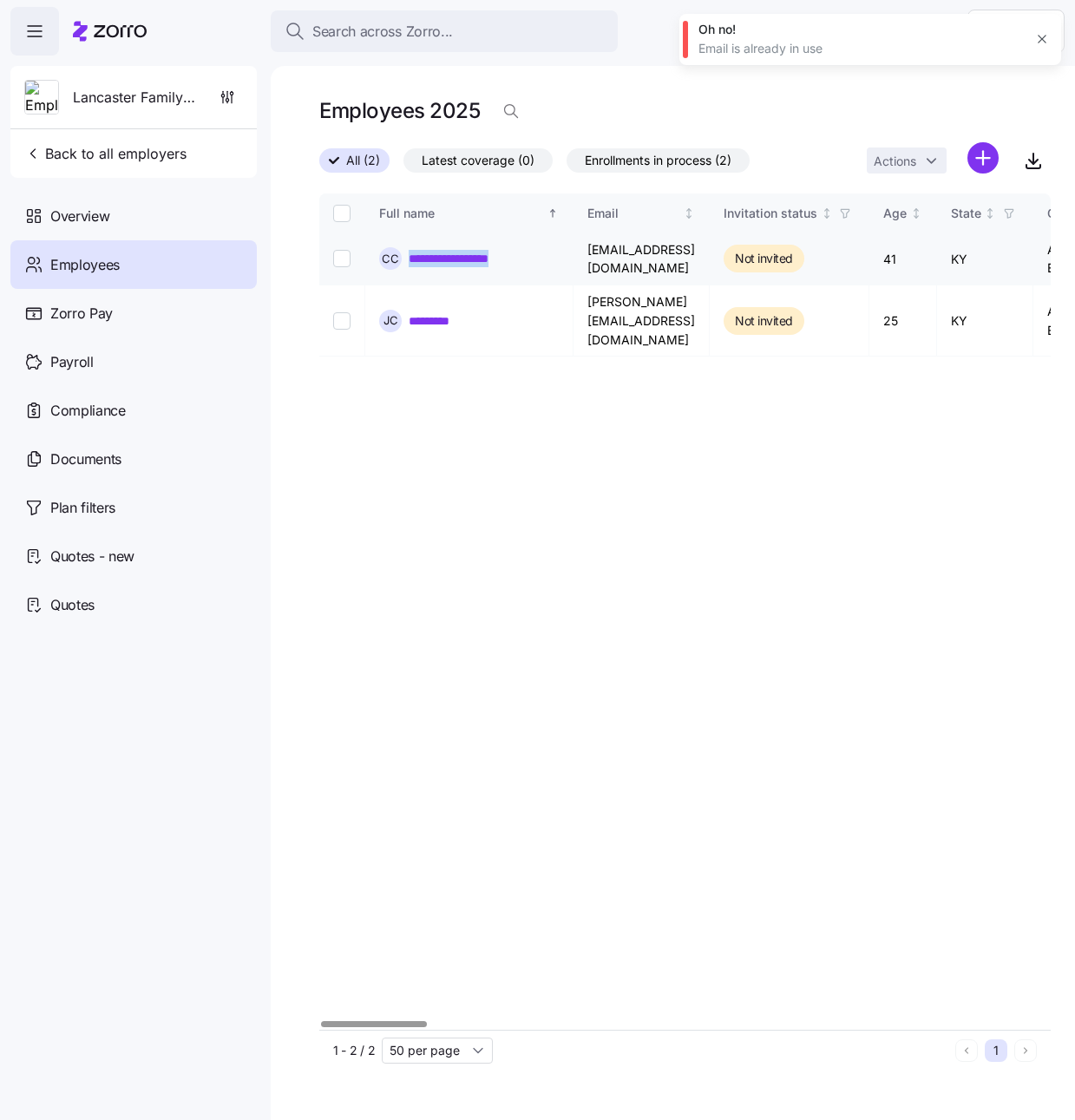
drag, startPoint x: 514, startPoint y: 254, endPoint x: 408, endPoint y: 265, distance: 106.6
click at [408, 265] on div "**********" at bounding box center [469, 259] width 179 height 23
copy link "**********"
click at [468, 261] on link "**********" at bounding box center [458, 259] width 100 height 17
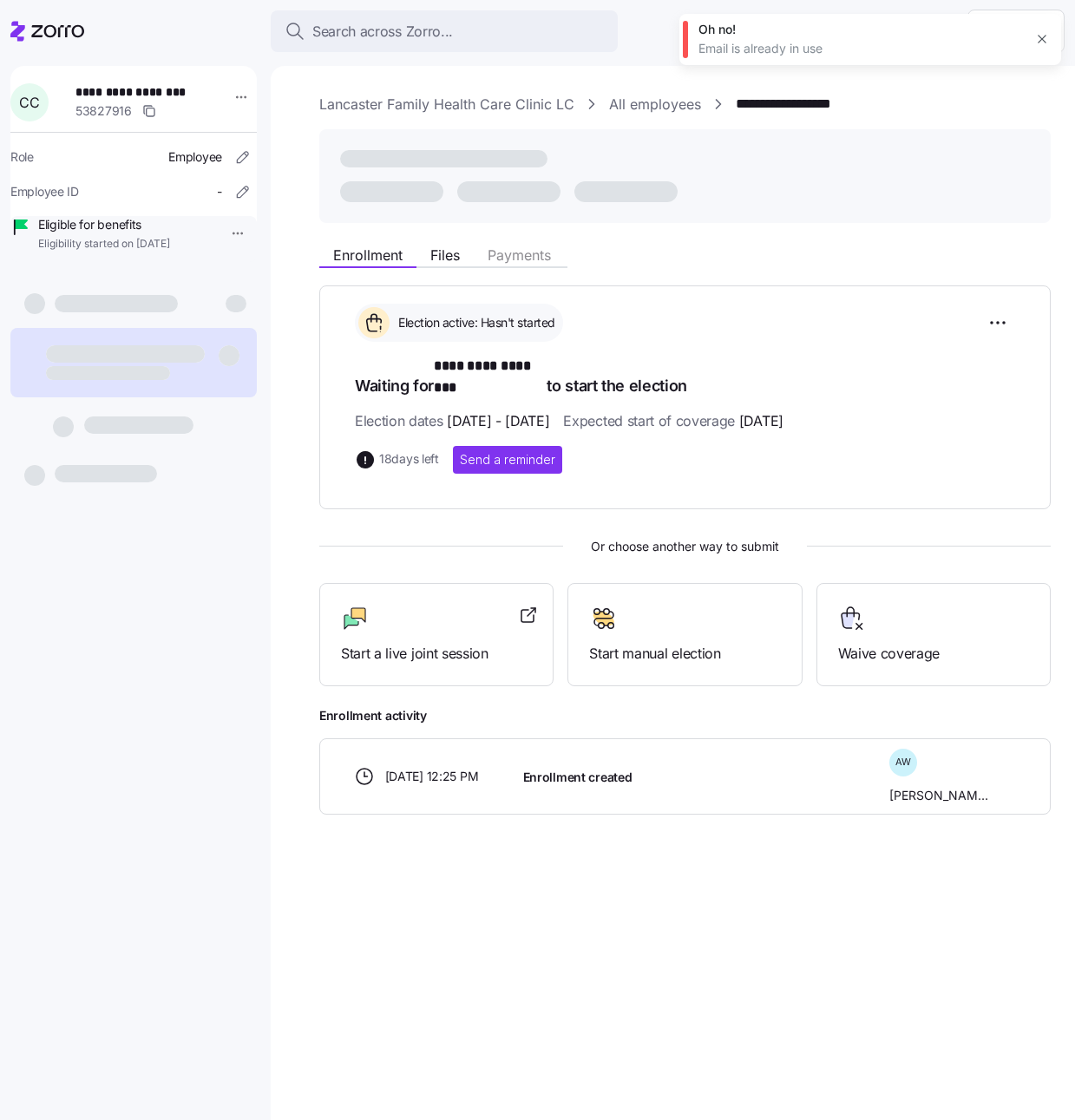
click at [1040, 44] on icon "button" at bounding box center [1043, 39] width 14 height 14
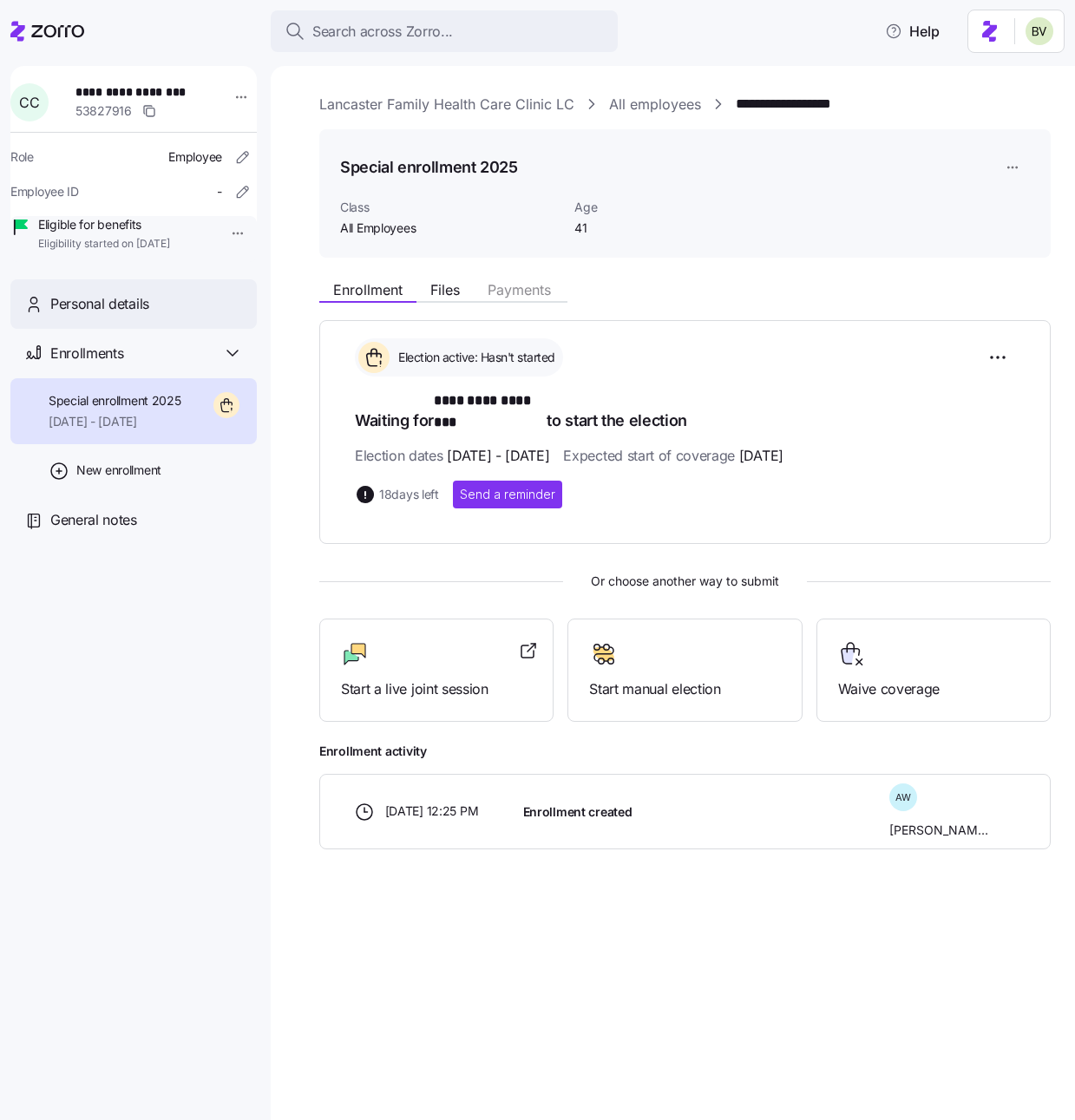
click at [88, 315] on span "Personal details" at bounding box center [100, 303] width 99 height 22
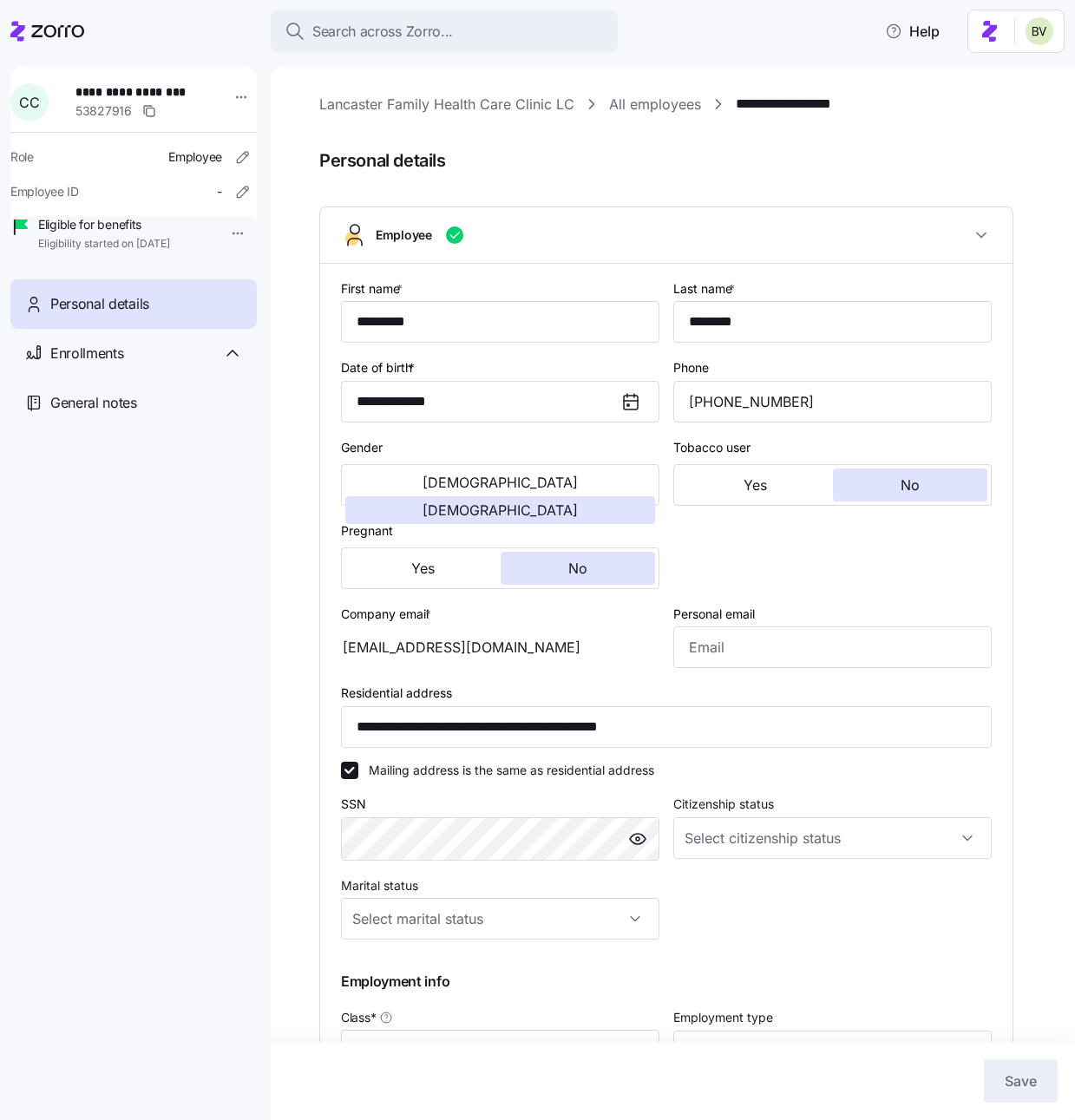
click at [668, 102] on link "All employees" at bounding box center [654, 104] width 92 height 22
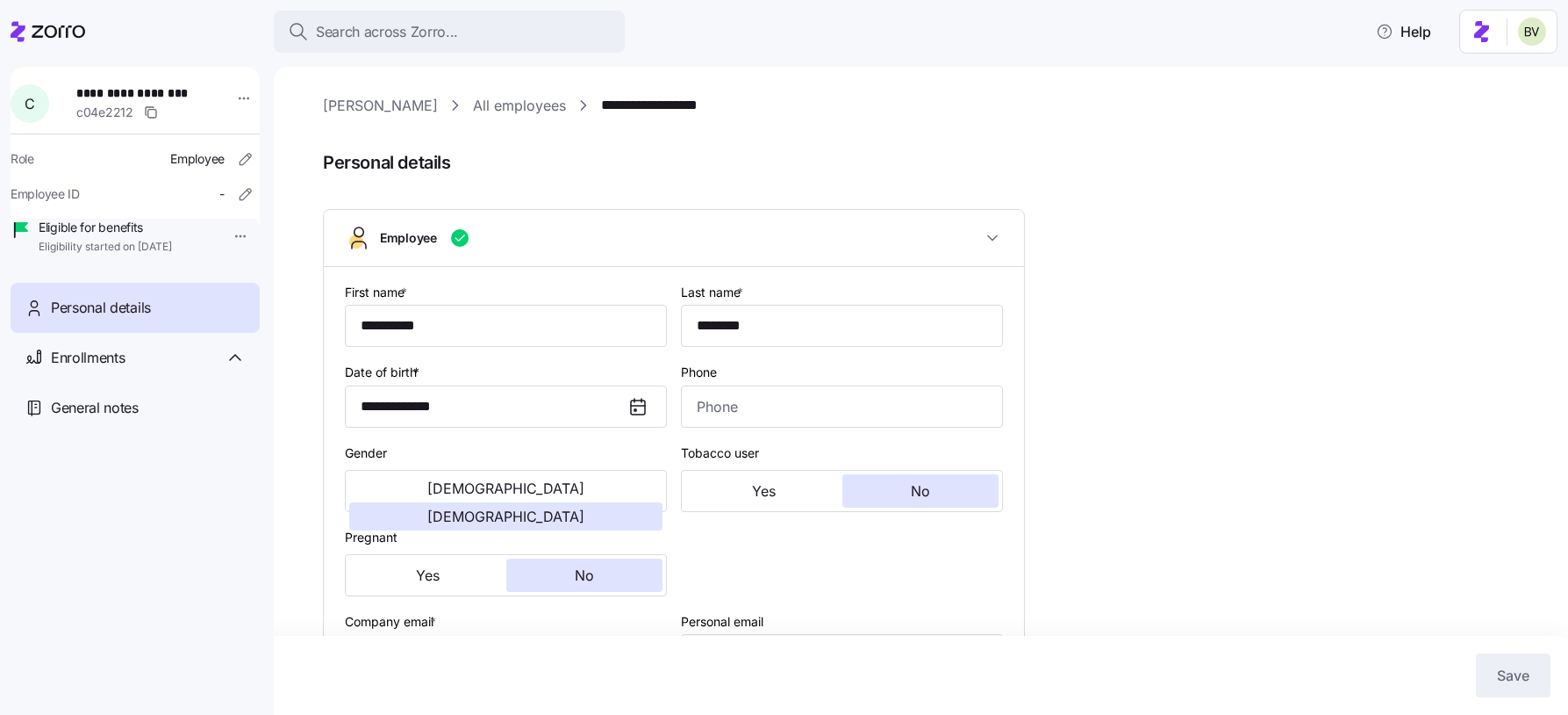
type input "All Employees"
